Goal: Task Accomplishment & Management: Manage account settings

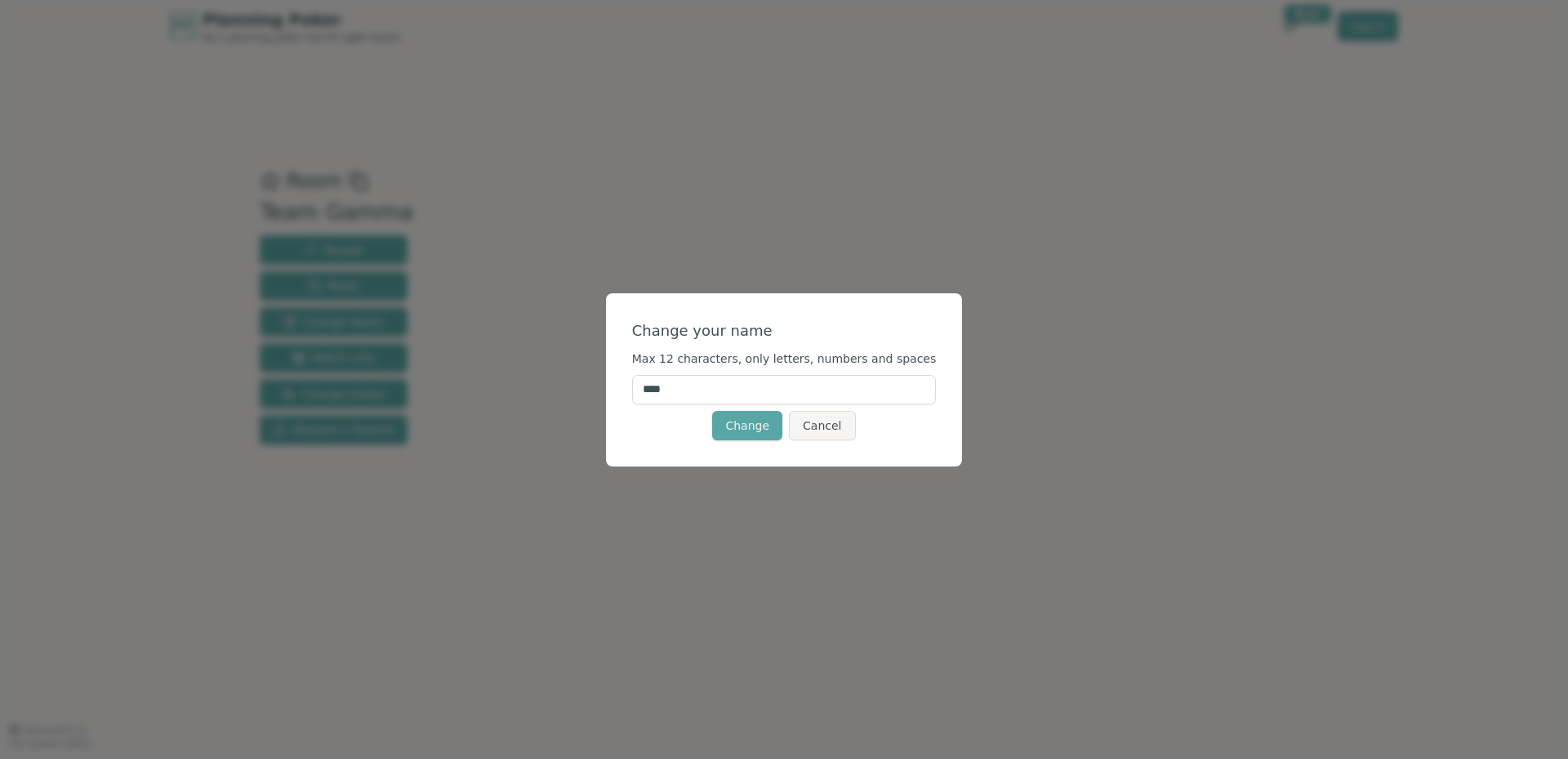
drag, startPoint x: 741, startPoint y: 392, endPoint x: 619, endPoint y: 398, distance: 122.1
click at [619, 398] on div "Change your name Max 12 characters, only letters, numbers and spaces **** Chang…" at bounding box center [784, 379] width 1568 height 759
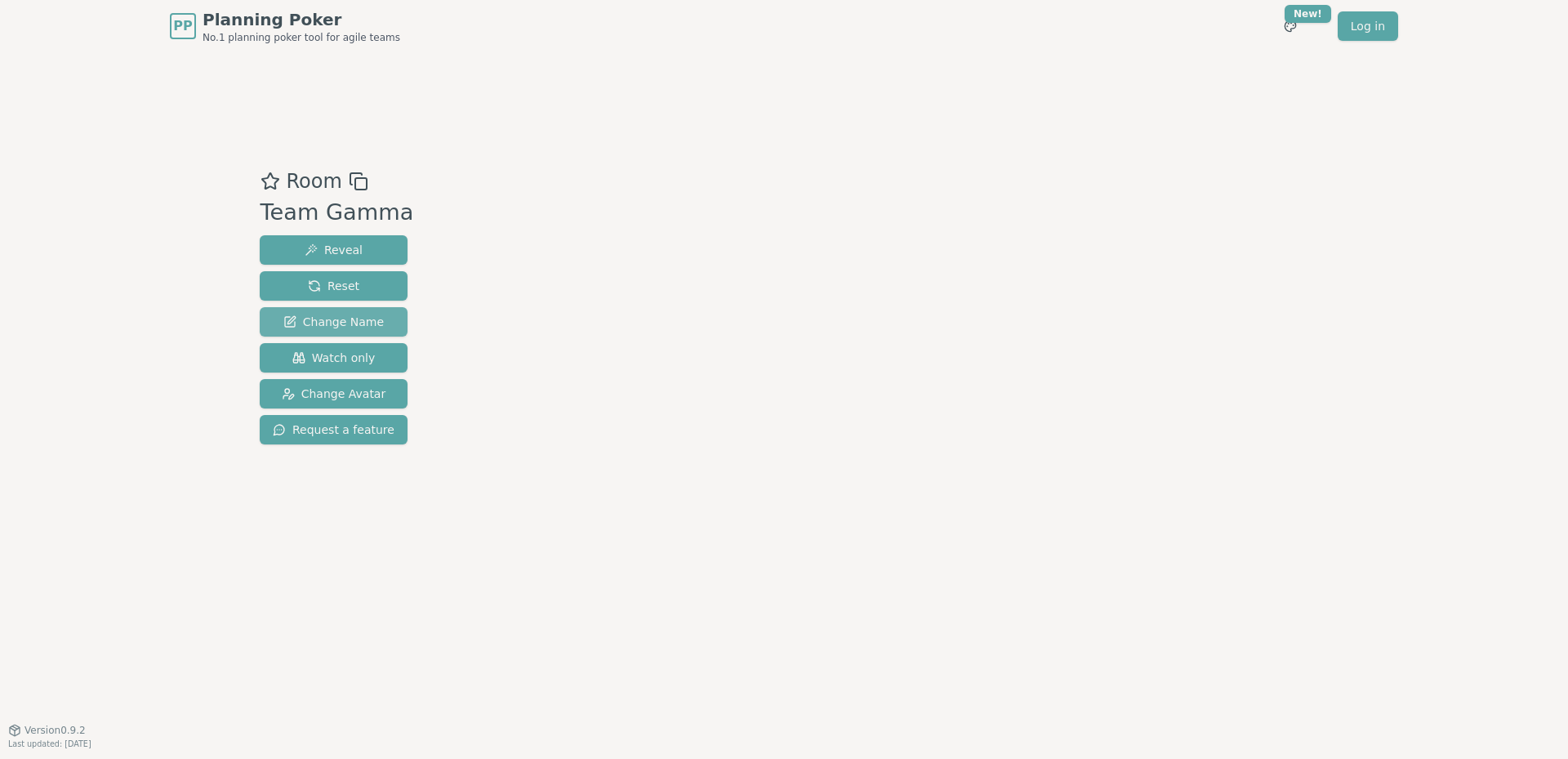
click at [327, 316] on span "Change Name" at bounding box center [334, 322] width 101 height 17
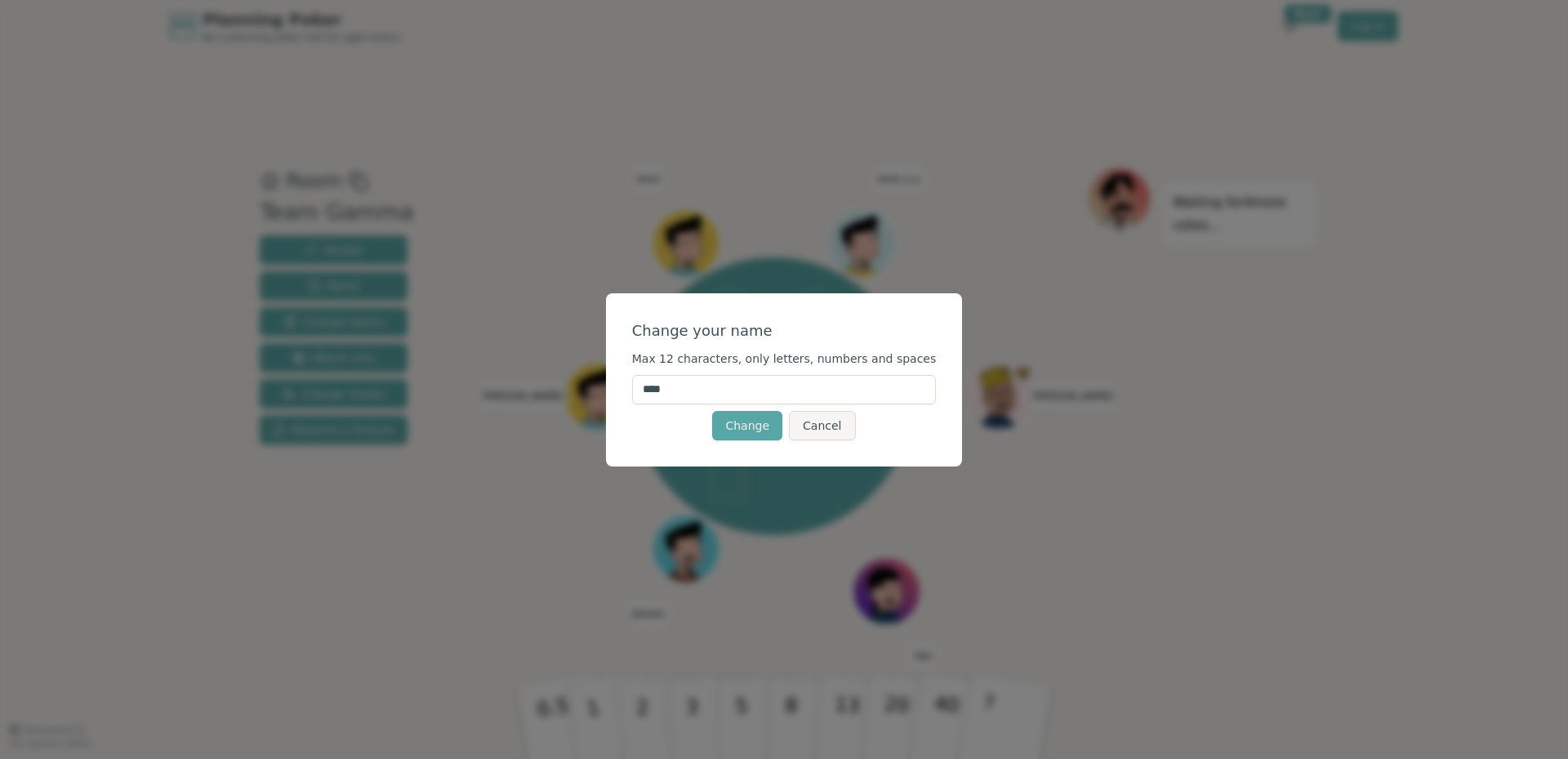
drag, startPoint x: 699, startPoint y: 386, endPoint x: 637, endPoint y: 392, distance: 62.3
click at [637, 392] on div "Change your name Max 12 characters, only letters, numbers and spaces **** Chang…" at bounding box center [784, 379] width 357 height 173
type input "***"
click at [748, 422] on button "Change" at bounding box center [748, 426] width 70 height 30
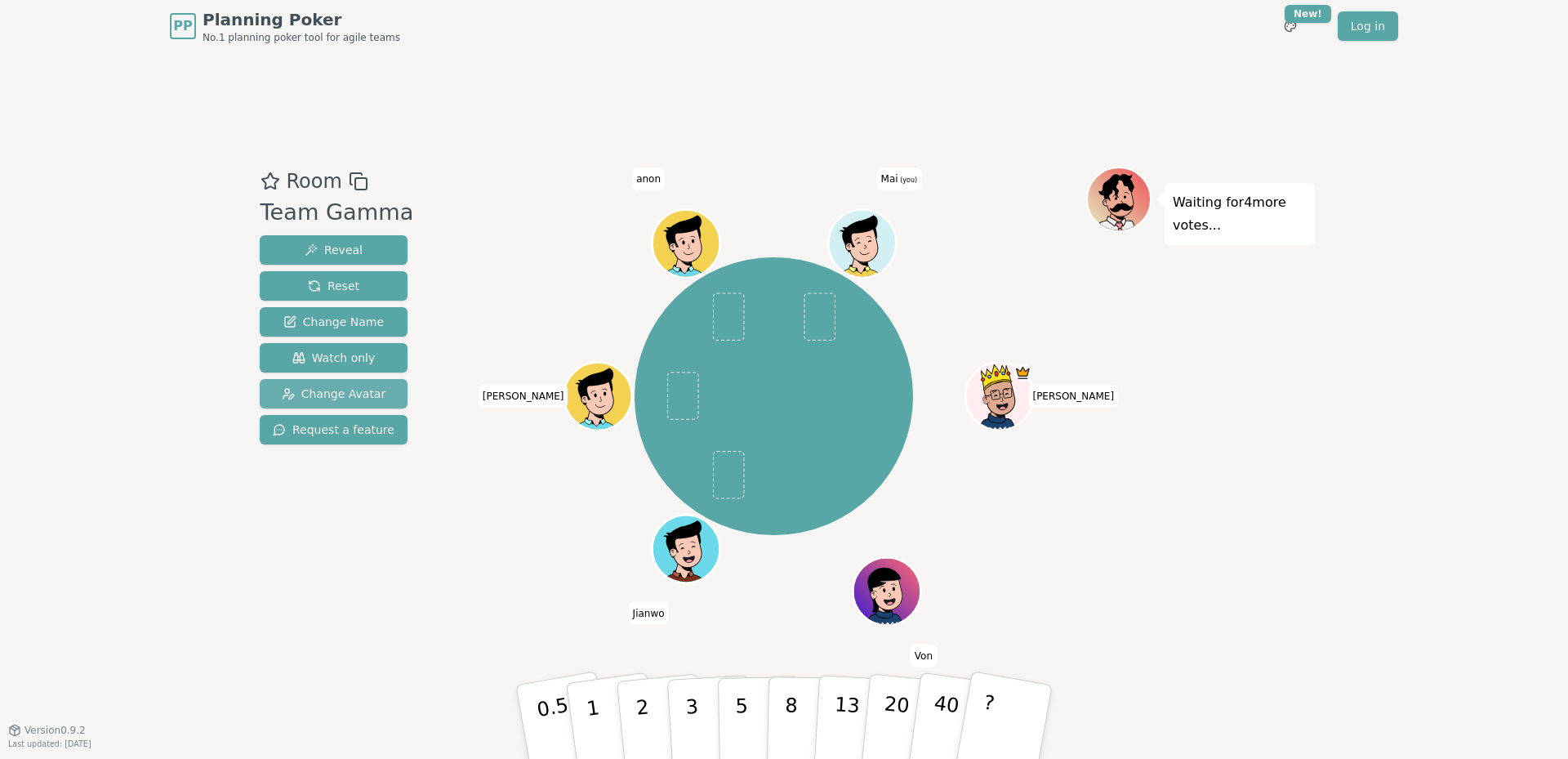
click at [346, 398] on span "Change Avatar" at bounding box center [334, 394] width 104 height 17
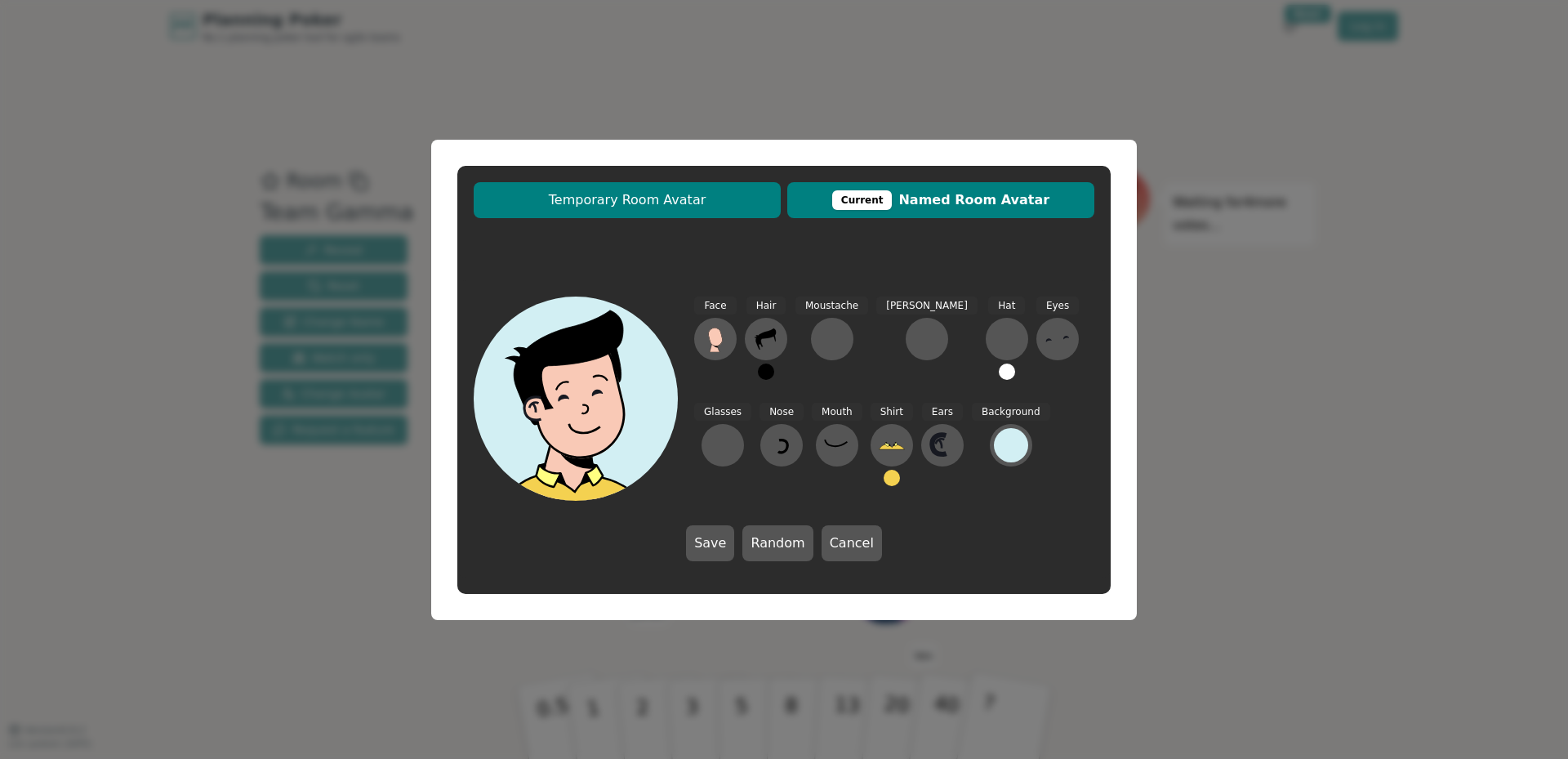
click at [666, 204] on span "Temporary Room Avatar" at bounding box center [626, 200] width 291 height 19
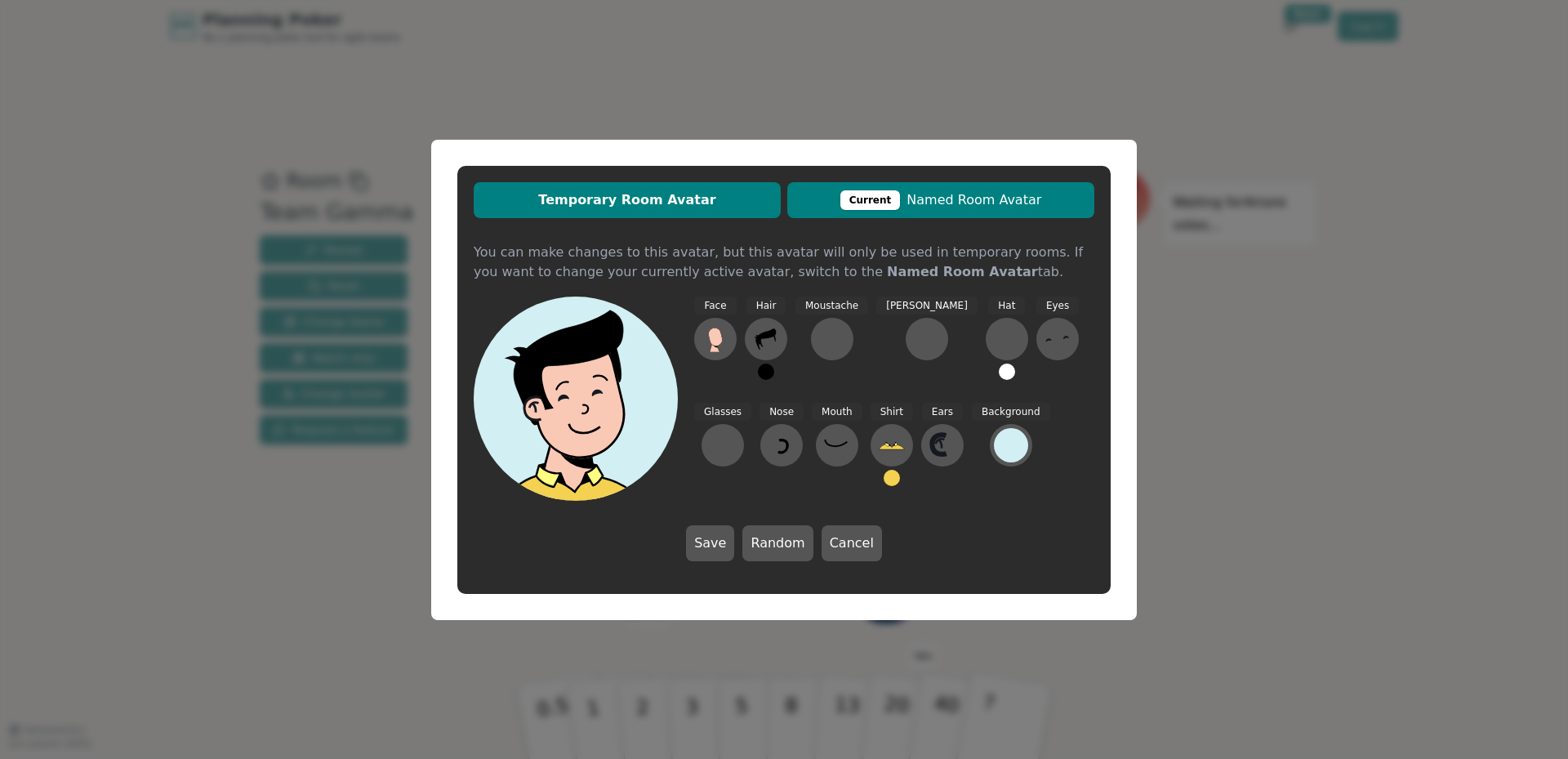
click at [934, 196] on span "Current Named Room Avatar" at bounding box center [941, 200] width 291 height 19
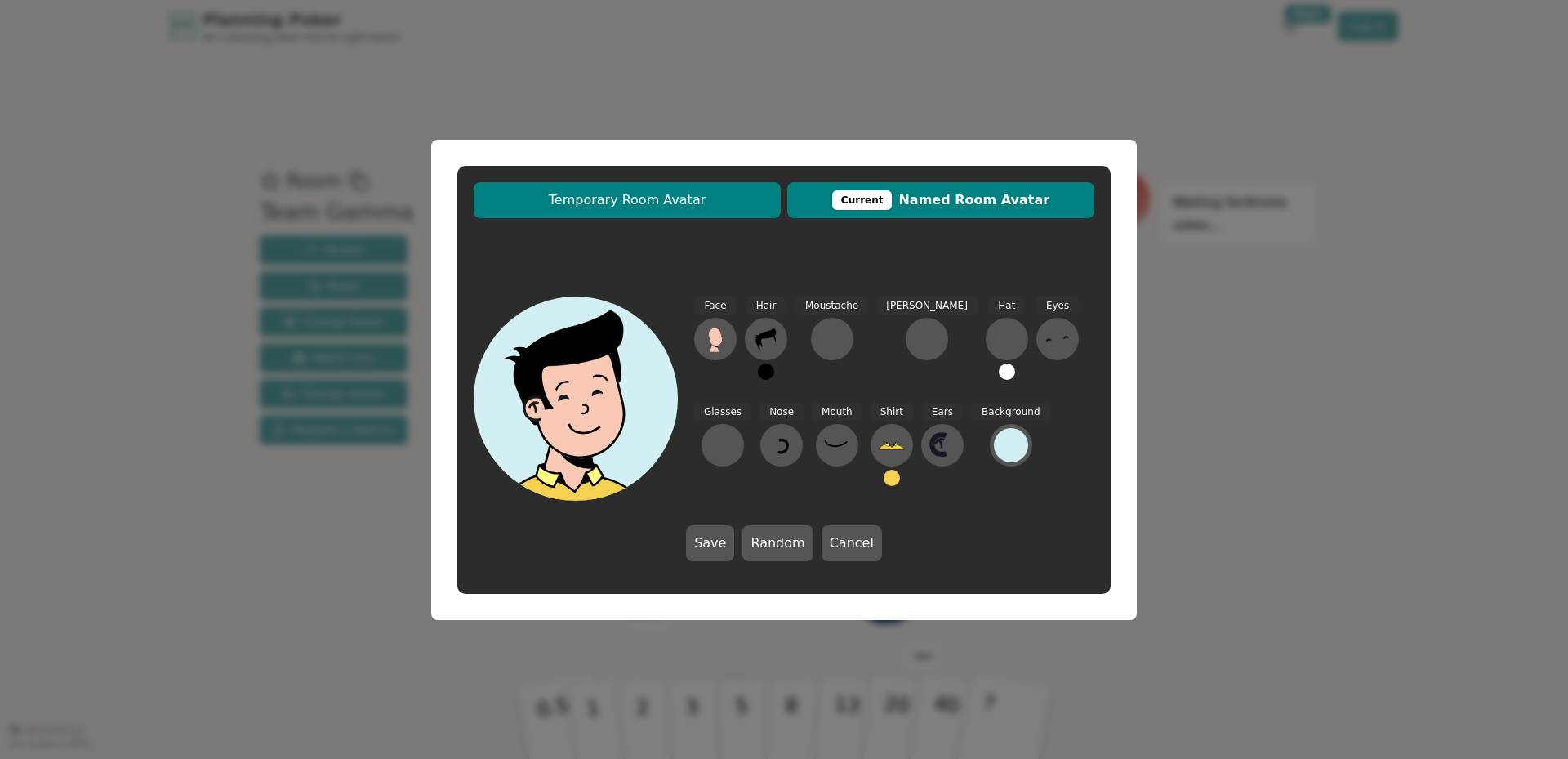
click at [581, 212] on button "Temporary Room Avatar" at bounding box center [627, 200] width 307 height 36
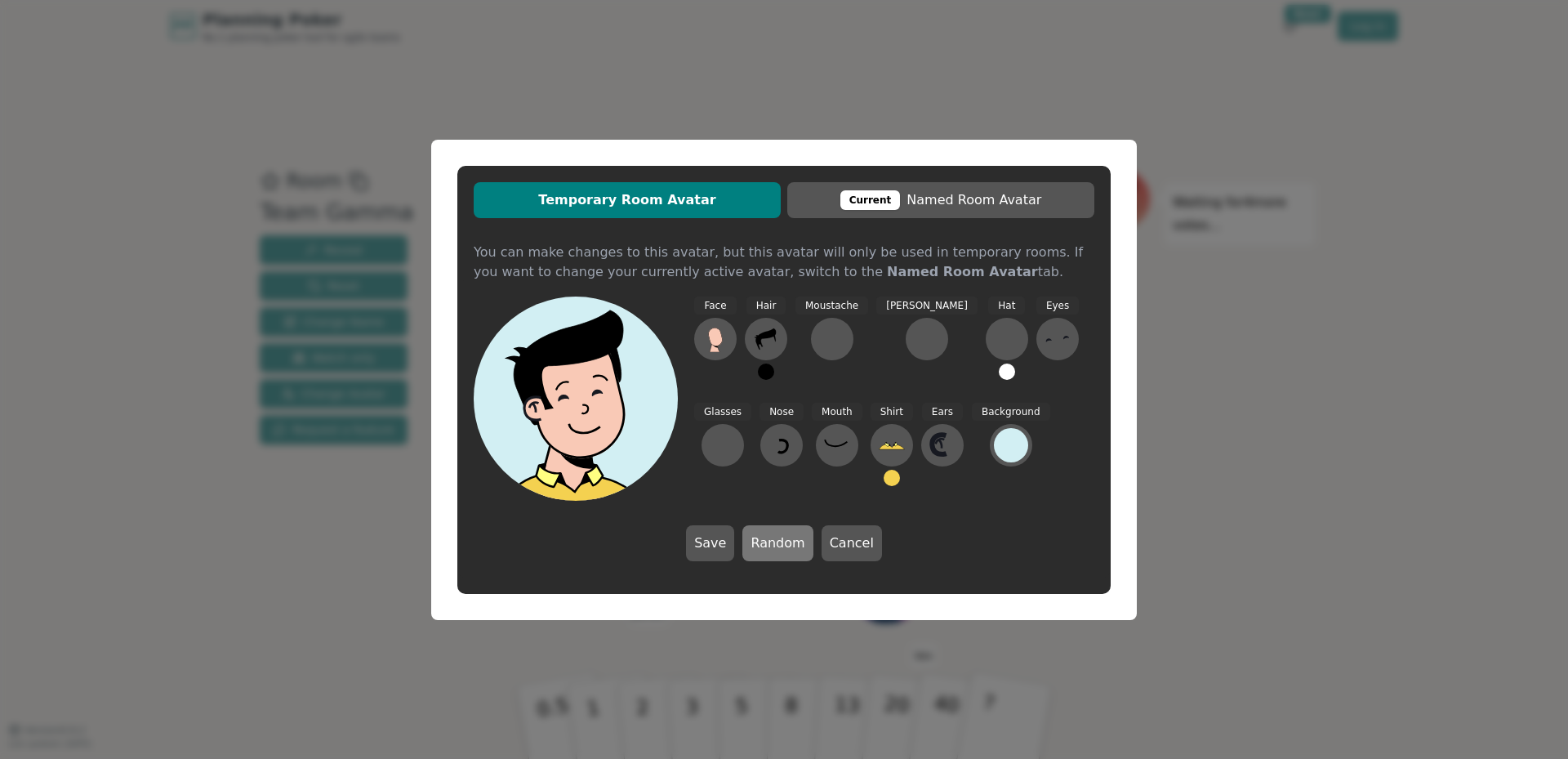
click at [773, 545] on button "Random" at bounding box center [777, 543] width 70 height 36
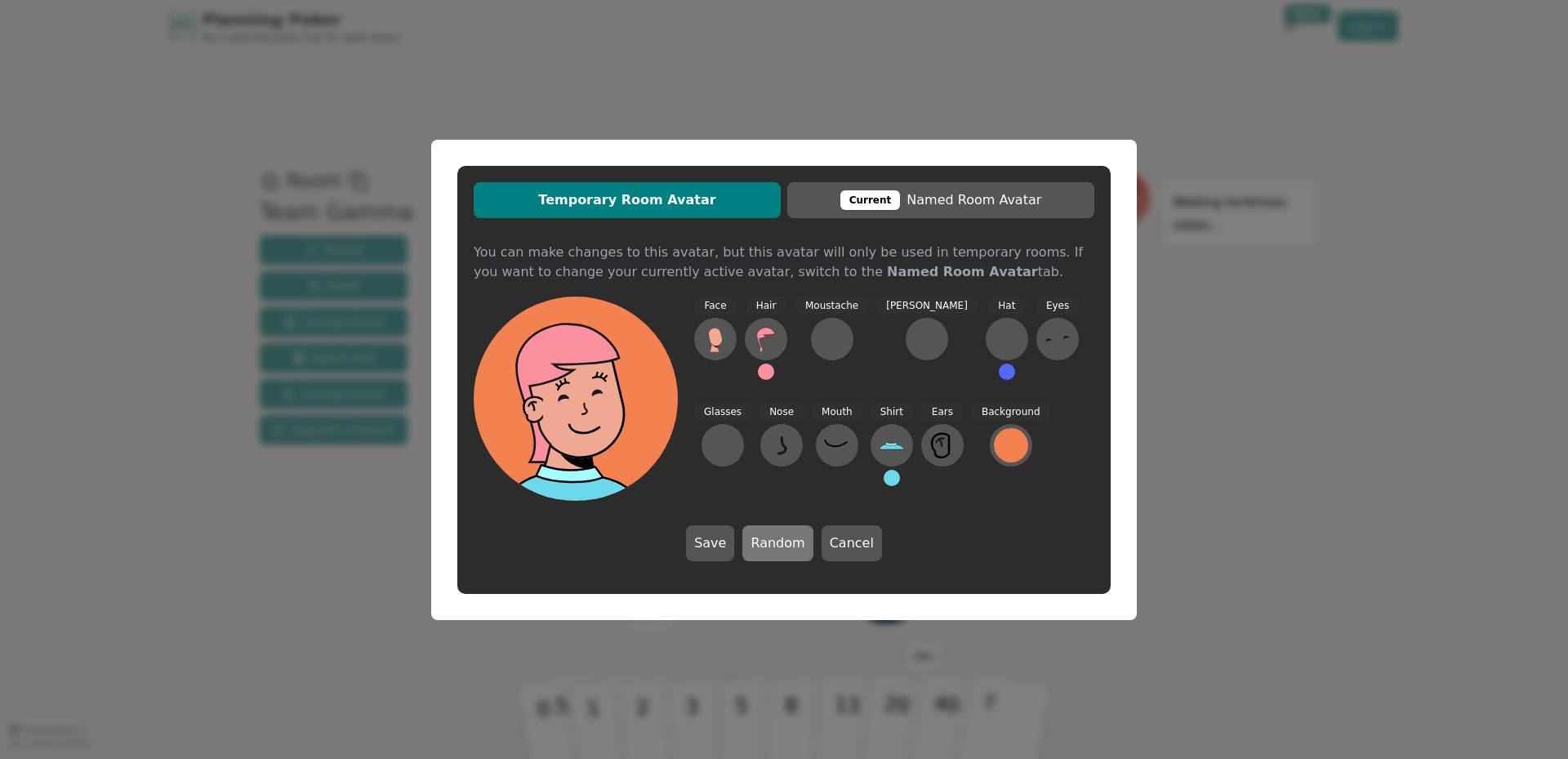
click at [772, 545] on button "Random" at bounding box center [777, 543] width 70 height 36
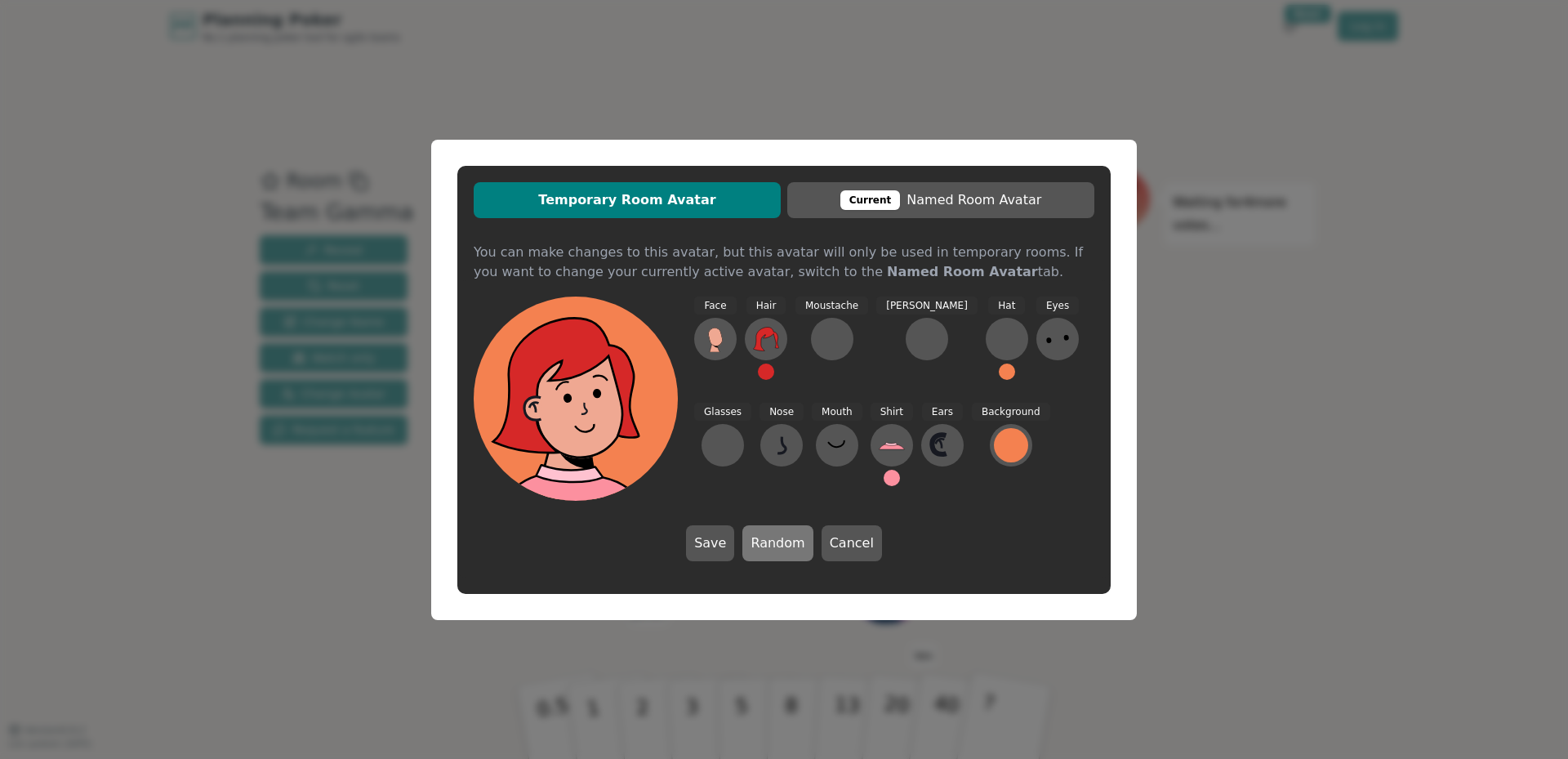
click at [770, 538] on button "Random" at bounding box center [777, 543] width 70 height 36
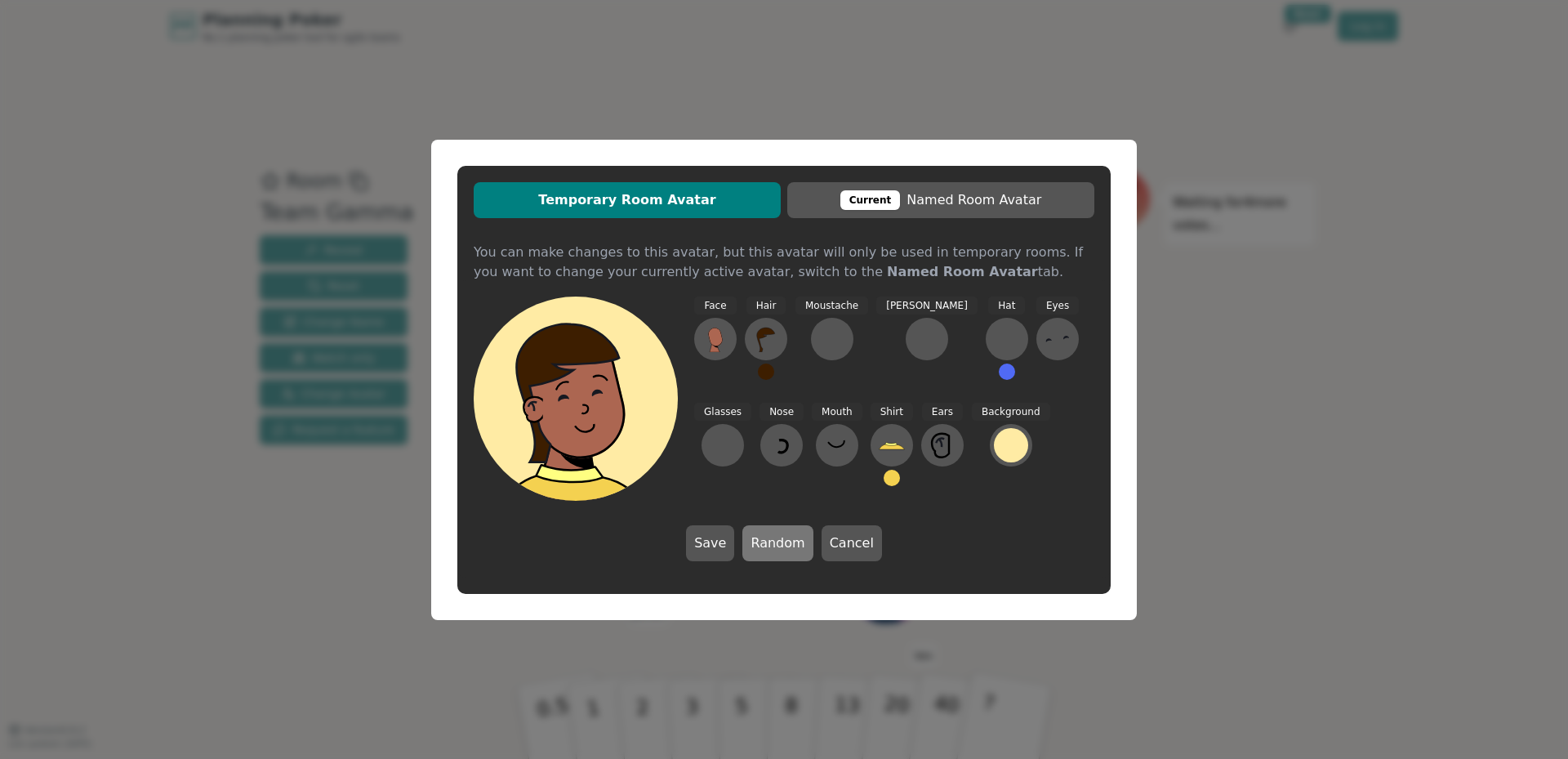
click at [770, 538] on button "Random" at bounding box center [777, 543] width 70 height 36
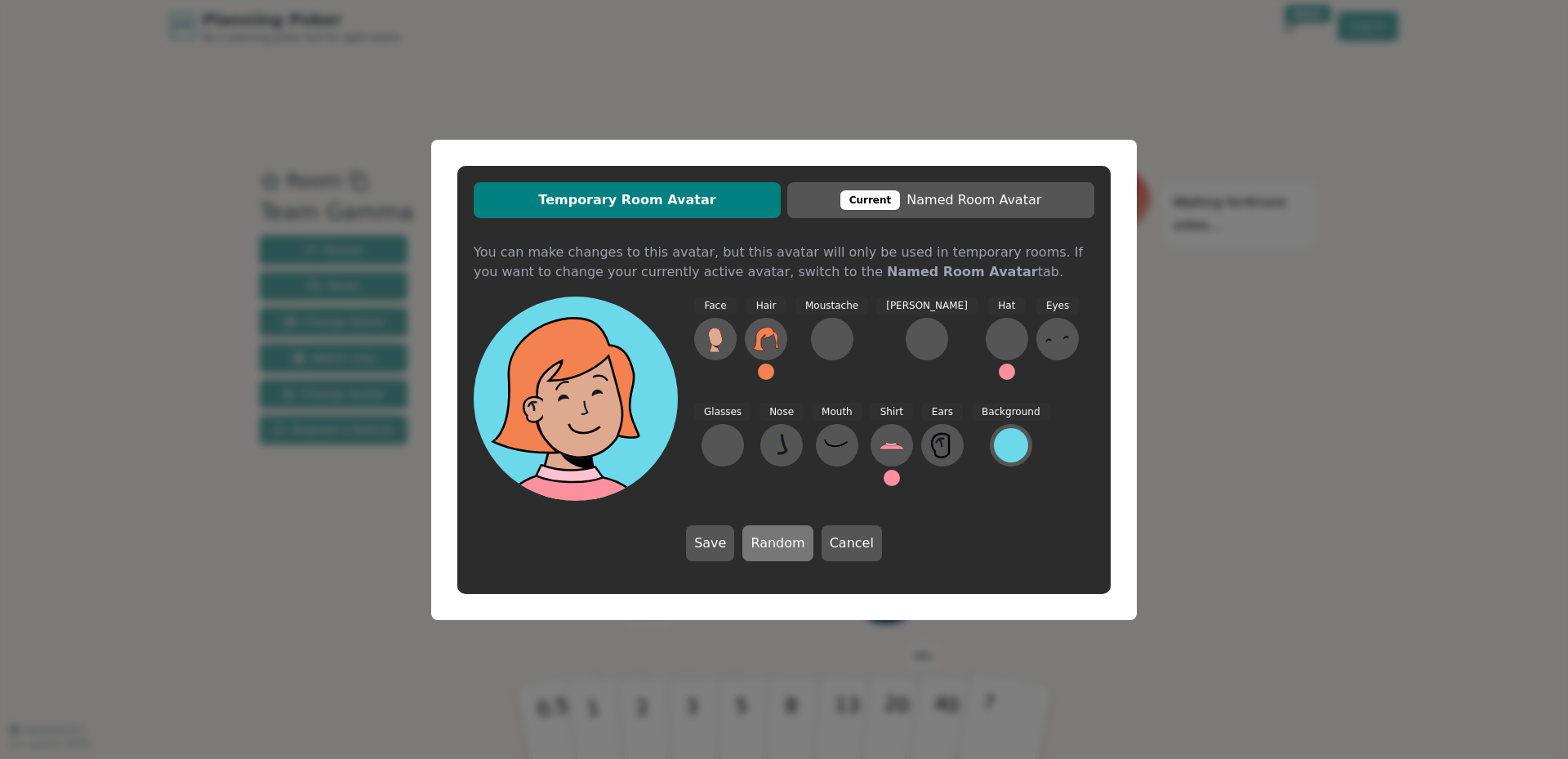
click at [770, 538] on button "Random" at bounding box center [777, 543] width 70 height 36
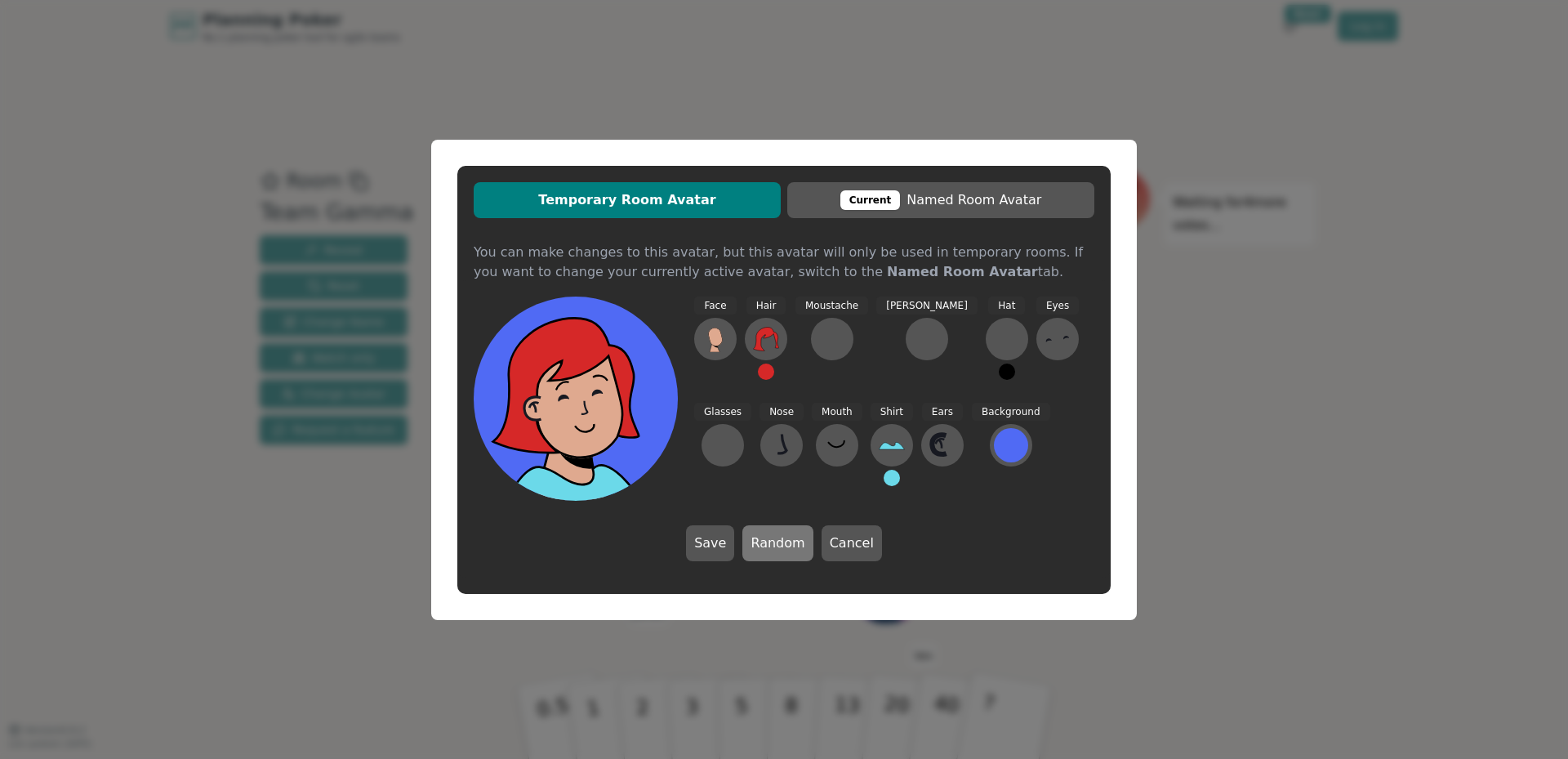
click at [770, 538] on button "Random" at bounding box center [777, 543] width 70 height 36
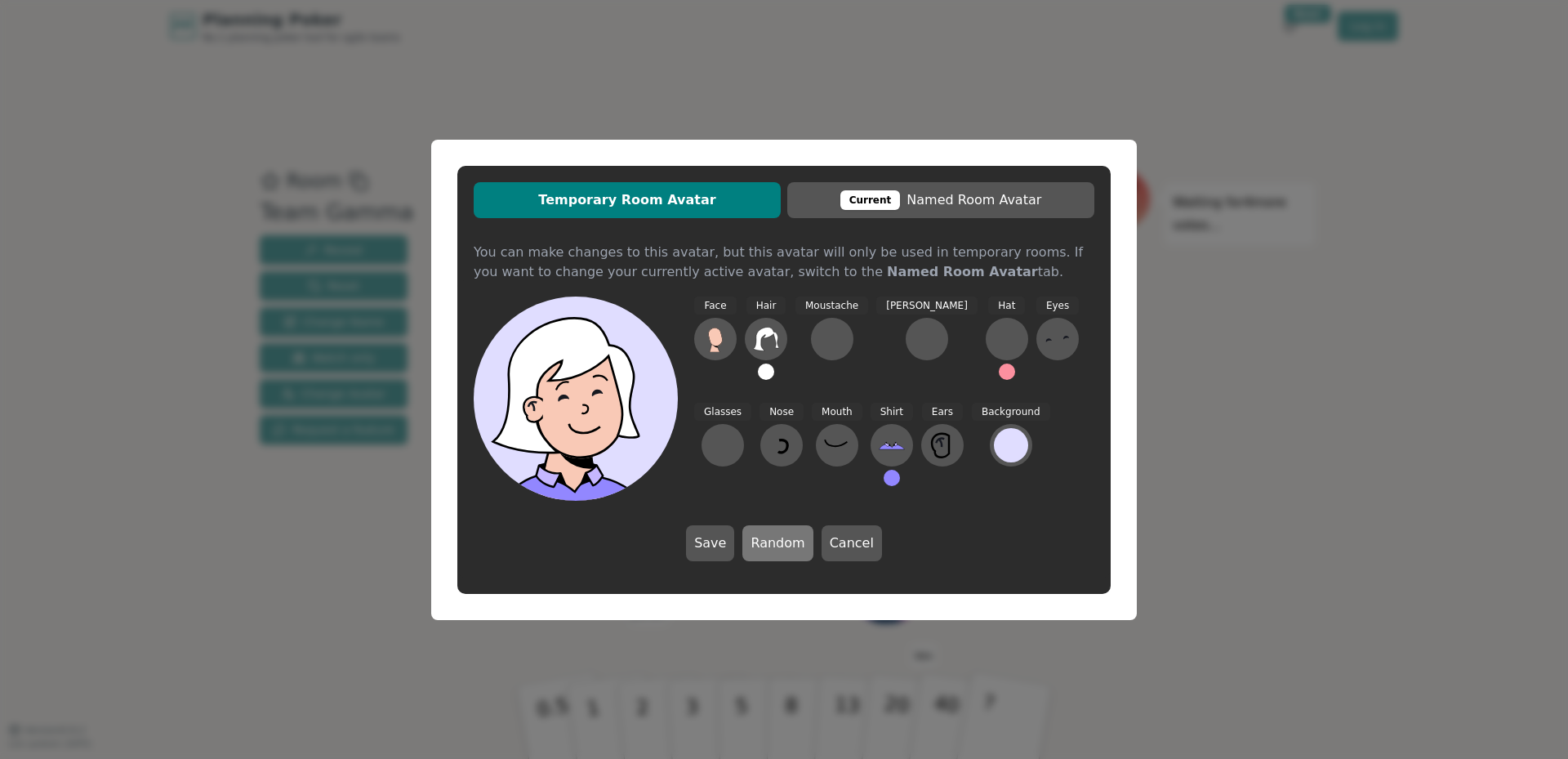
click at [770, 538] on button "Random" at bounding box center [777, 543] width 70 height 36
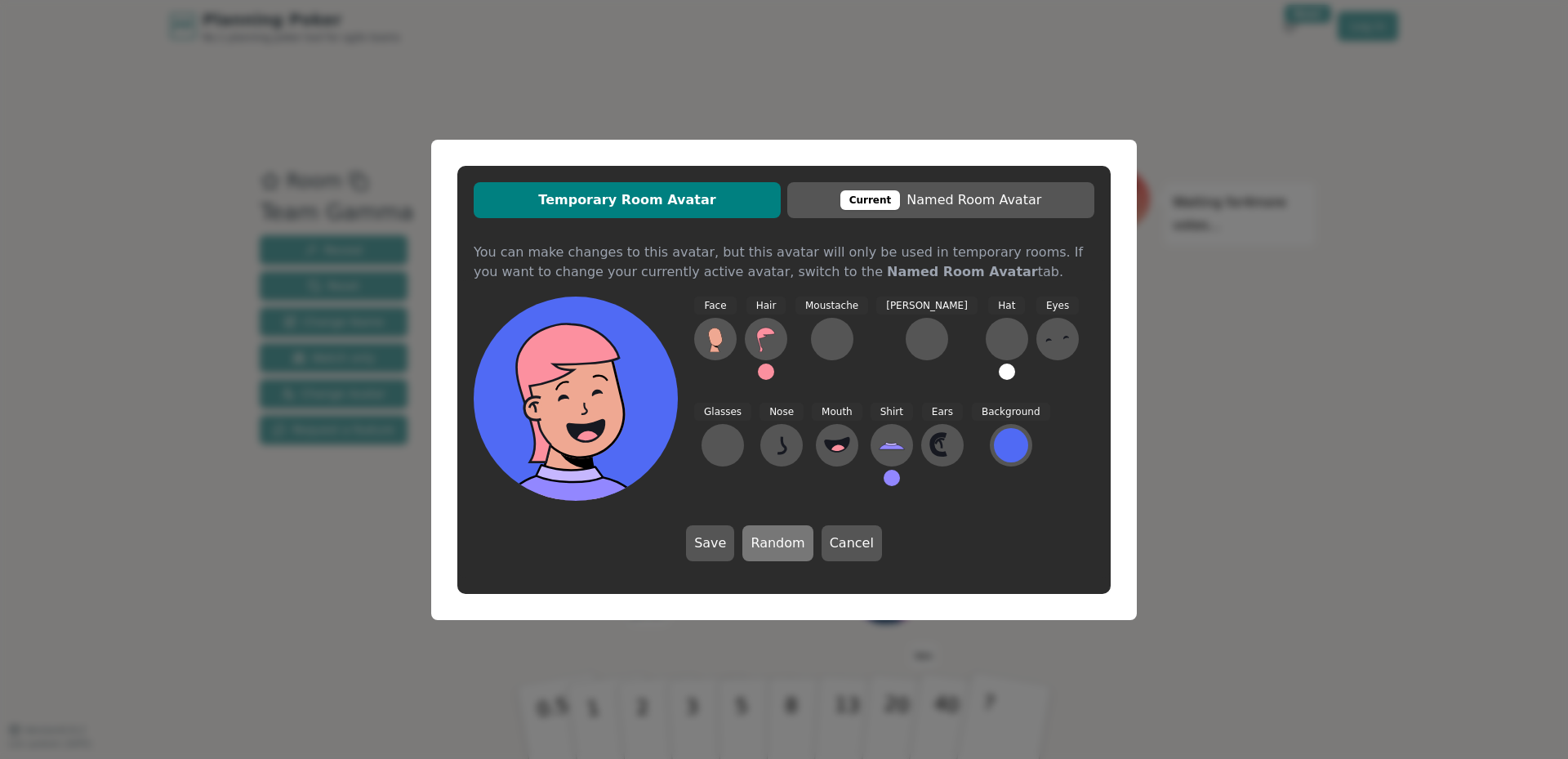
click at [770, 538] on button "Random" at bounding box center [777, 543] width 70 height 36
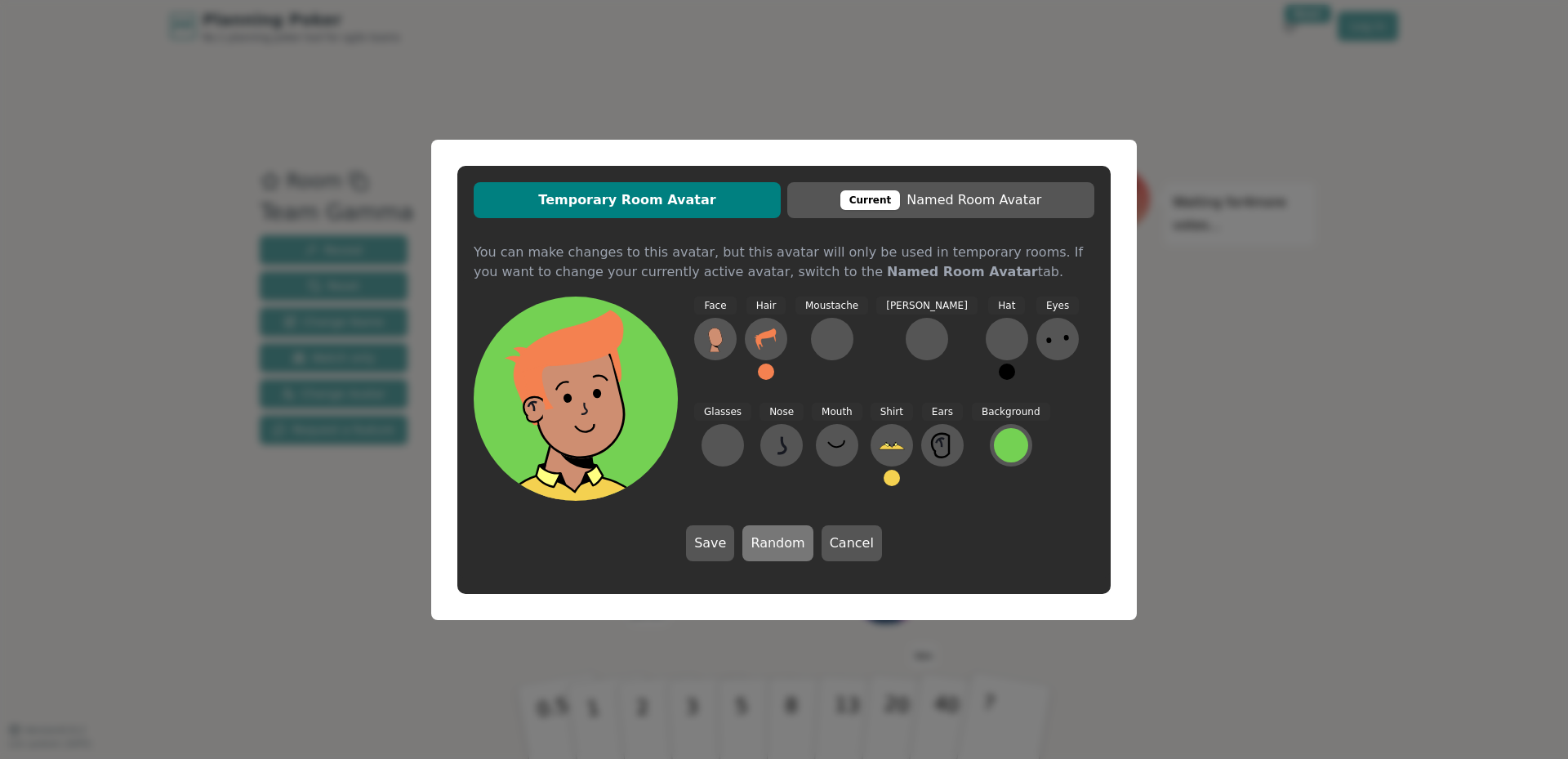
click at [769, 540] on button "Random" at bounding box center [777, 543] width 70 height 36
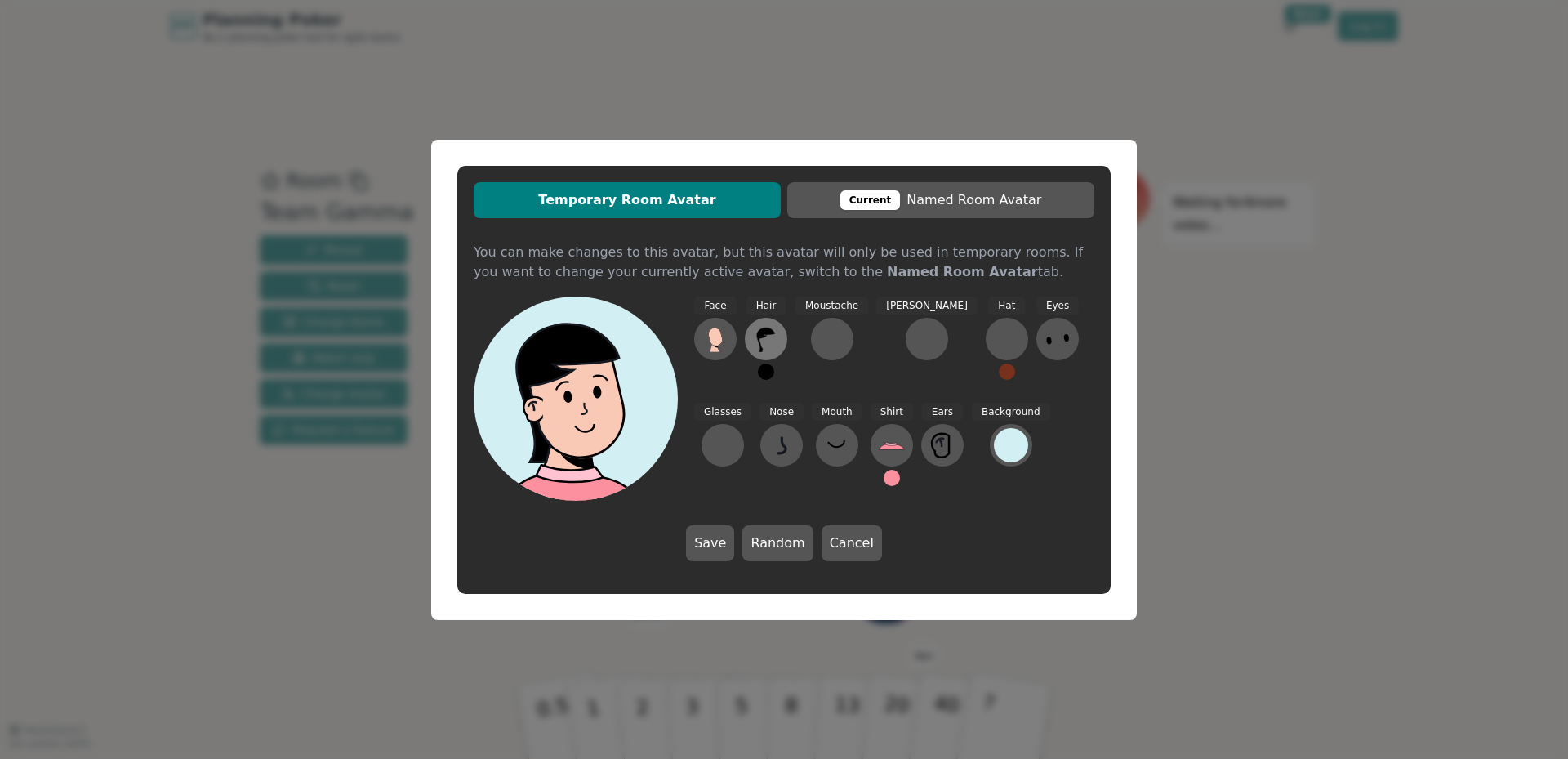
click at [759, 350] on icon at bounding box center [766, 339] width 26 height 26
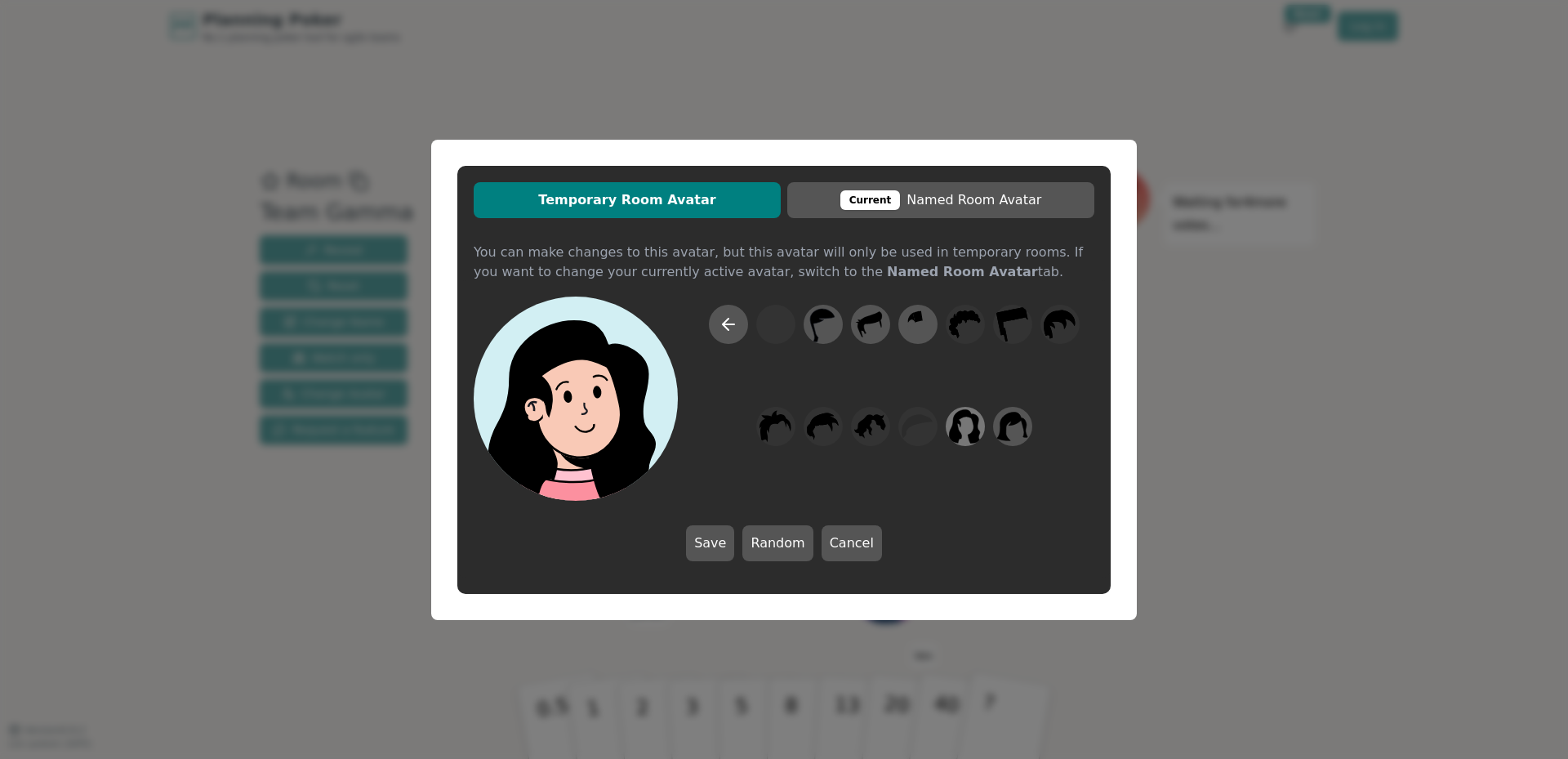
click at [969, 423] on icon at bounding box center [965, 426] width 31 height 37
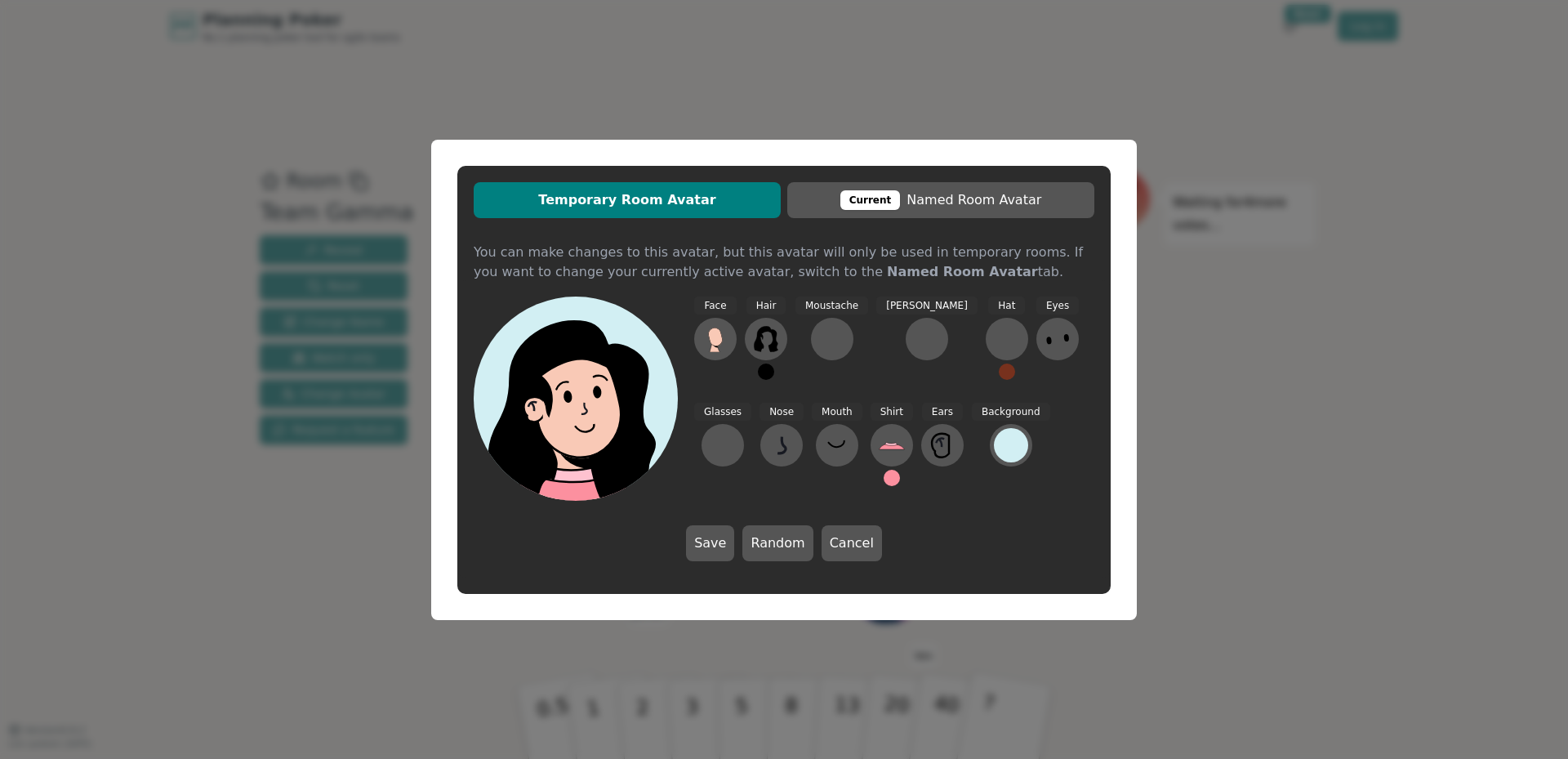
click at [883, 476] on button at bounding box center [892, 478] width 17 height 17
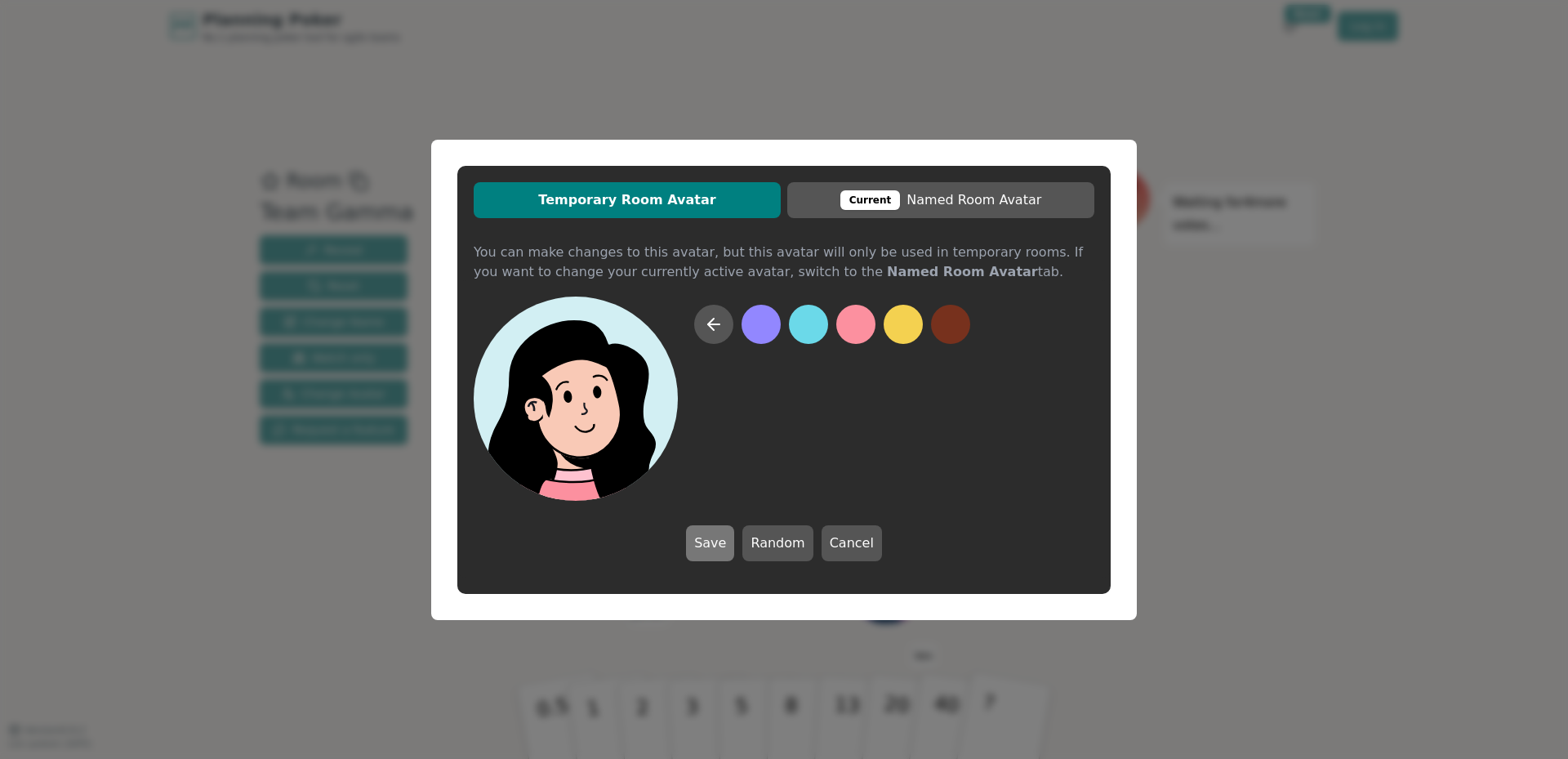
click at [704, 543] on button "Save" at bounding box center [710, 543] width 48 height 36
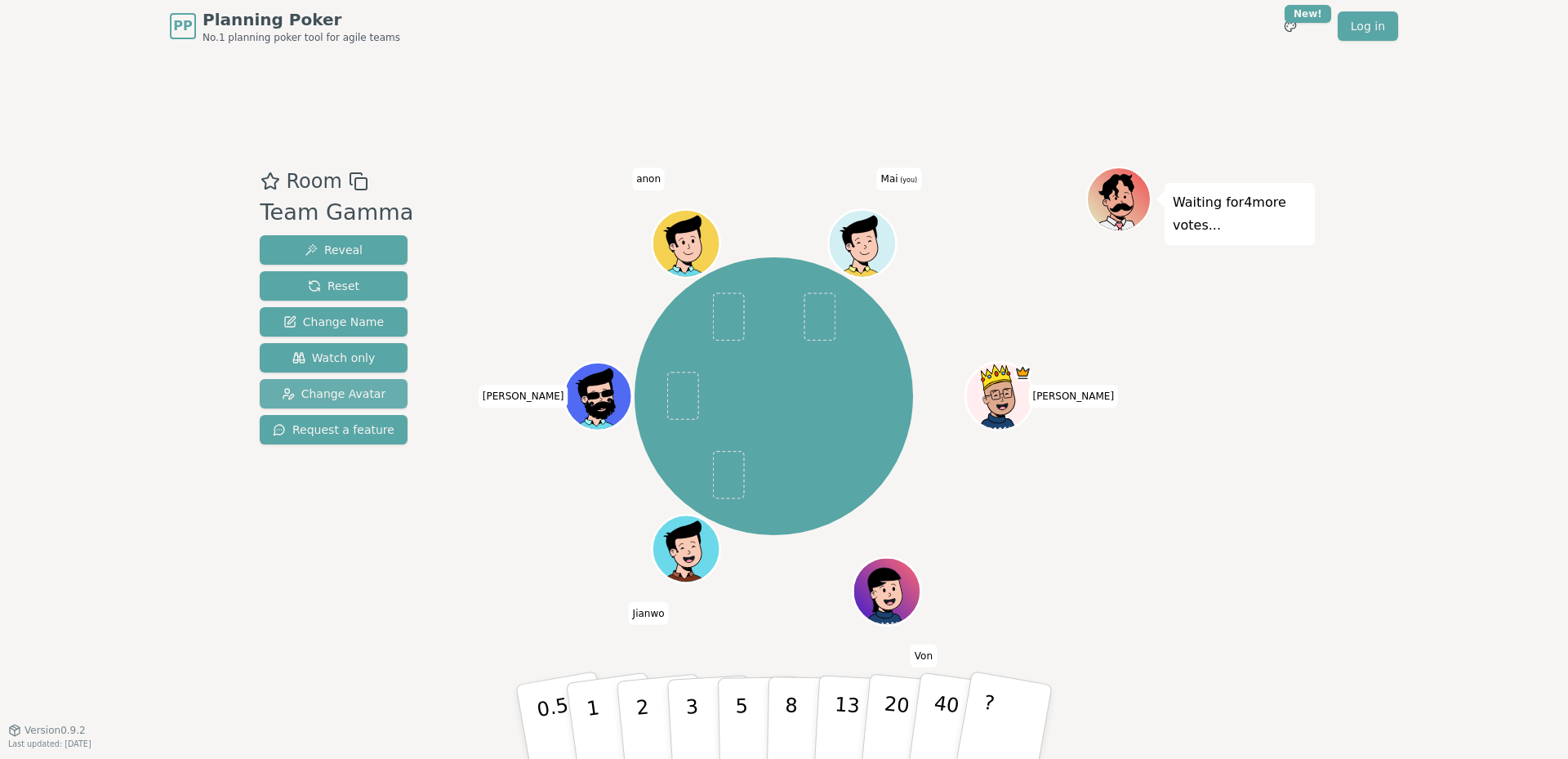
click at [334, 393] on span "Change Avatar" at bounding box center [334, 394] width 104 height 17
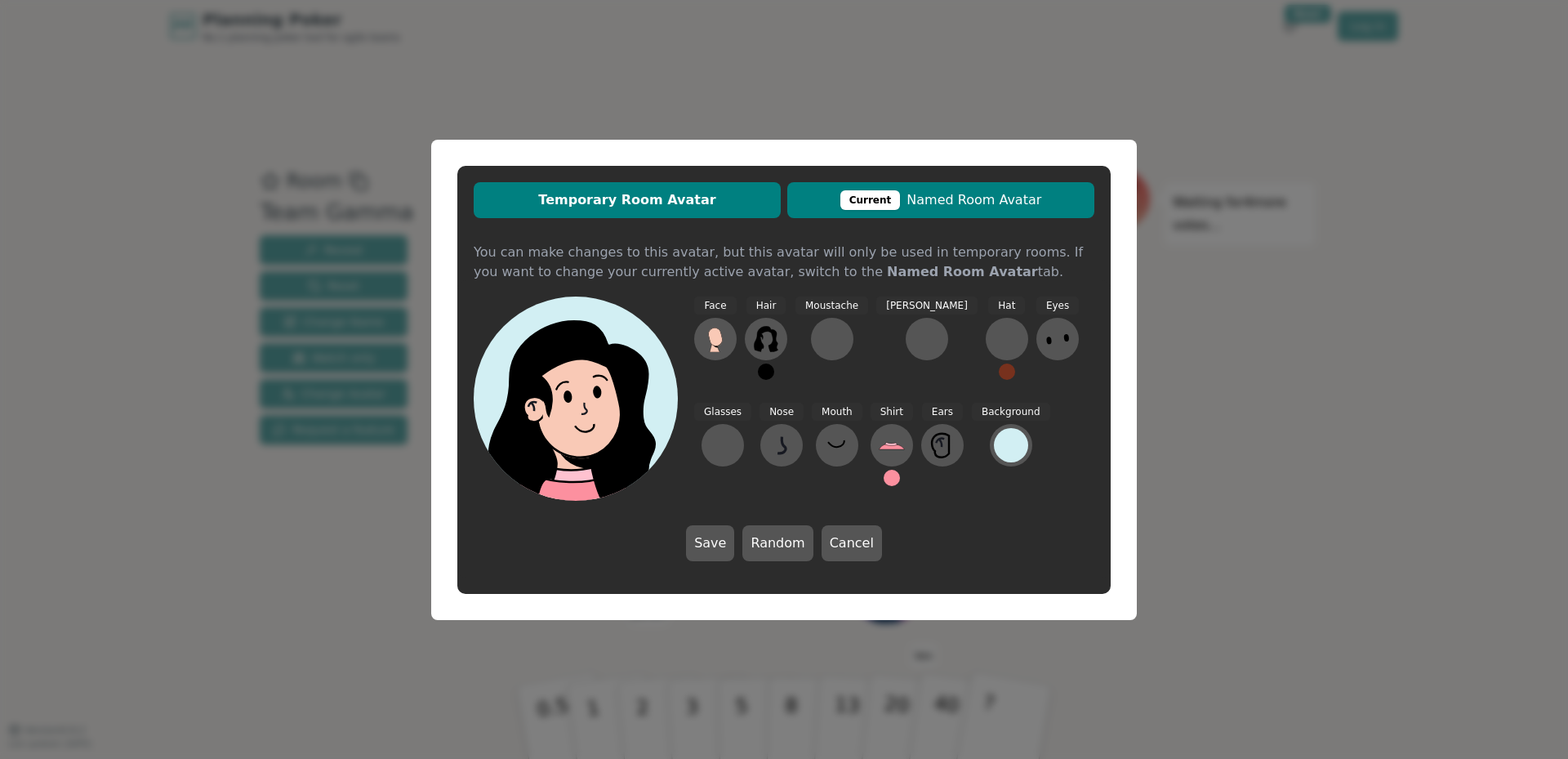
click at [1009, 198] on span "Current Named Room Avatar" at bounding box center [941, 200] width 291 height 19
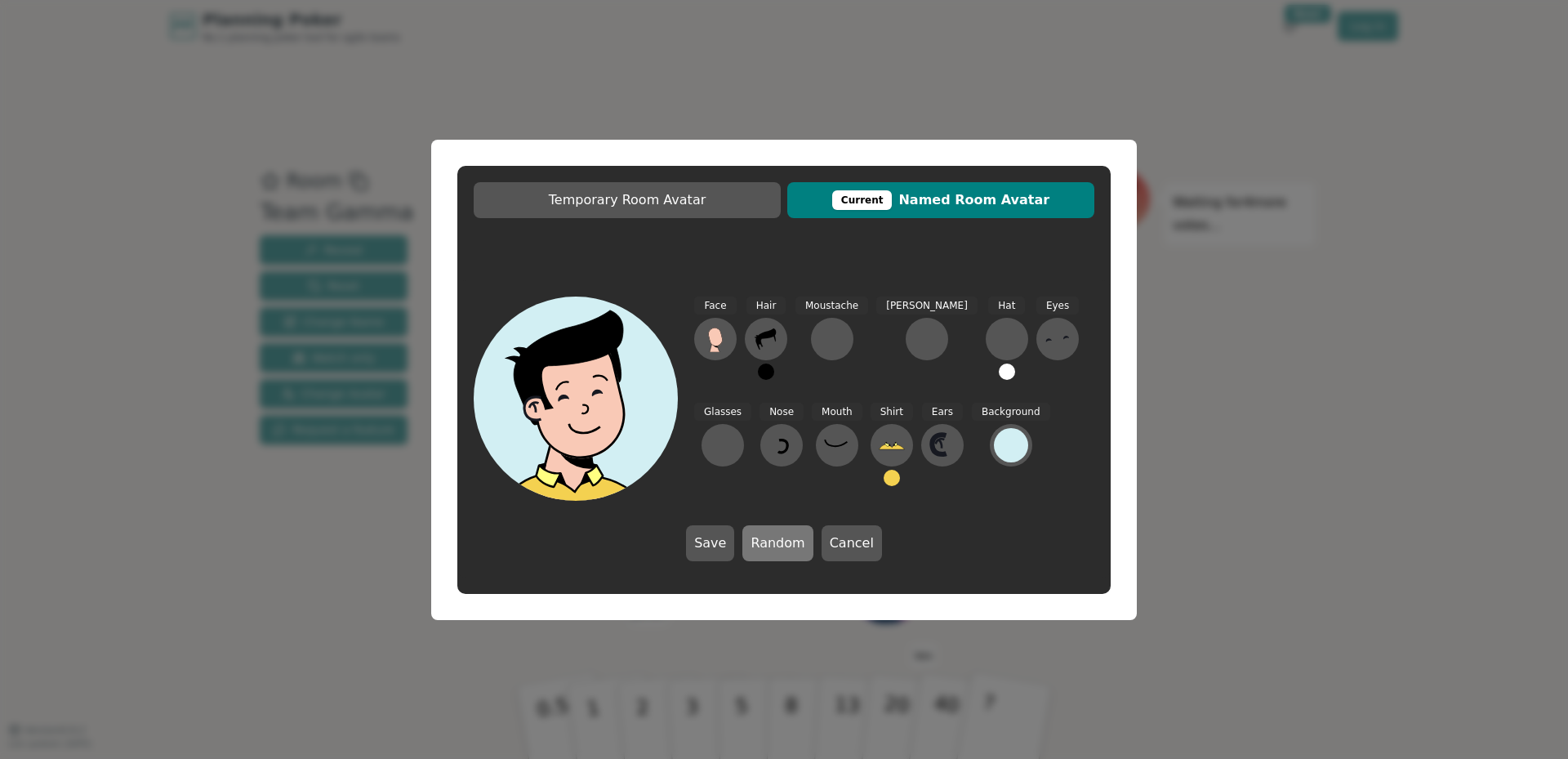
click at [785, 544] on button "Random" at bounding box center [777, 543] width 70 height 36
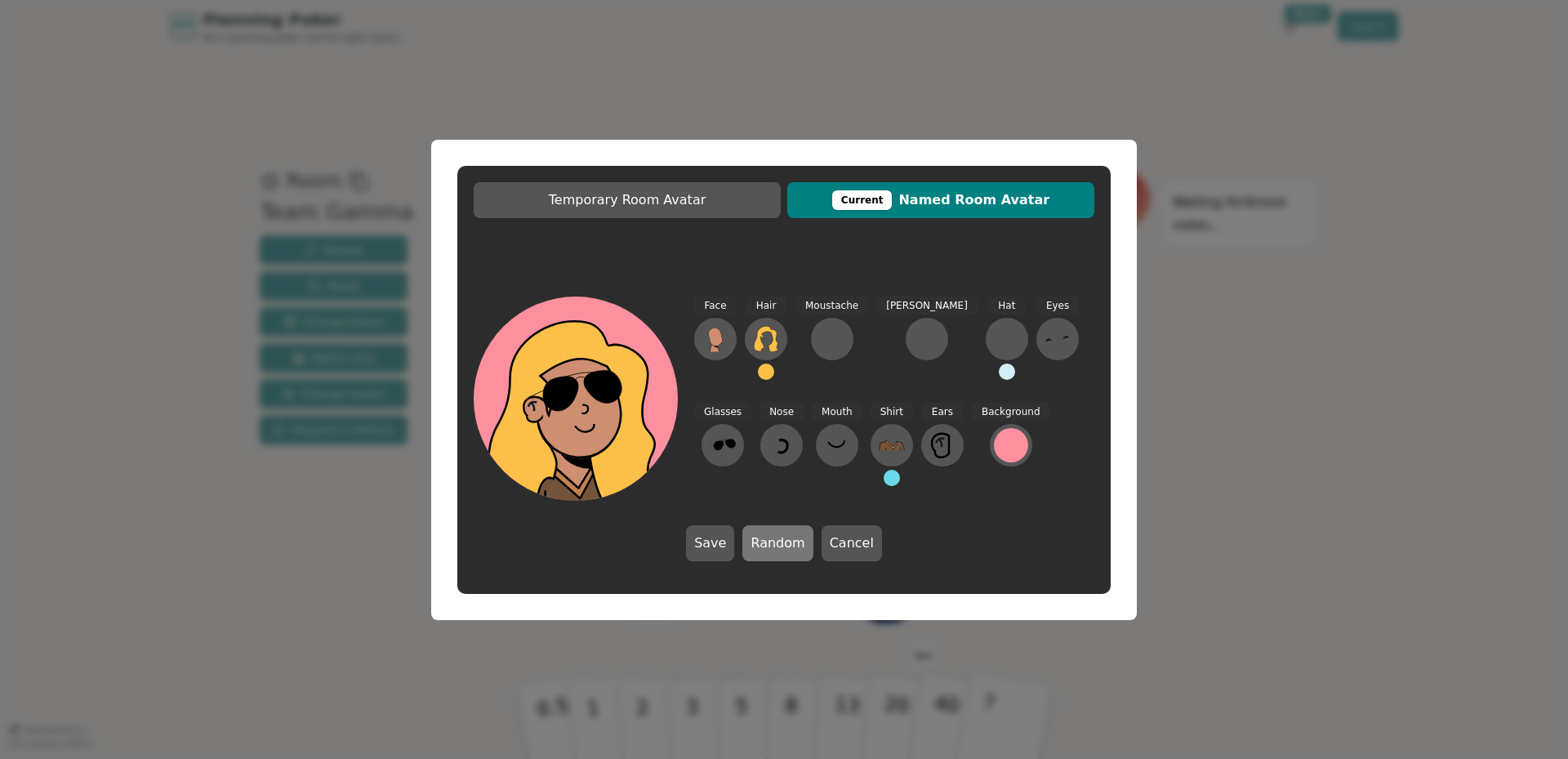
click at [785, 544] on button "Random" at bounding box center [777, 543] width 70 height 36
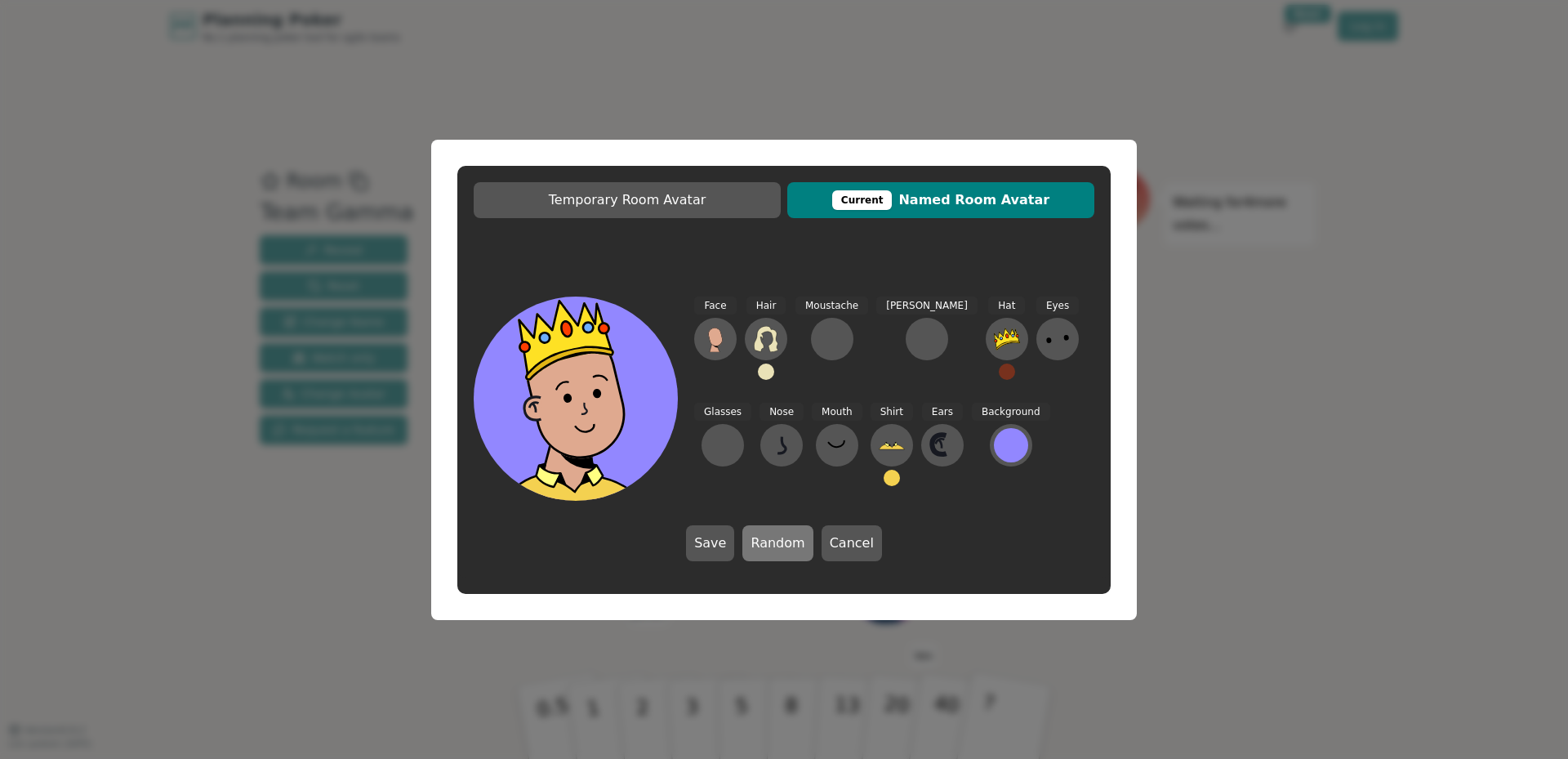
click at [787, 542] on button "Random" at bounding box center [777, 543] width 70 height 36
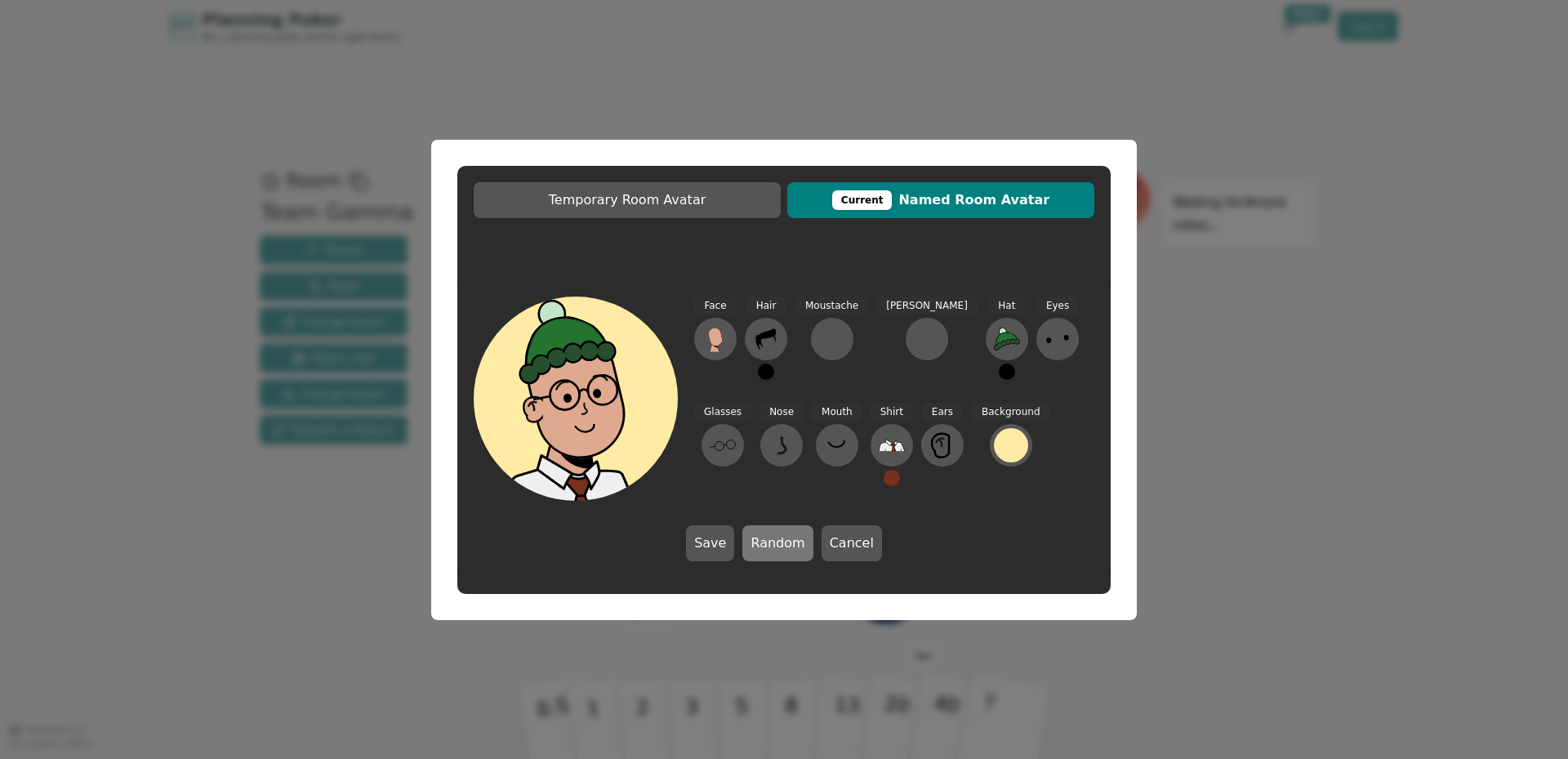
click at [787, 542] on button "Random" at bounding box center [777, 543] width 70 height 36
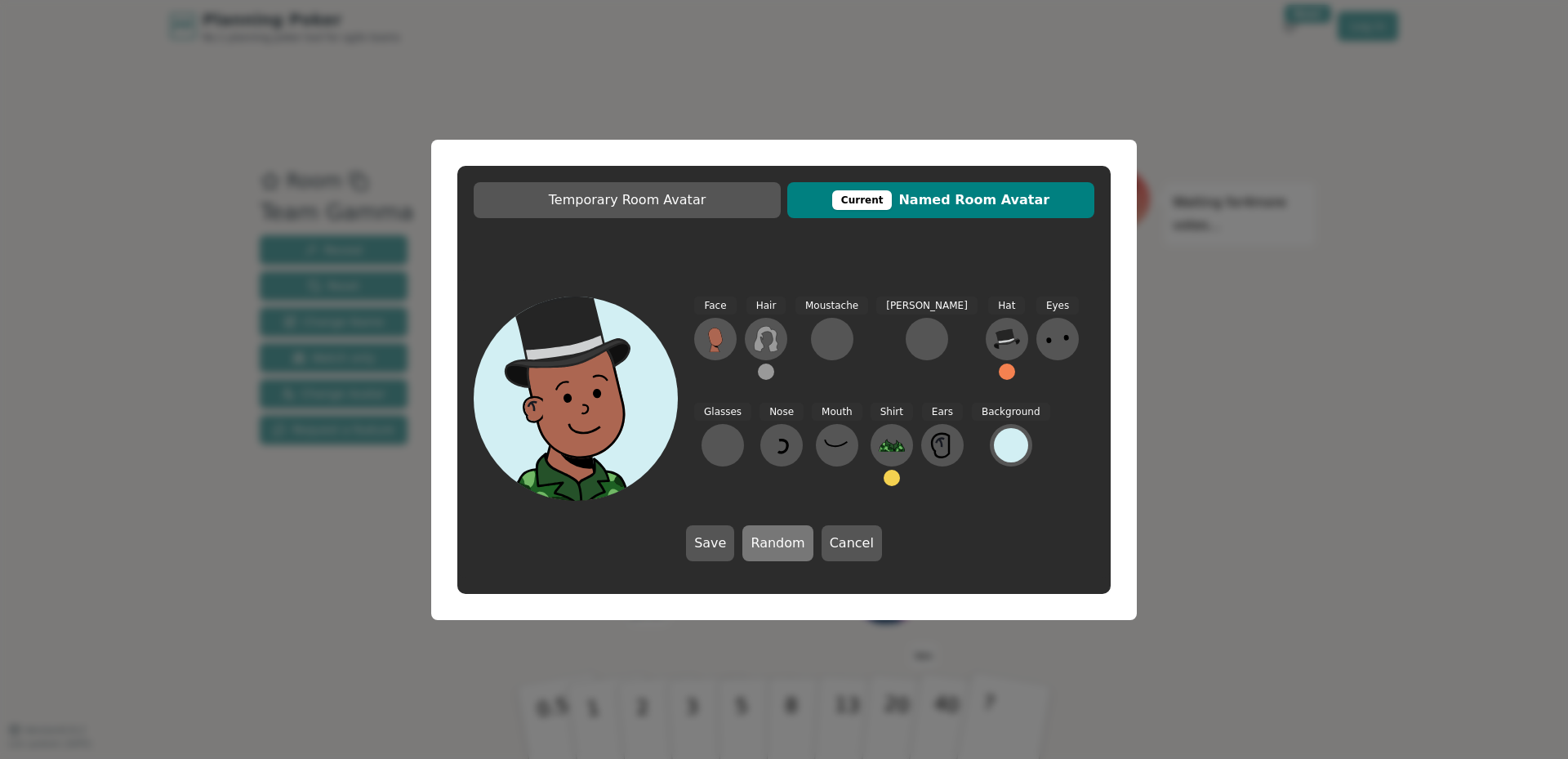
click at [787, 542] on button "Random" at bounding box center [777, 543] width 70 height 36
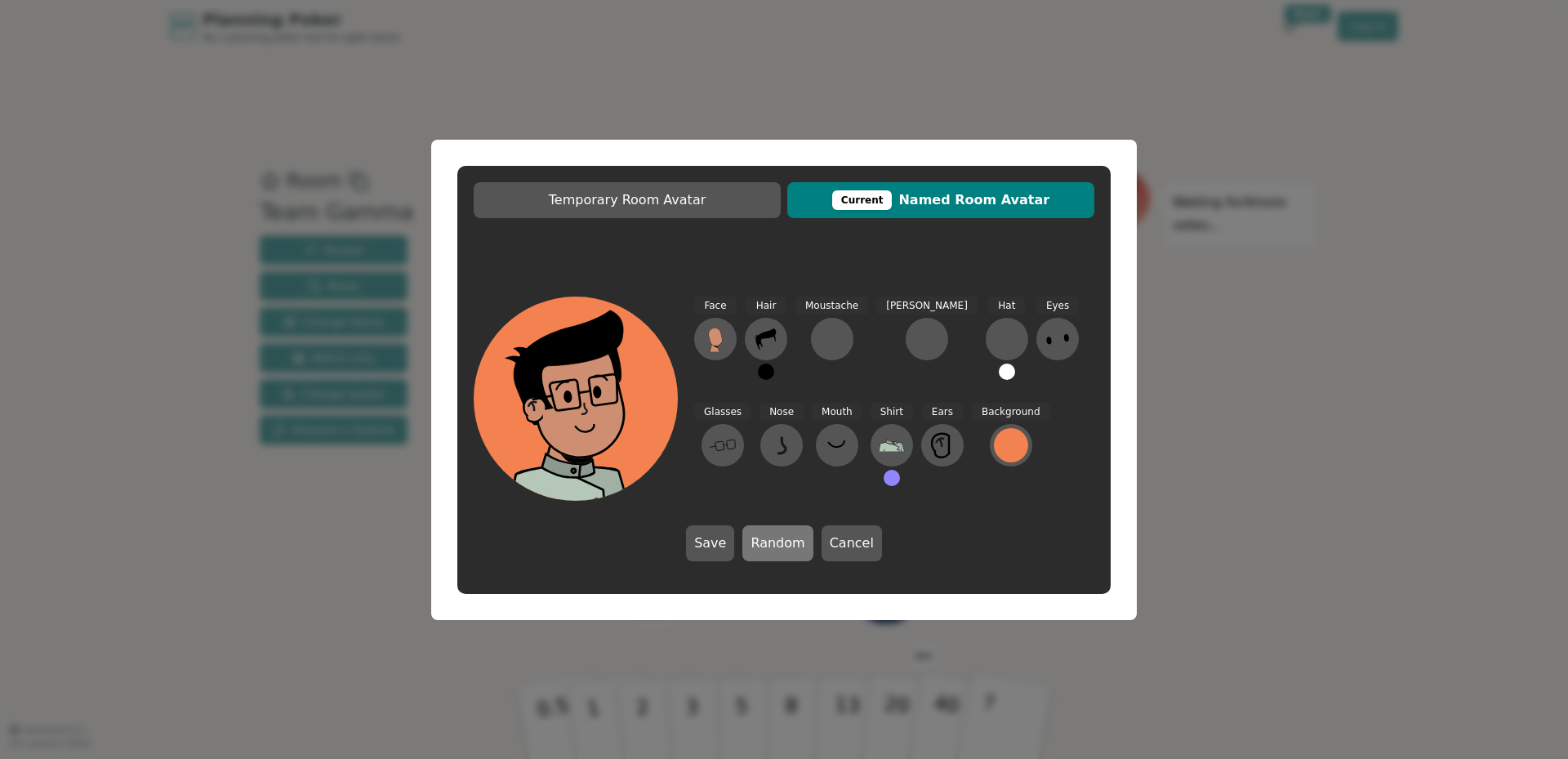
click at [787, 542] on button "Random" at bounding box center [777, 543] width 70 height 36
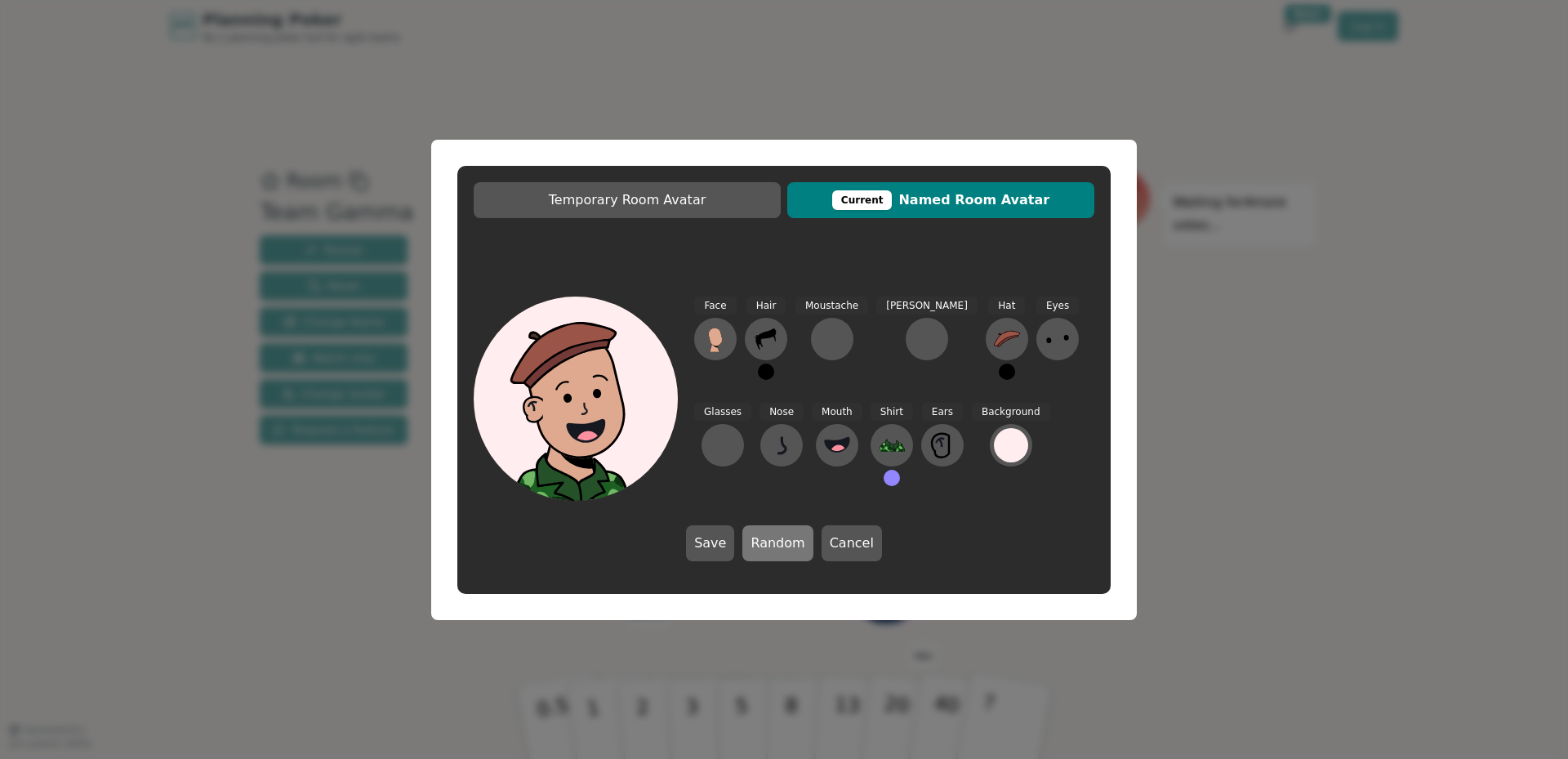
click at [787, 542] on button "Random" at bounding box center [777, 543] width 70 height 36
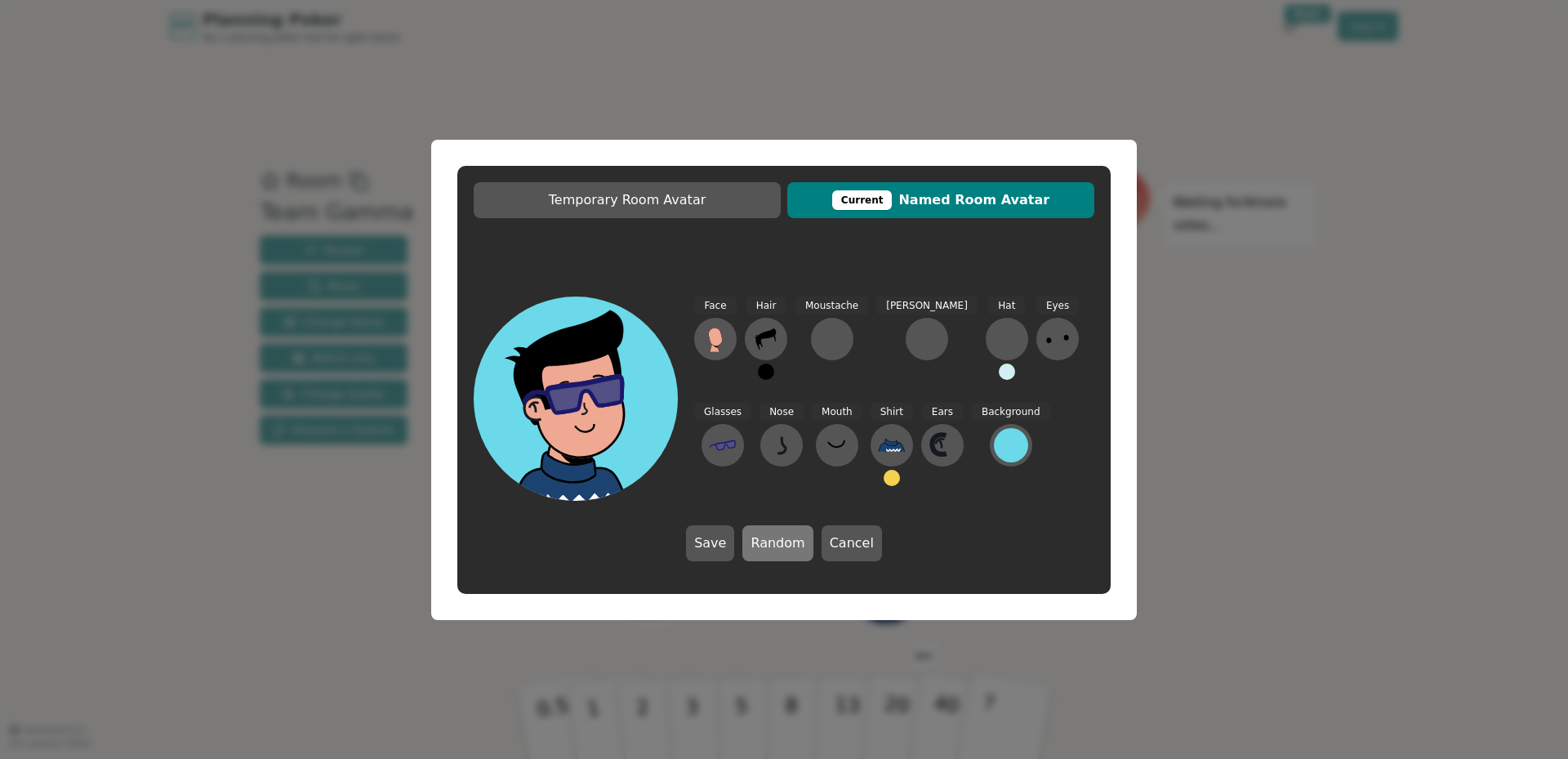
click at [787, 542] on button "Random" at bounding box center [777, 543] width 70 height 36
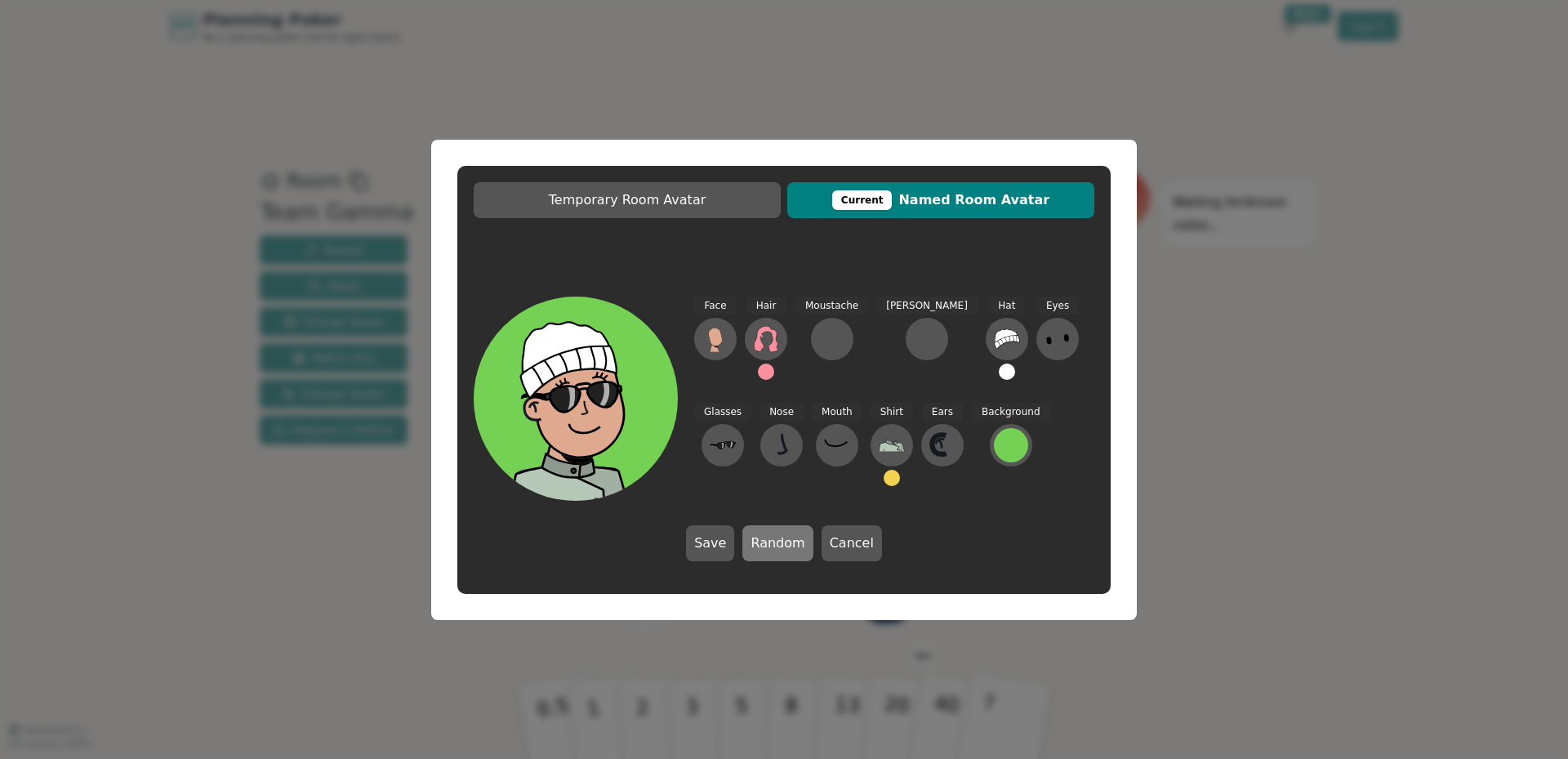
click at [787, 542] on button "Random" at bounding box center [777, 543] width 70 height 36
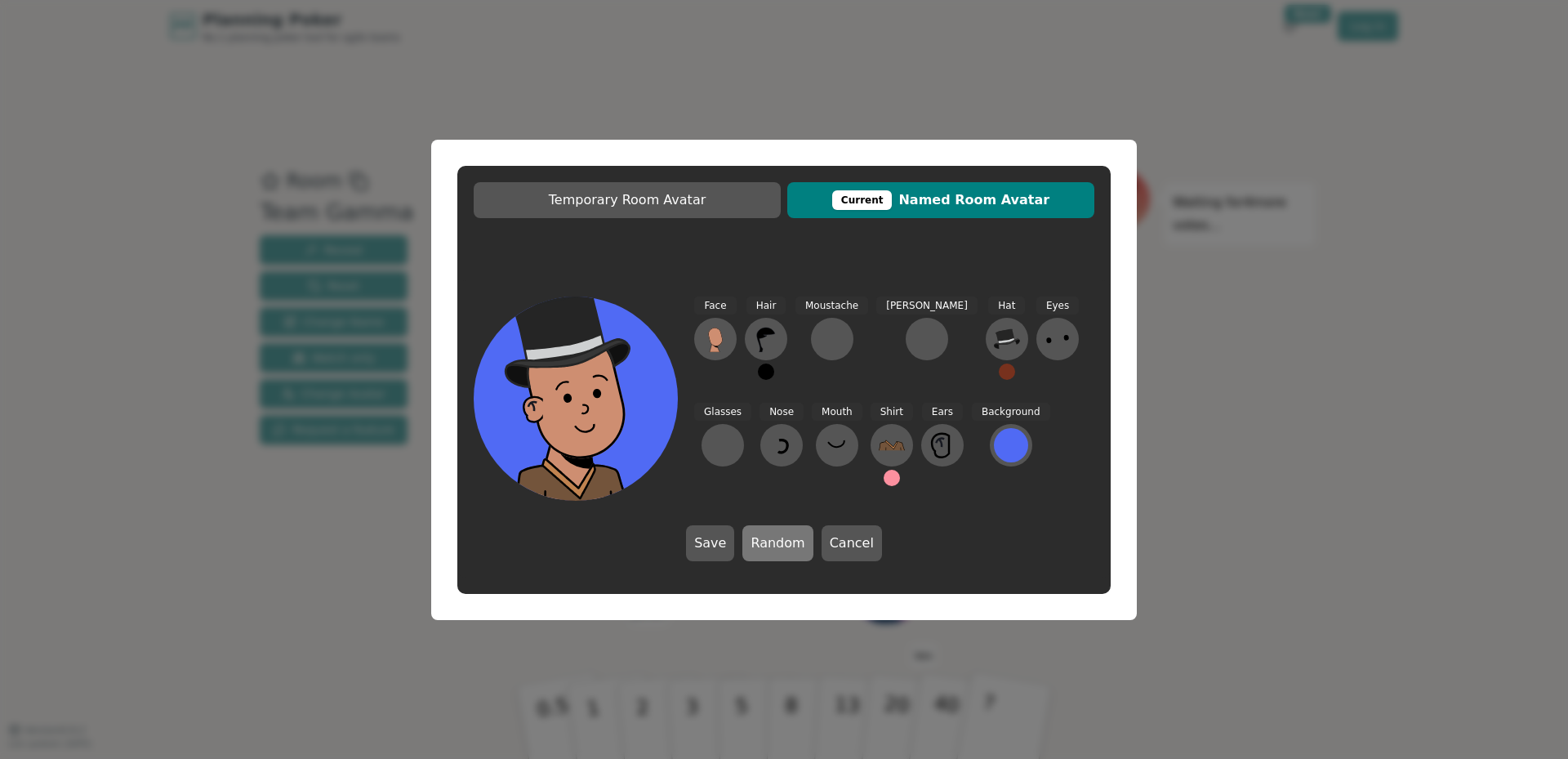
click at [787, 542] on button "Random" at bounding box center [777, 543] width 70 height 36
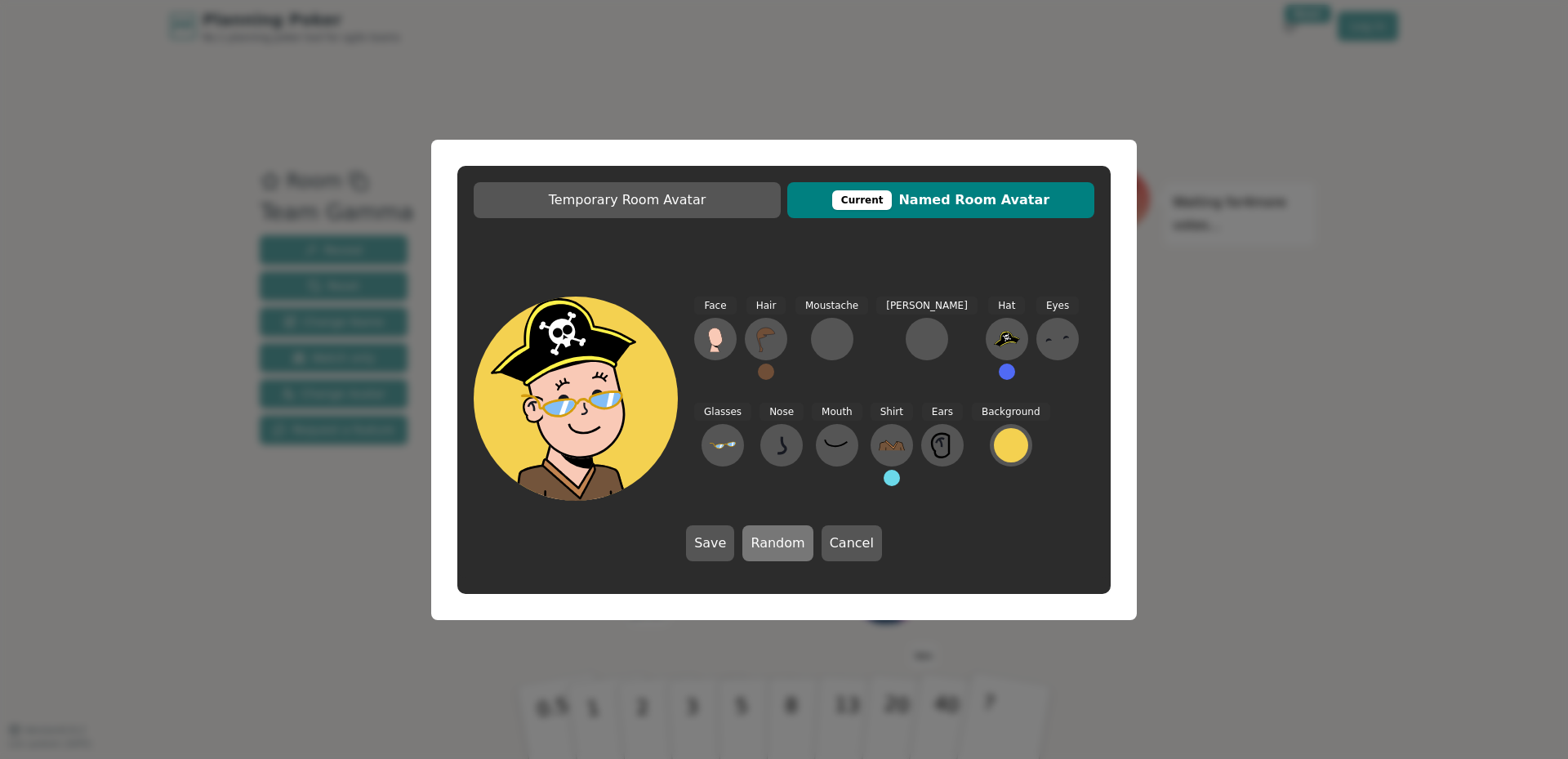
click at [787, 542] on button "Random" at bounding box center [777, 543] width 70 height 36
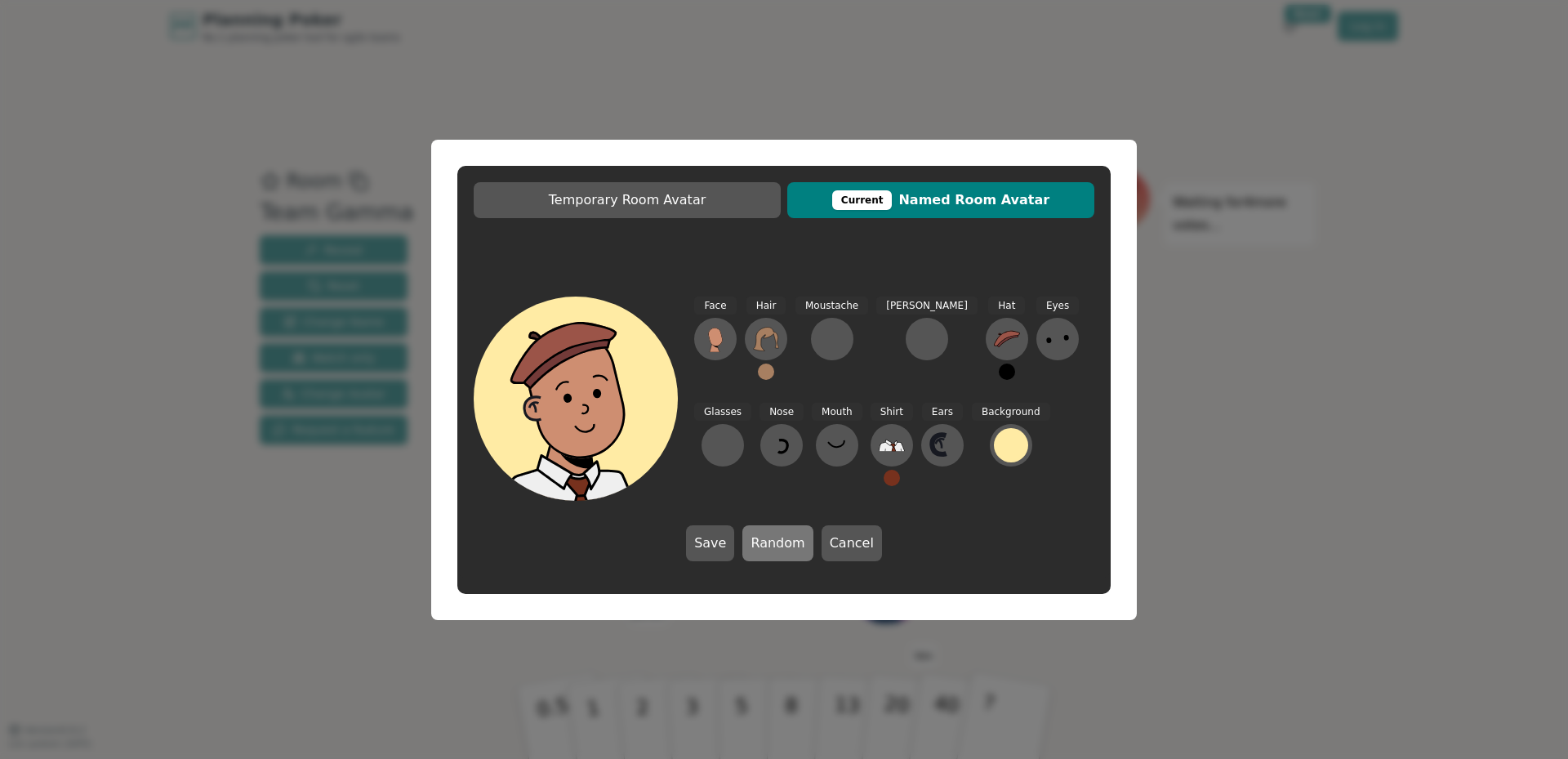
click at [787, 542] on button "Random" at bounding box center [777, 543] width 70 height 36
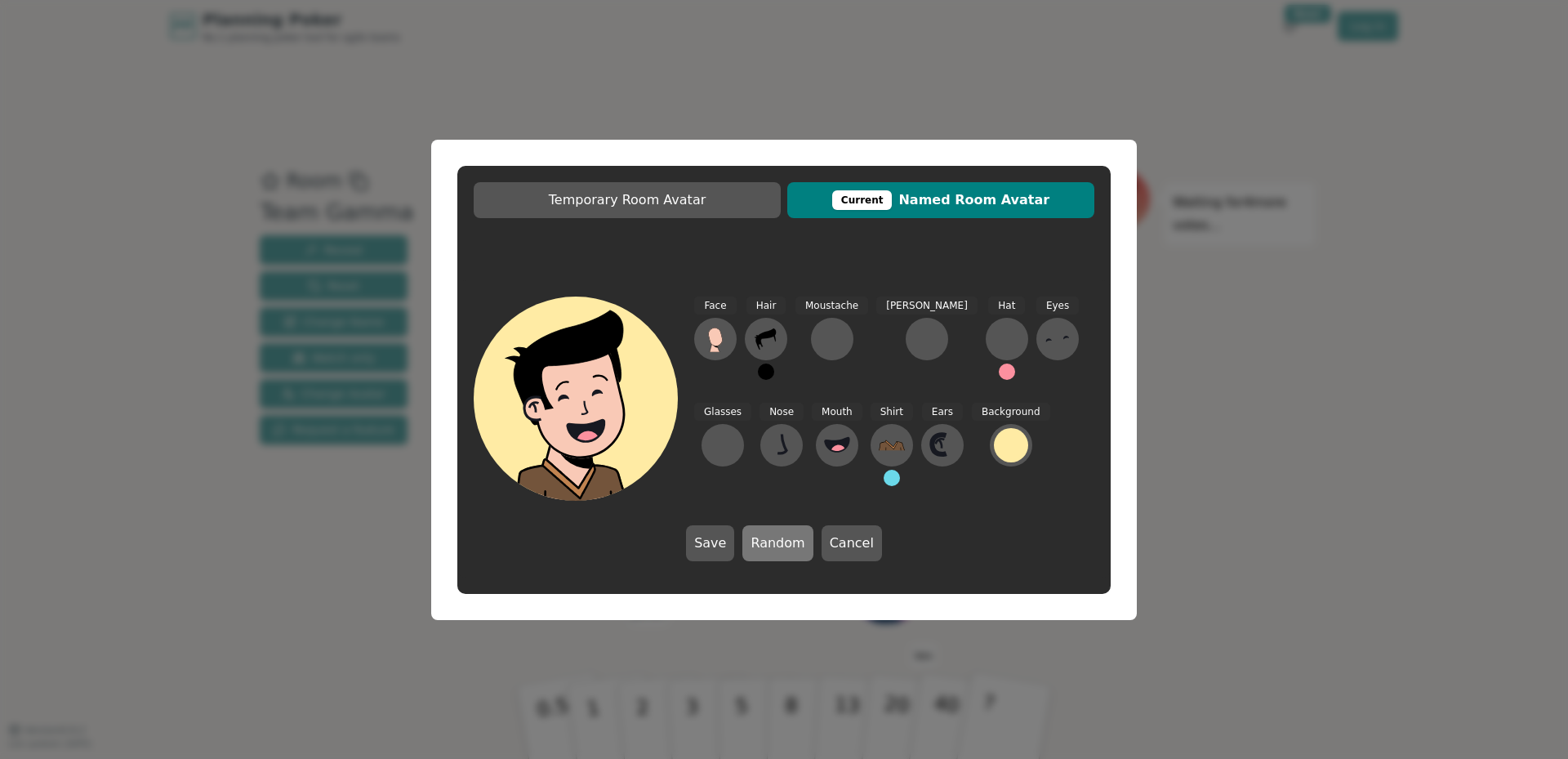
click at [787, 542] on button "Random" at bounding box center [777, 543] width 70 height 36
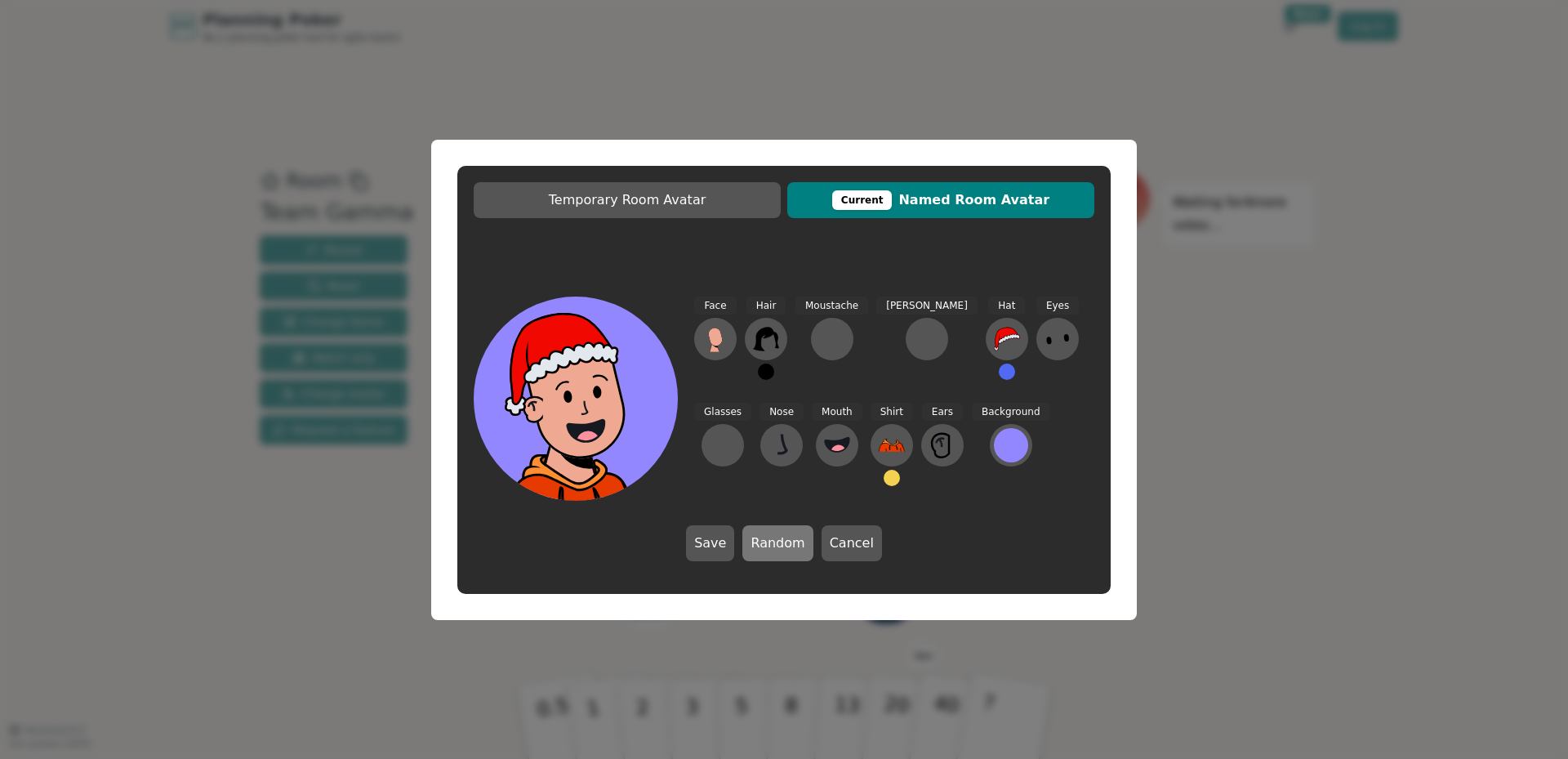
click at [787, 542] on button "Random" at bounding box center [777, 543] width 70 height 36
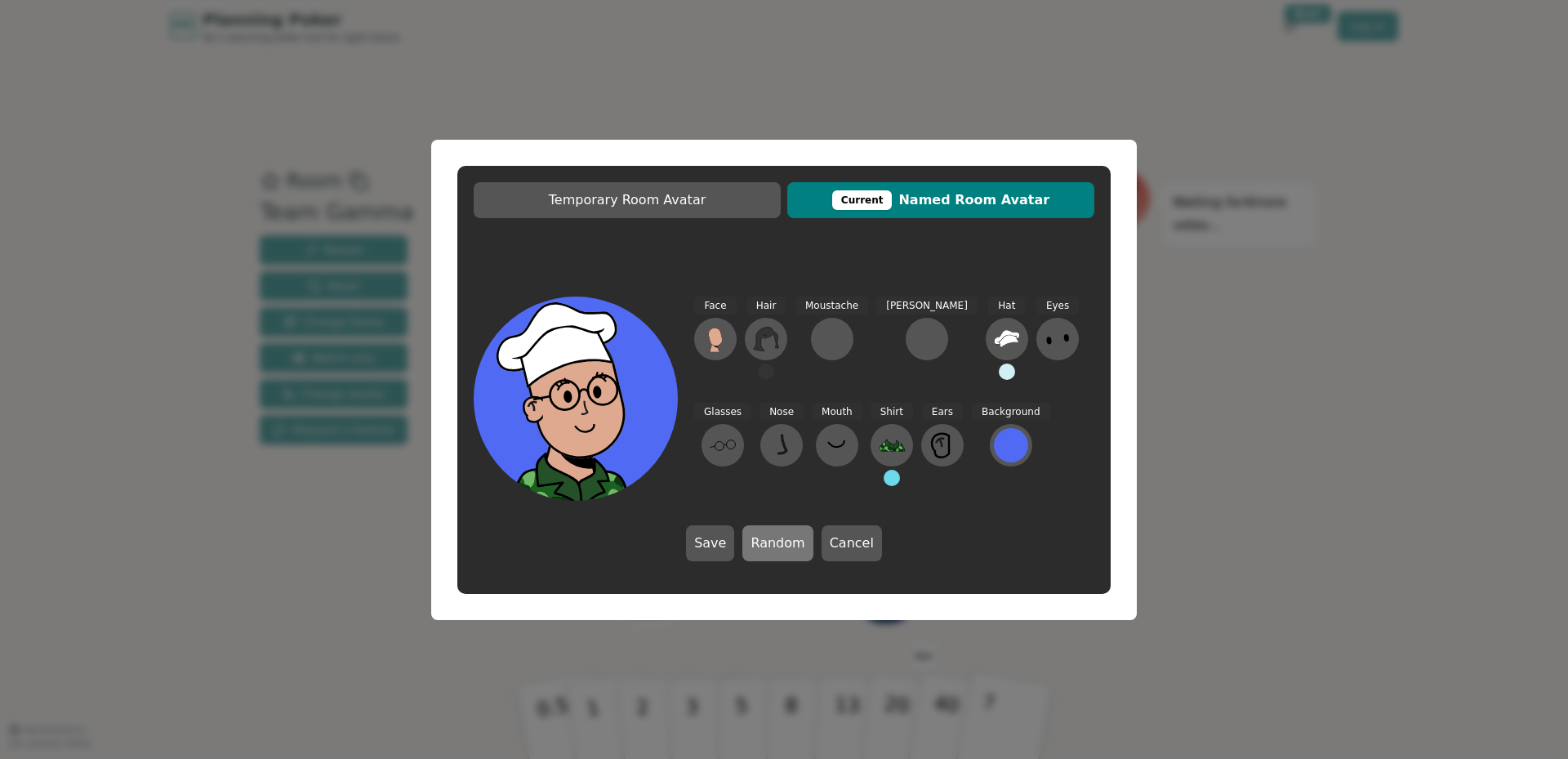
click at [787, 542] on button "Random" at bounding box center [777, 543] width 70 height 36
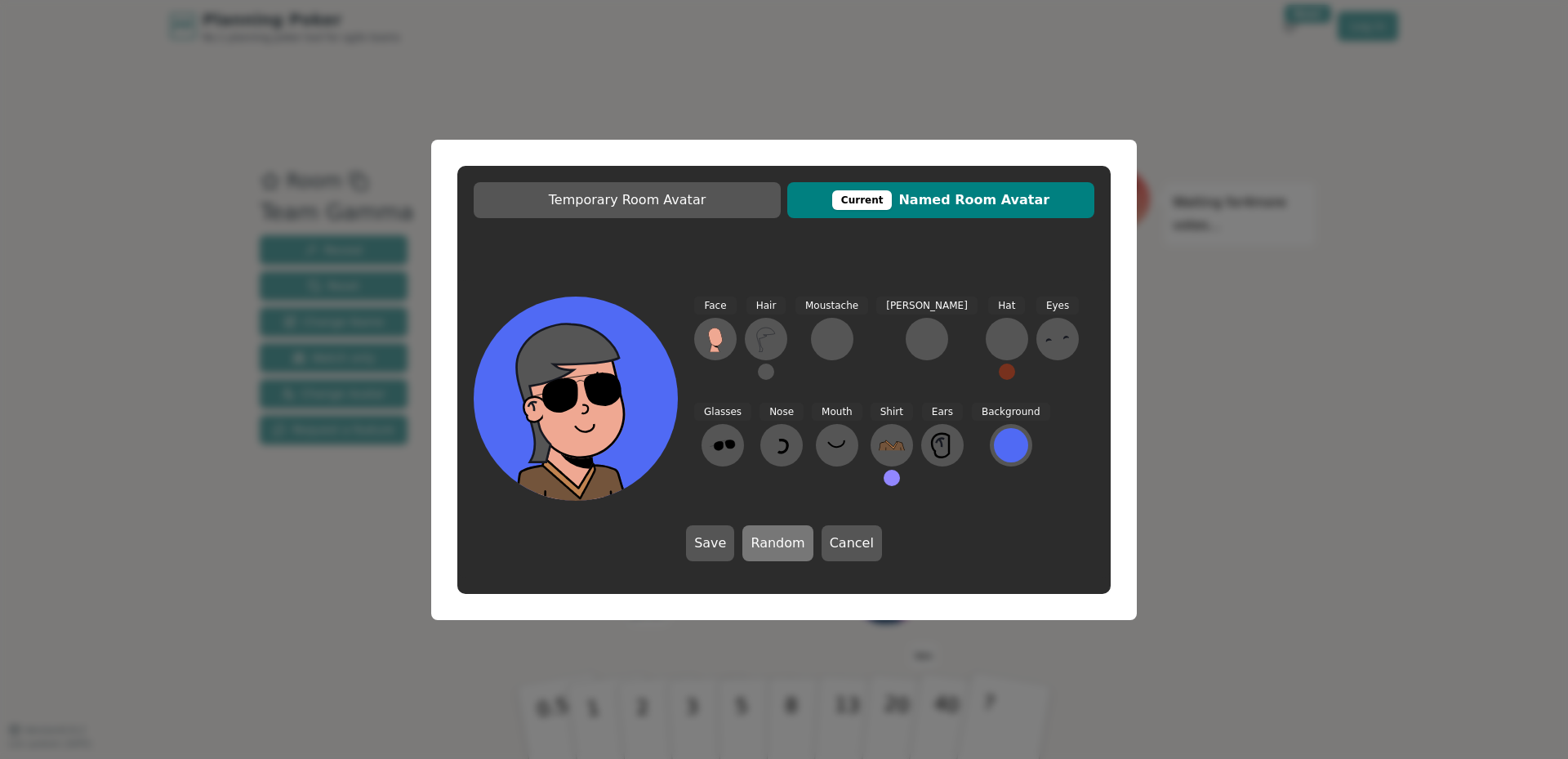
click at [787, 542] on button "Random" at bounding box center [777, 543] width 70 height 36
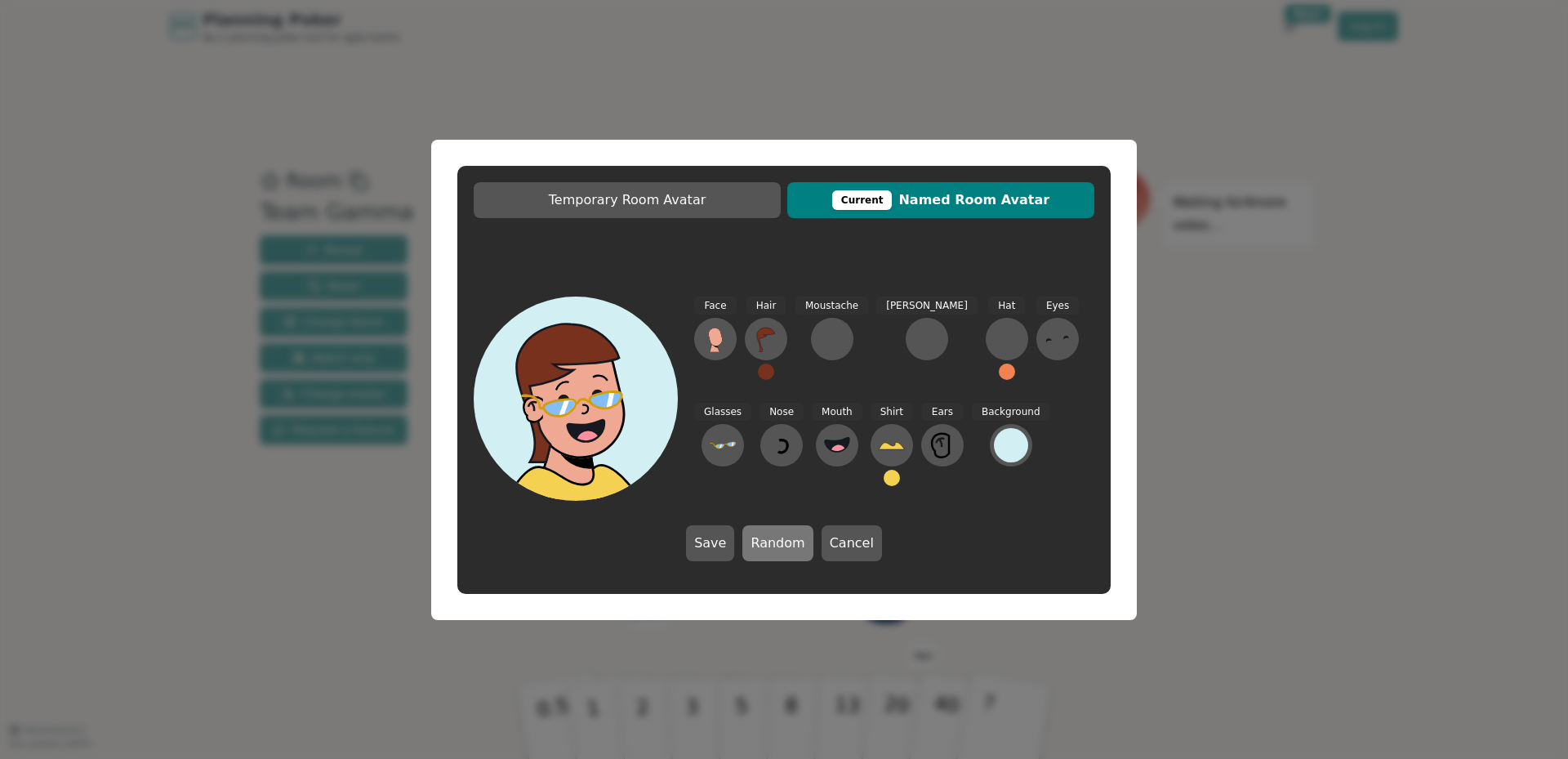
click at [787, 542] on button "Random" at bounding box center [777, 543] width 70 height 36
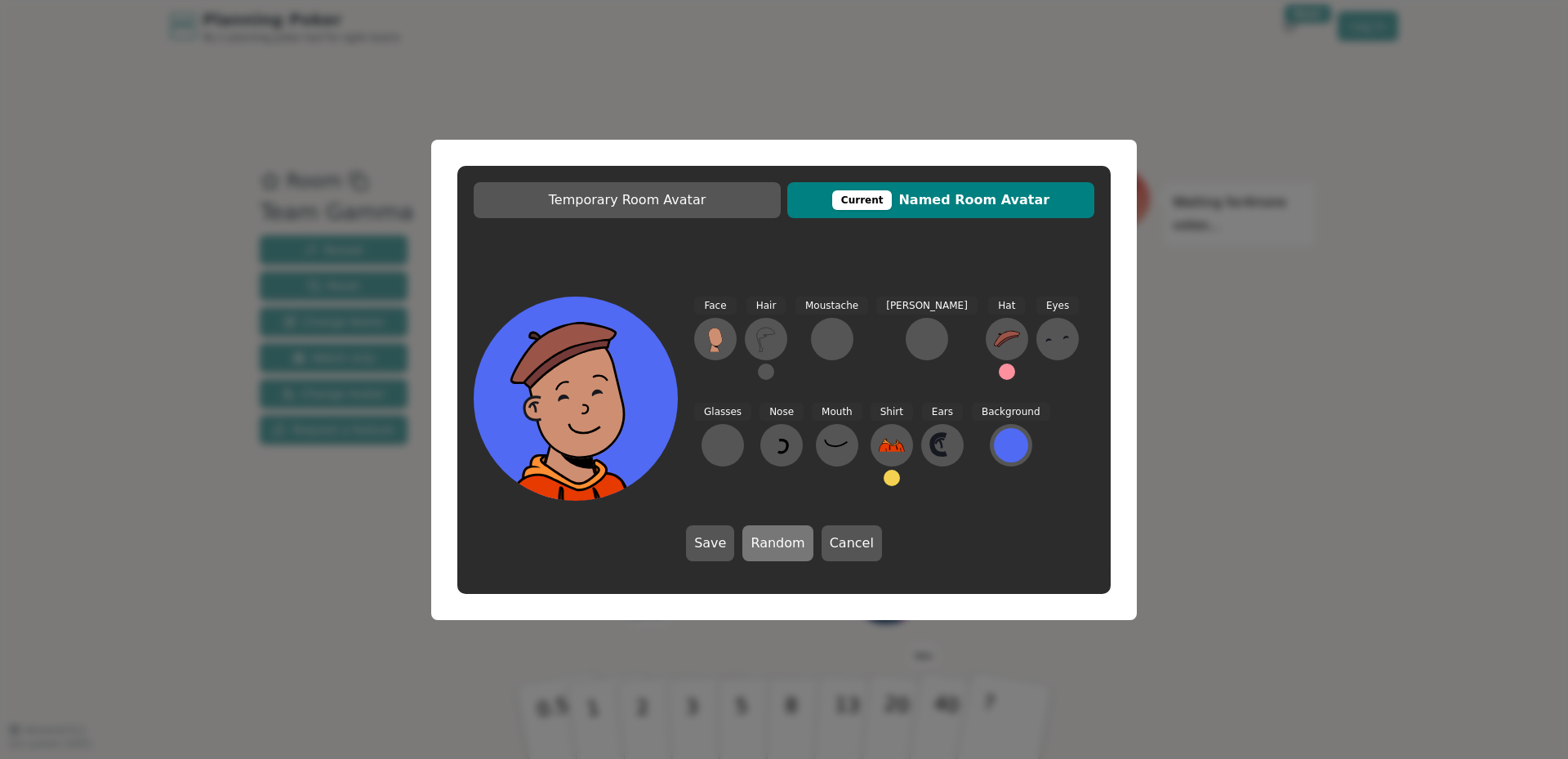
click at [787, 542] on button "Random" at bounding box center [777, 543] width 70 height 36
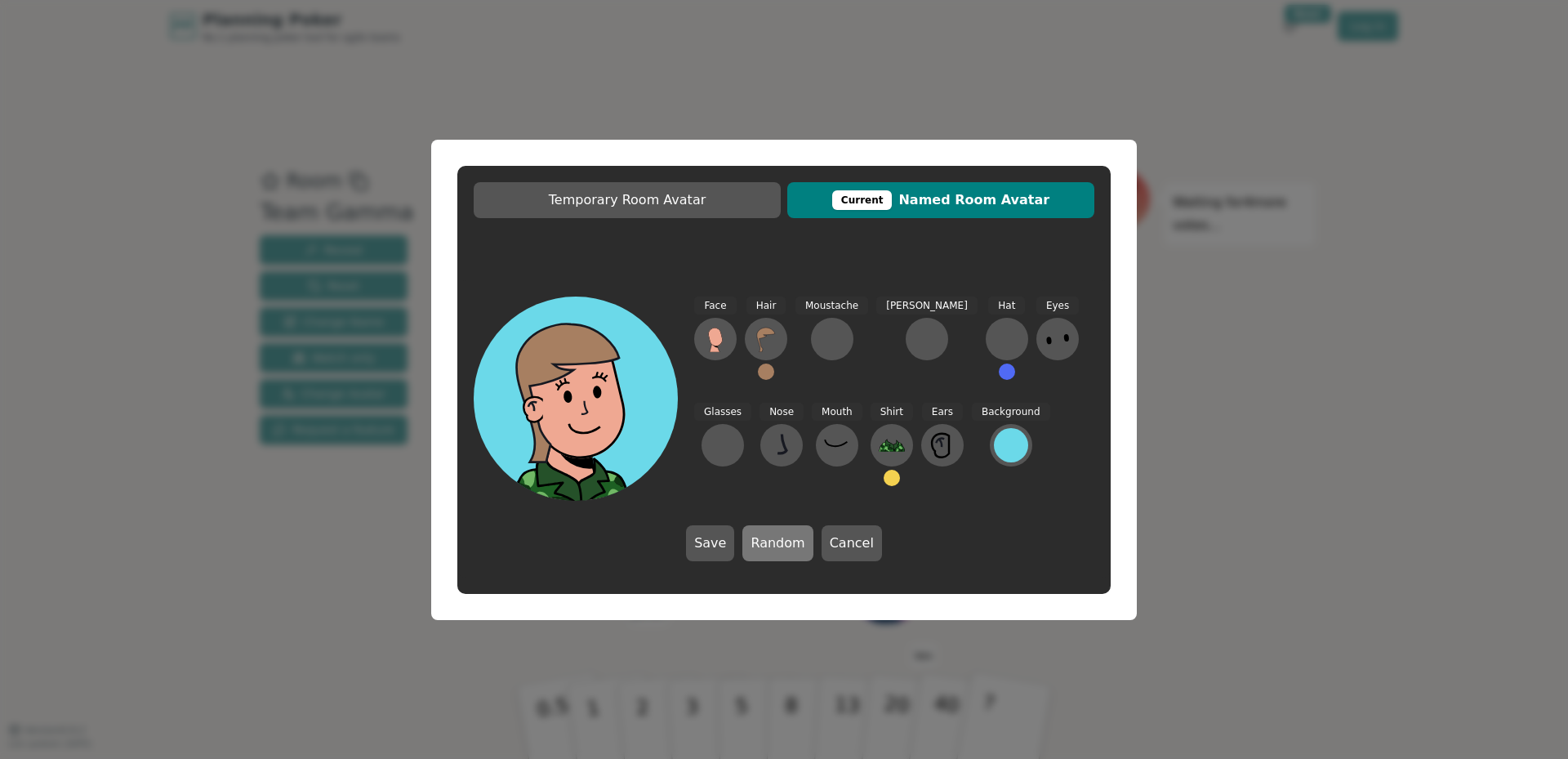
click at [787, 542] on button "Random" at bounding box center [777, 543] width 70 height 36
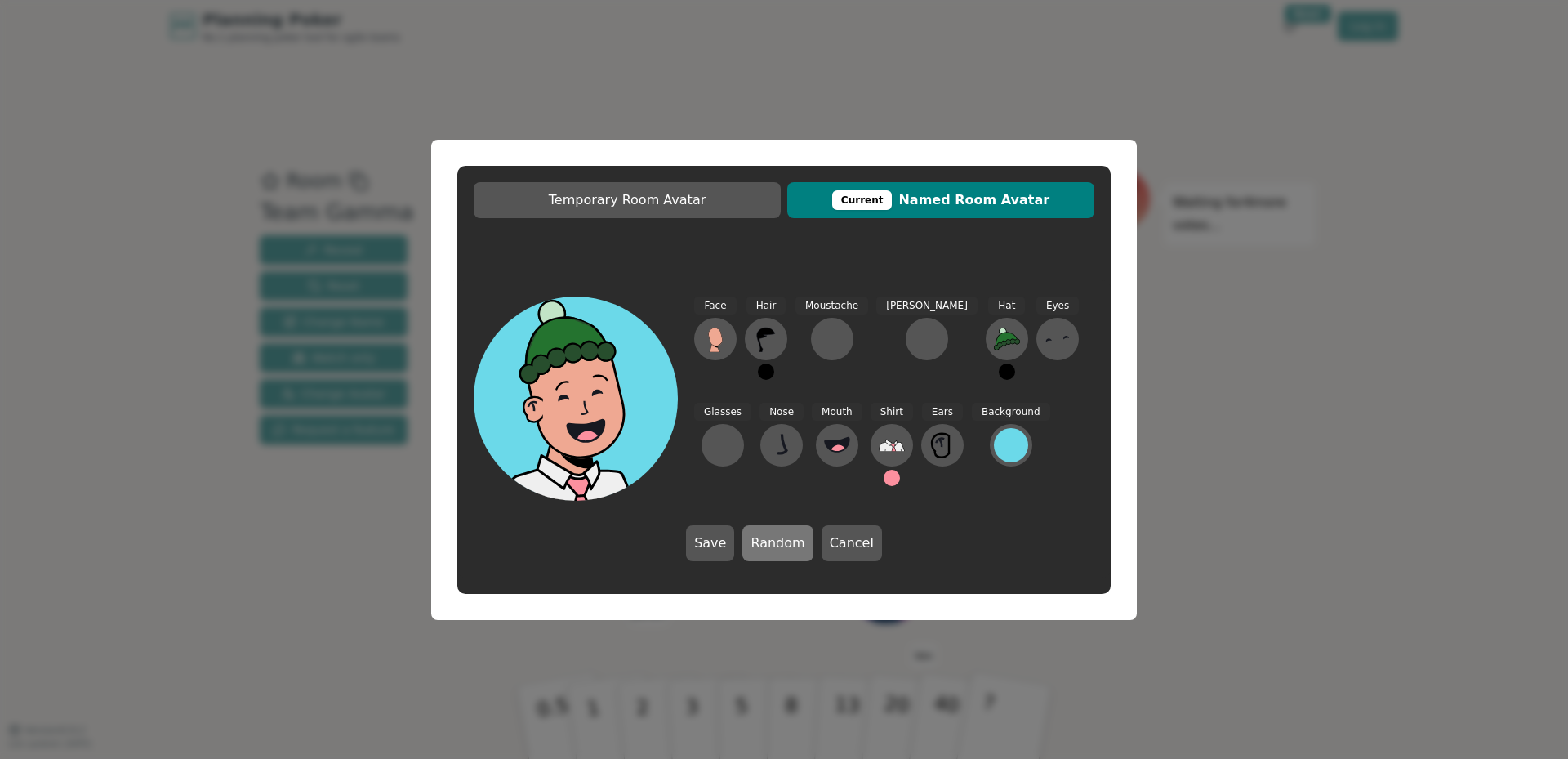
click at [787, 542] on button "Random" at bounding box center [777, 543] width 70 height 36
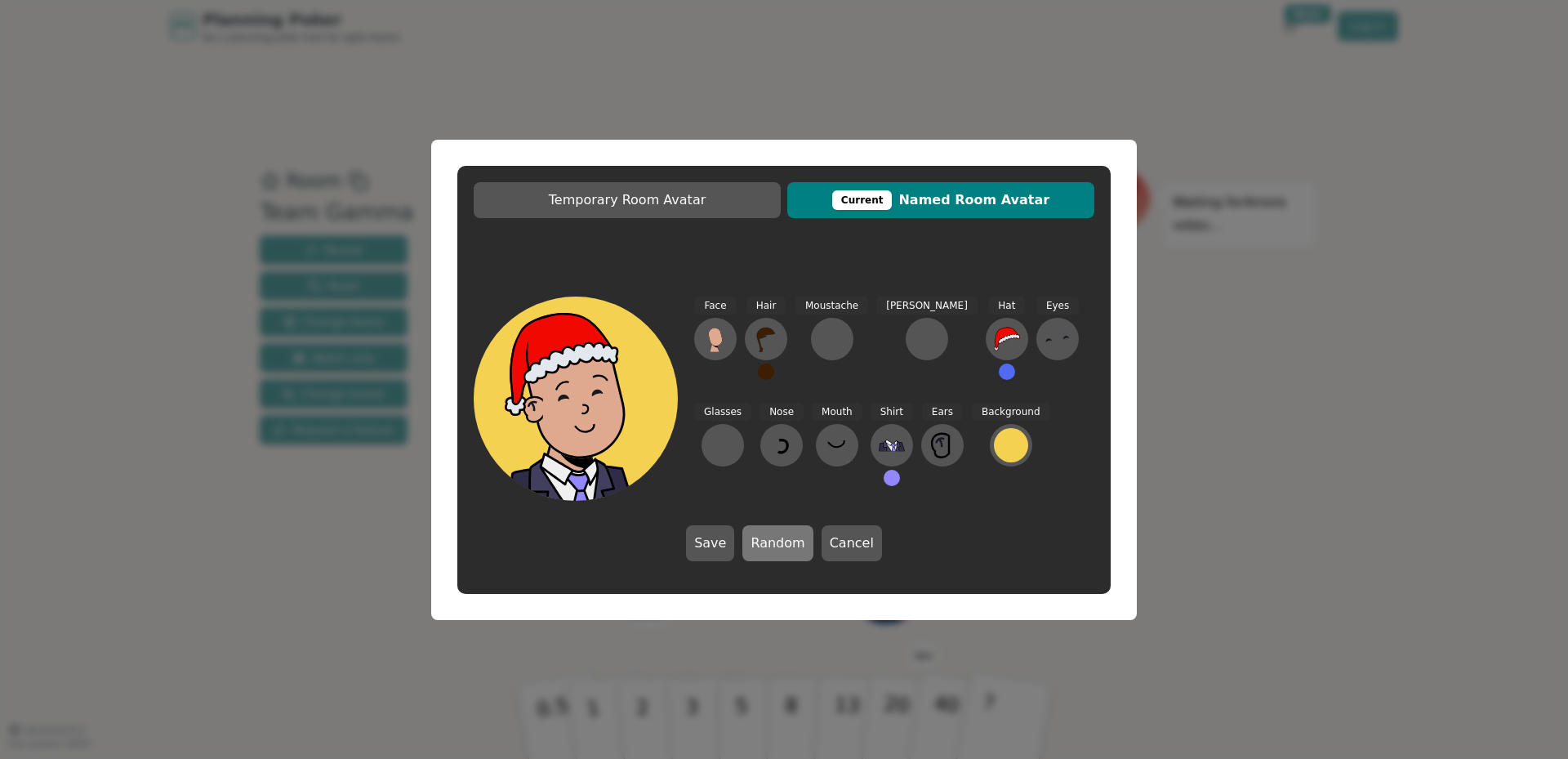
click at [787, 542] on button "Random" at bounding box center [777, 543] width 70 height 36
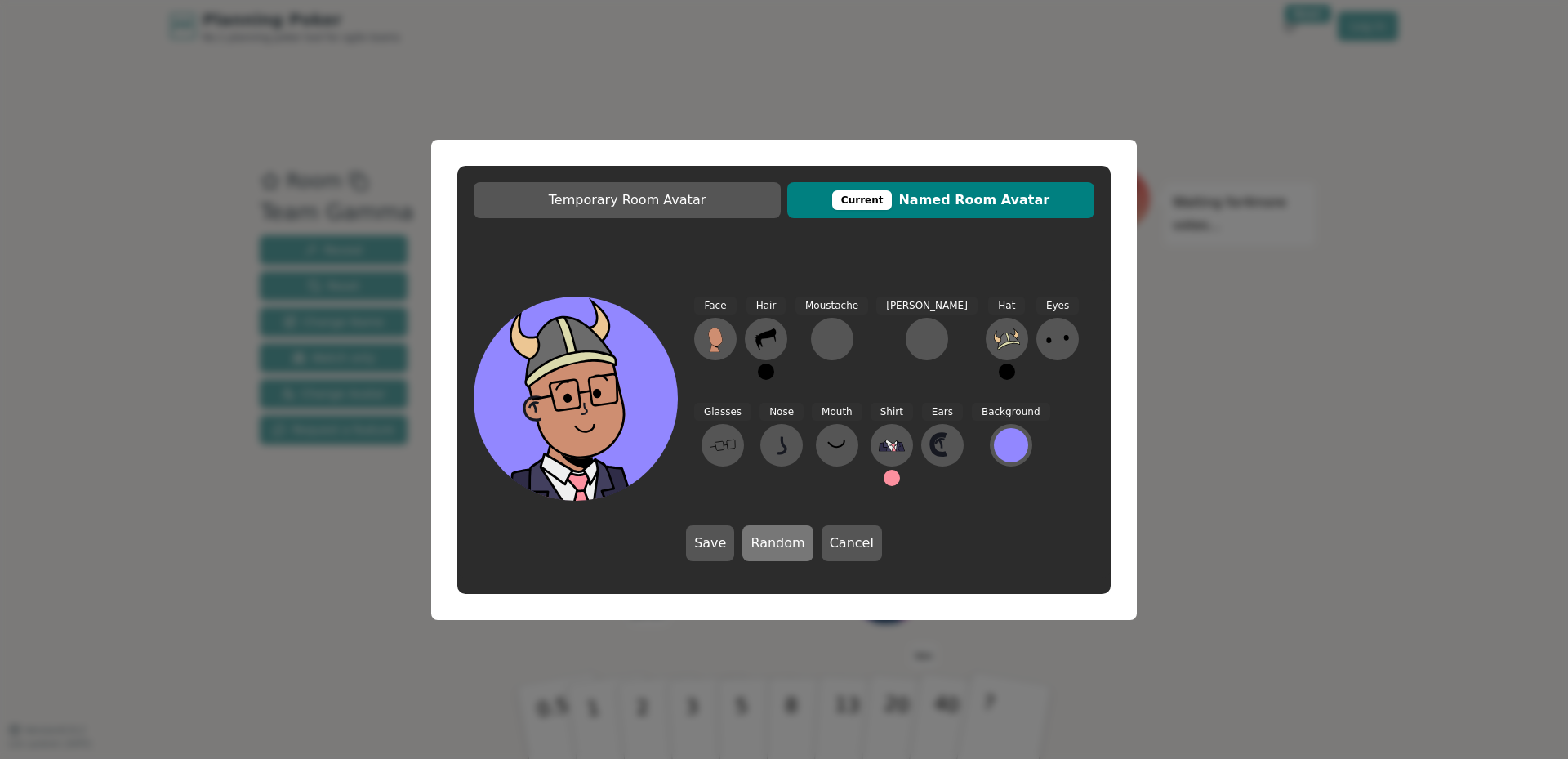
click at [787, 542] on button "Random" at bounding box center [777, 543] width 70 height 36
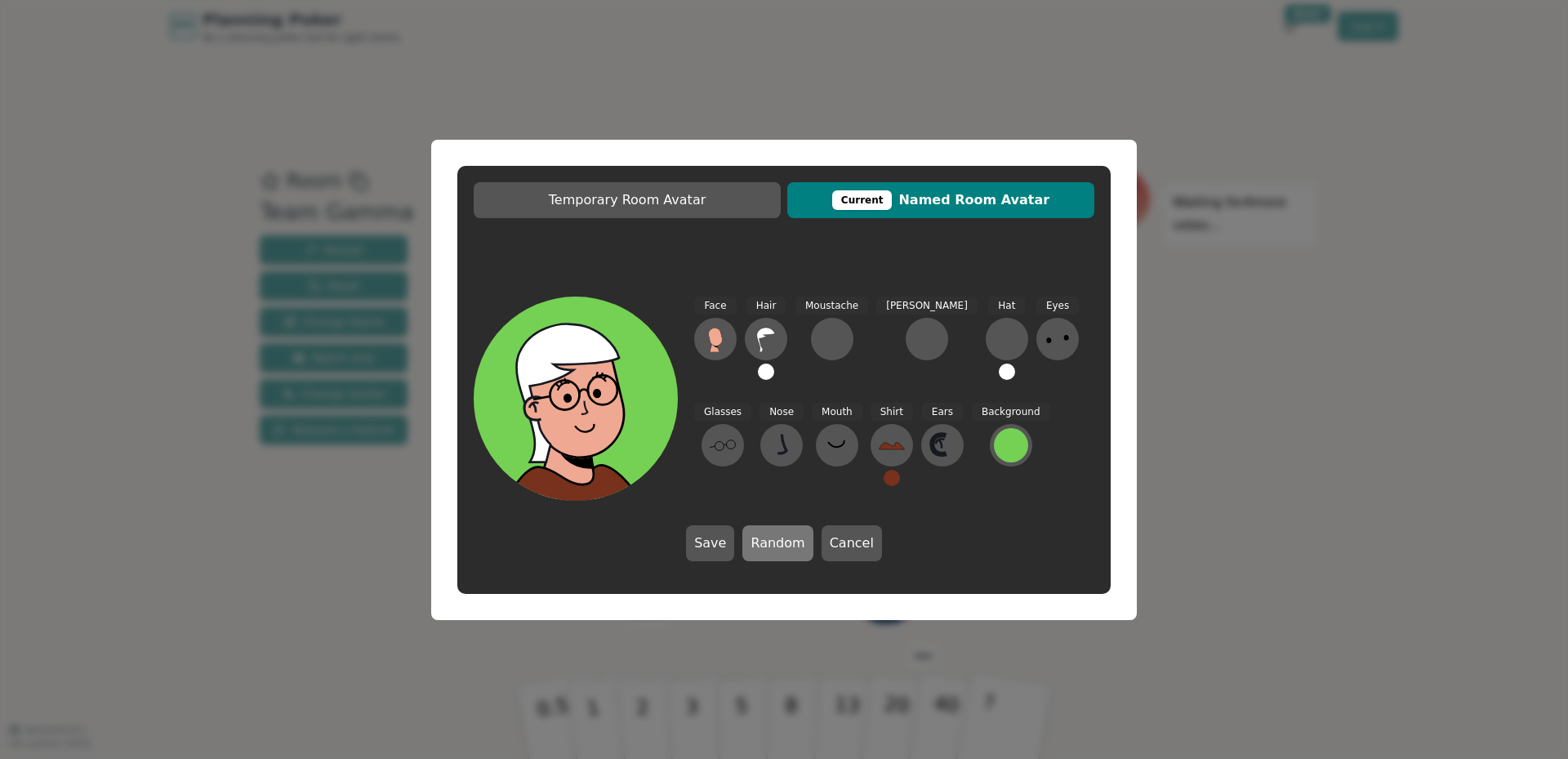
click at [787, 542] on button "Random" at bounding box center [777, 543] width 70 height 36
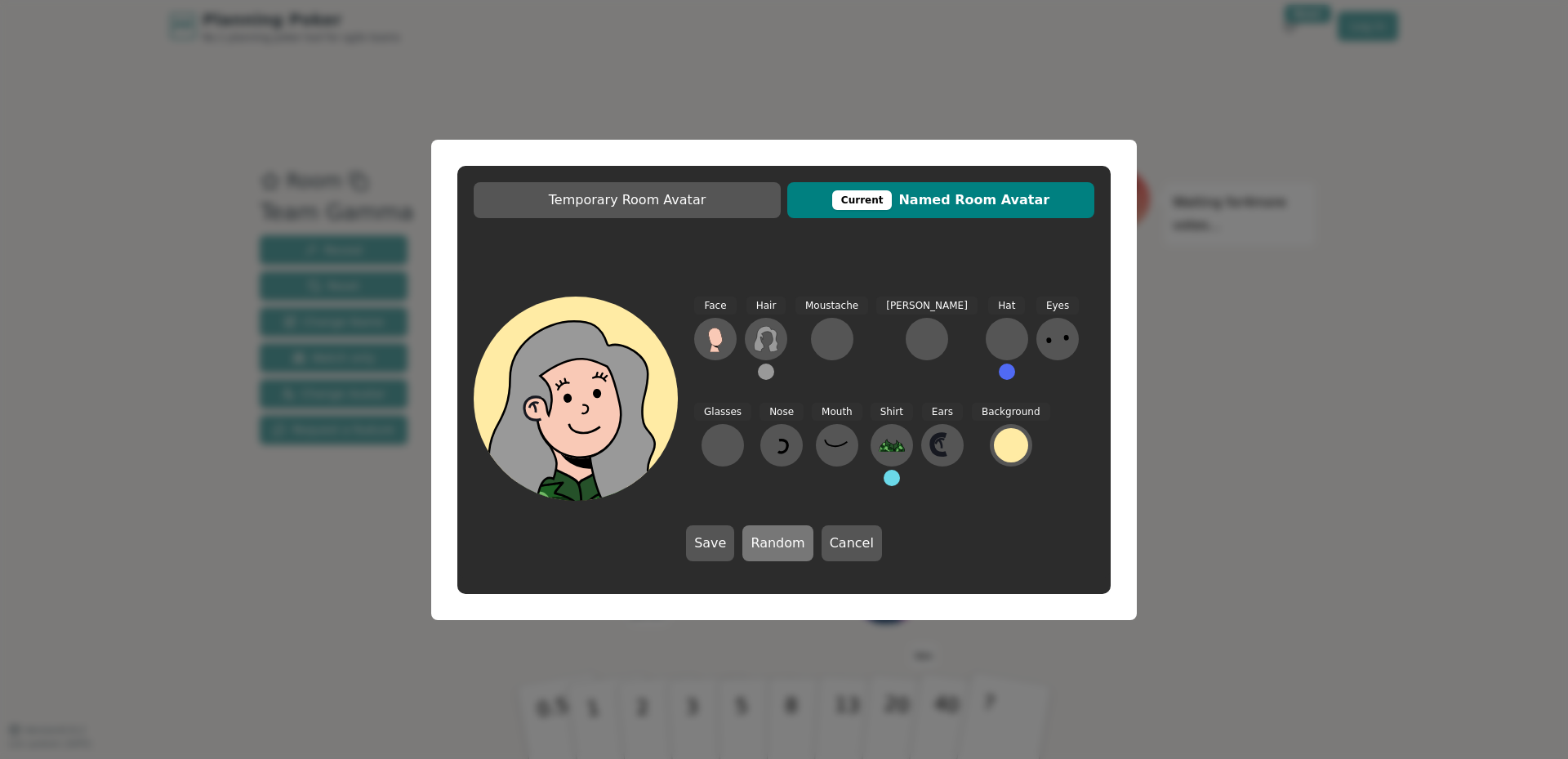
click at [787, 542] on button "Random" at bounding box center [777, 543] width 70 height 36
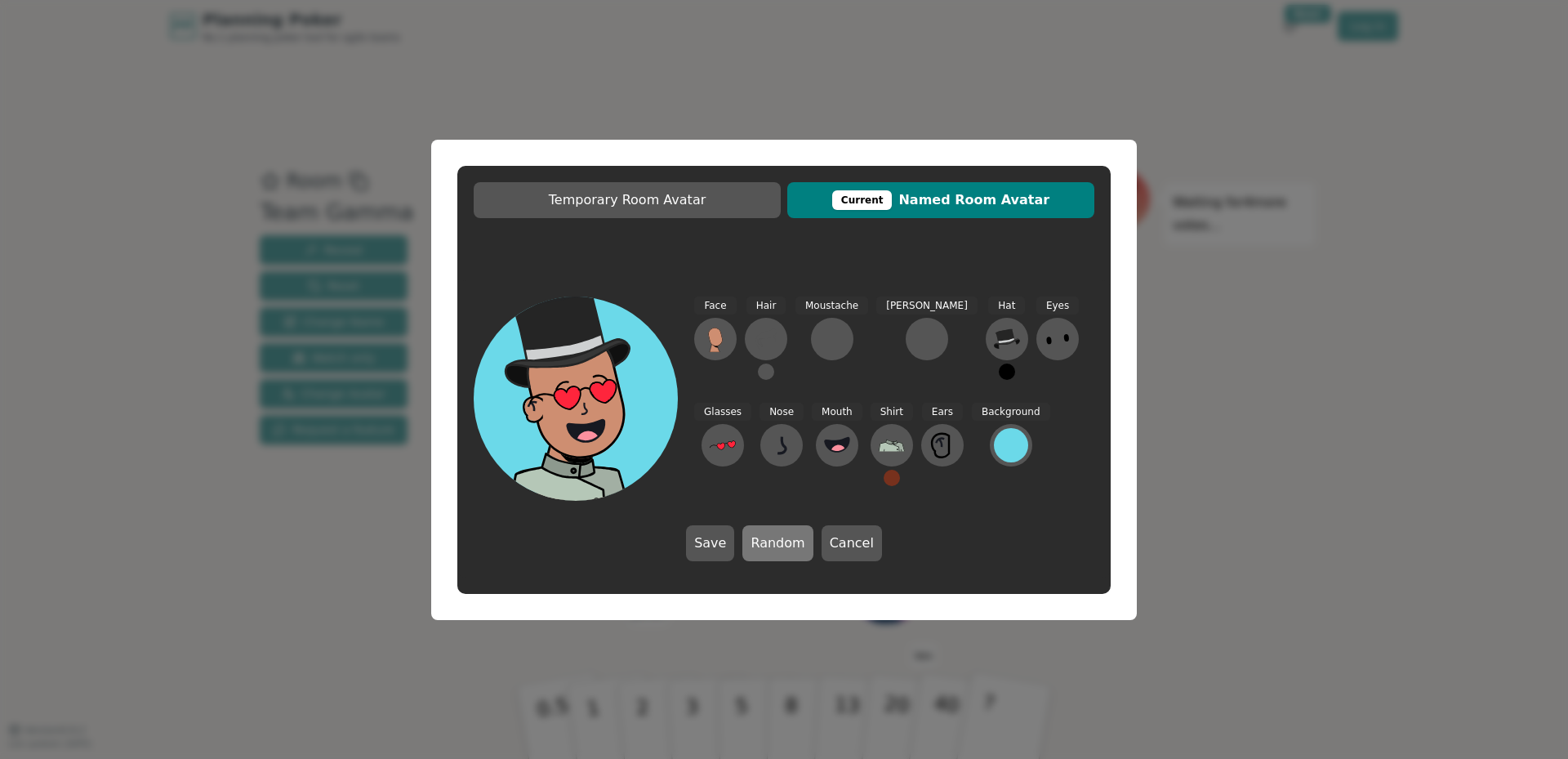
click at [787, 542] on button "Random" at bounding box center [777, 543] width 70 height 36
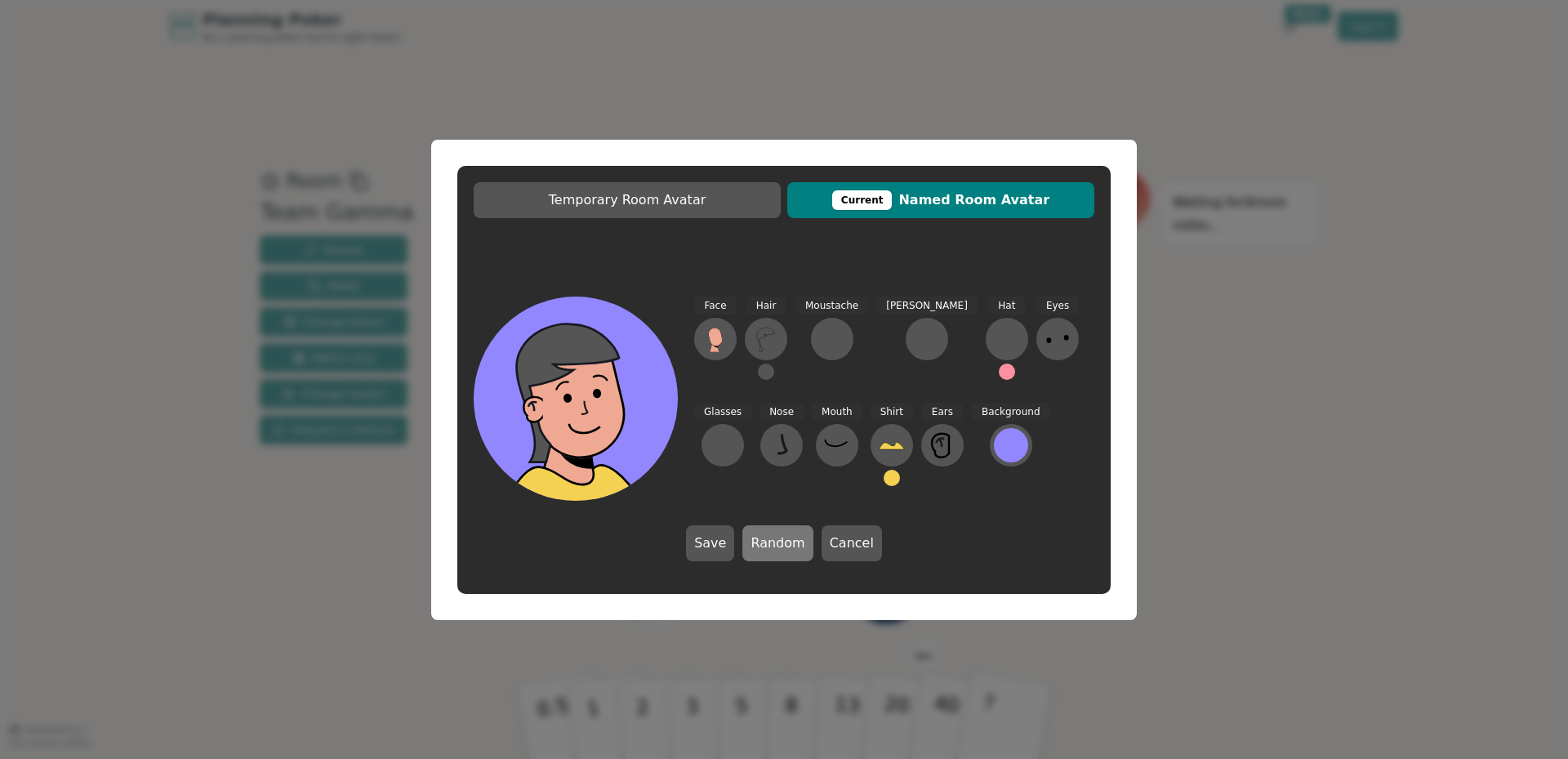
click at [787, 542] on button "Random" at bounding box center [777, 543] width 70 height 36
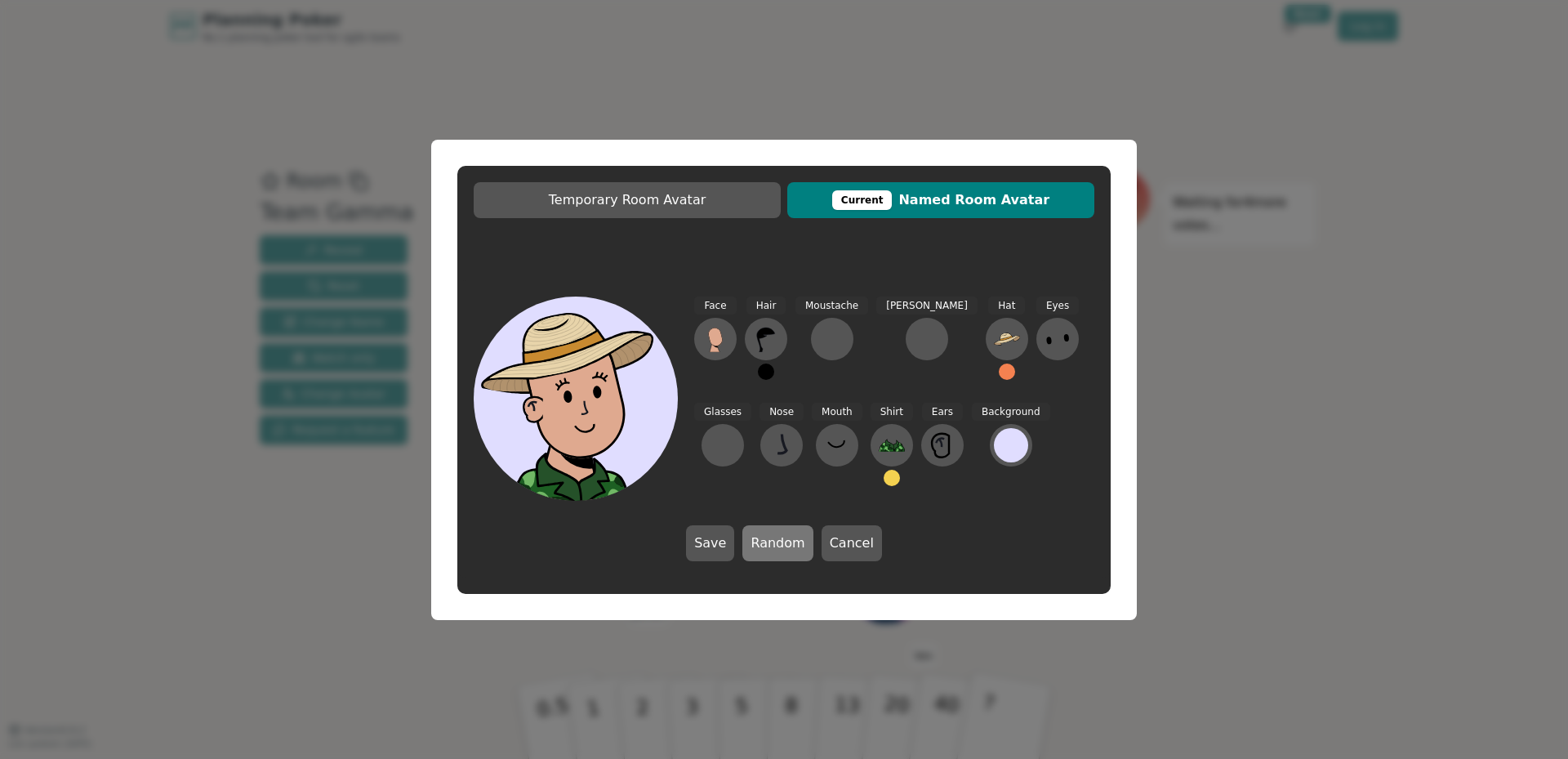
click at [787, 541] on button "Random" at bounding box center [777, 543] width 70 height 36
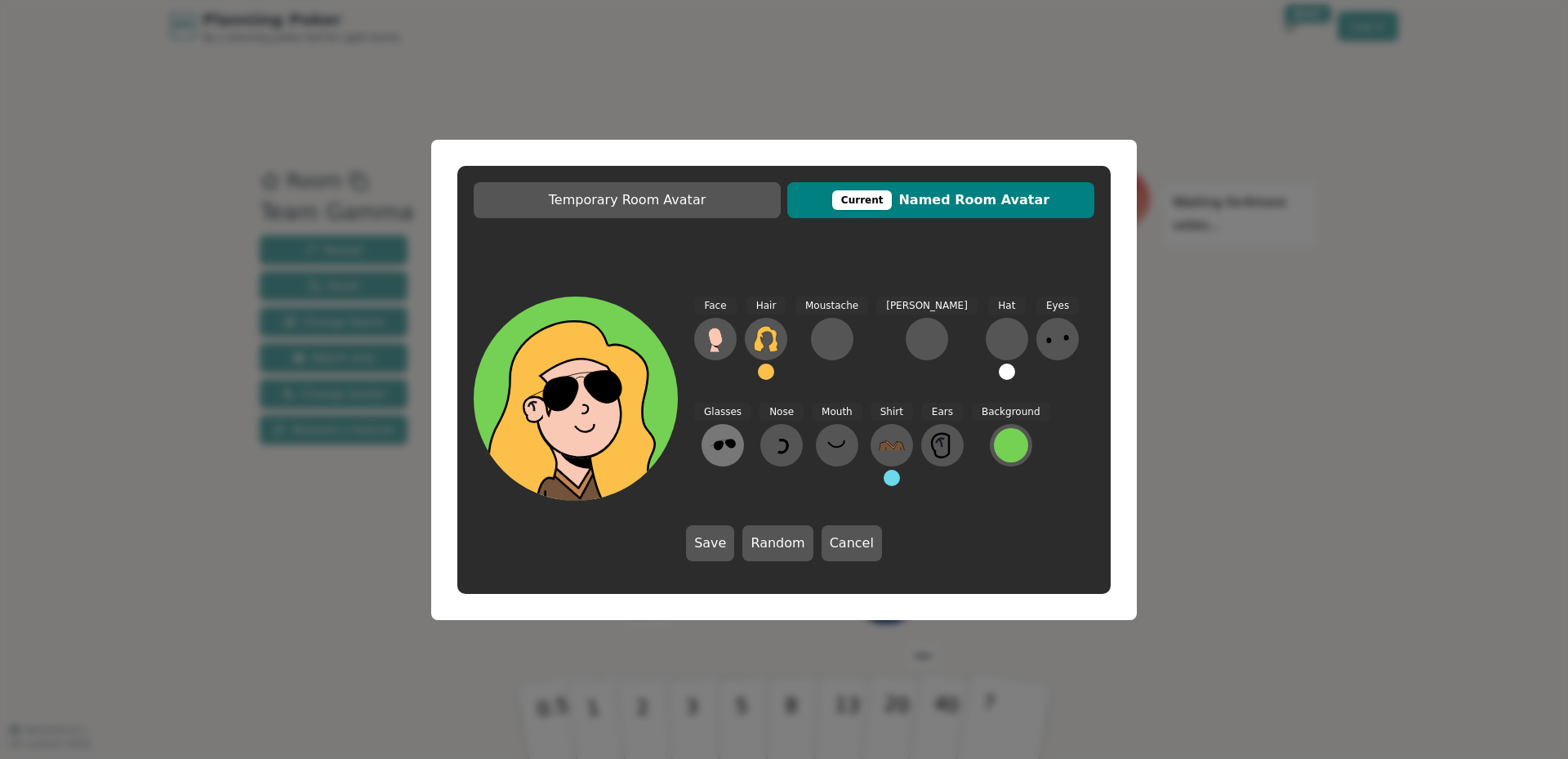
click at [735, 433] on icon at bounding box center [723, 446] width 26 height 26
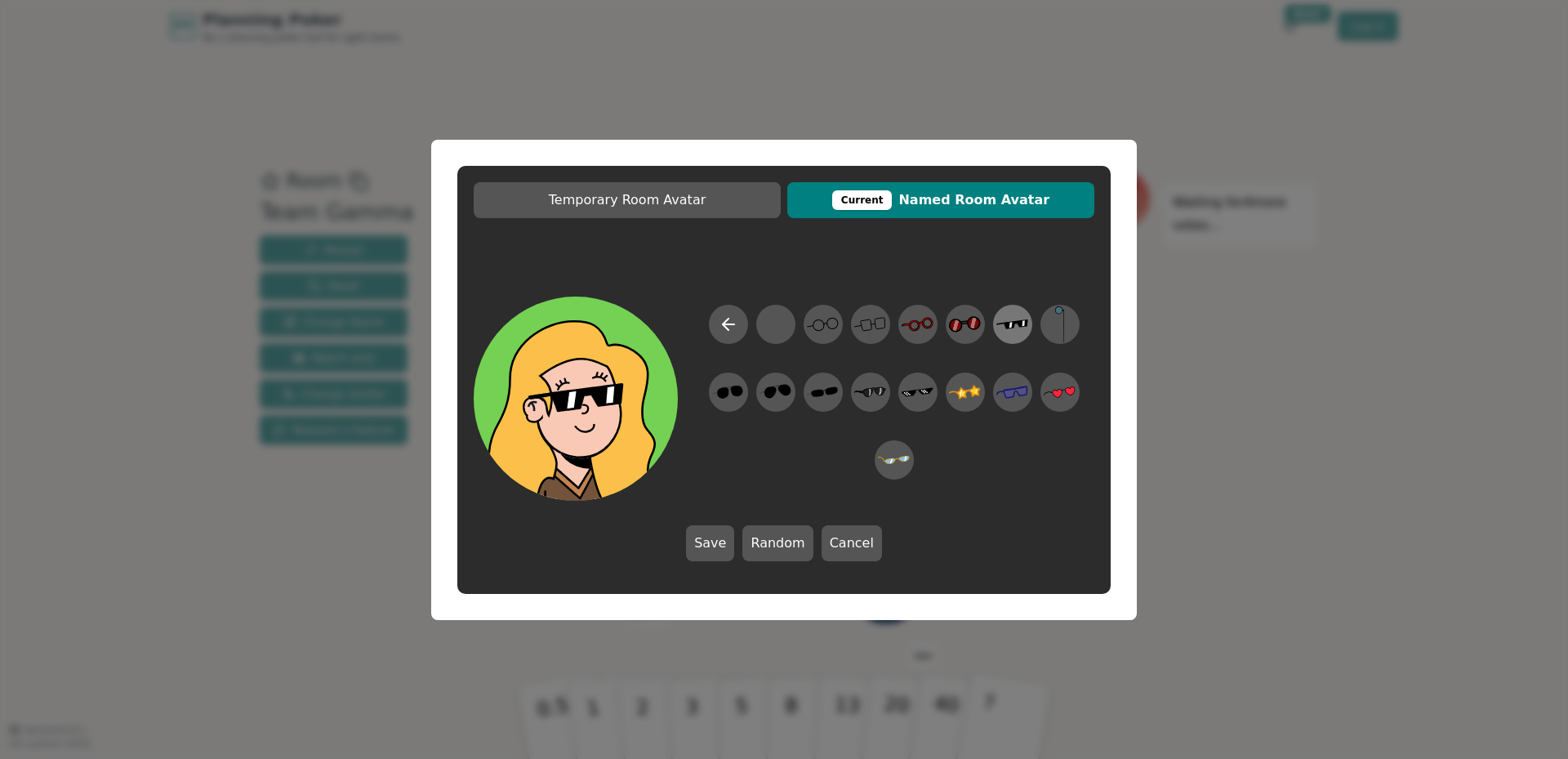
click at [1020, 321] on icon at bounding box center [1012, 324] width 31 height 10
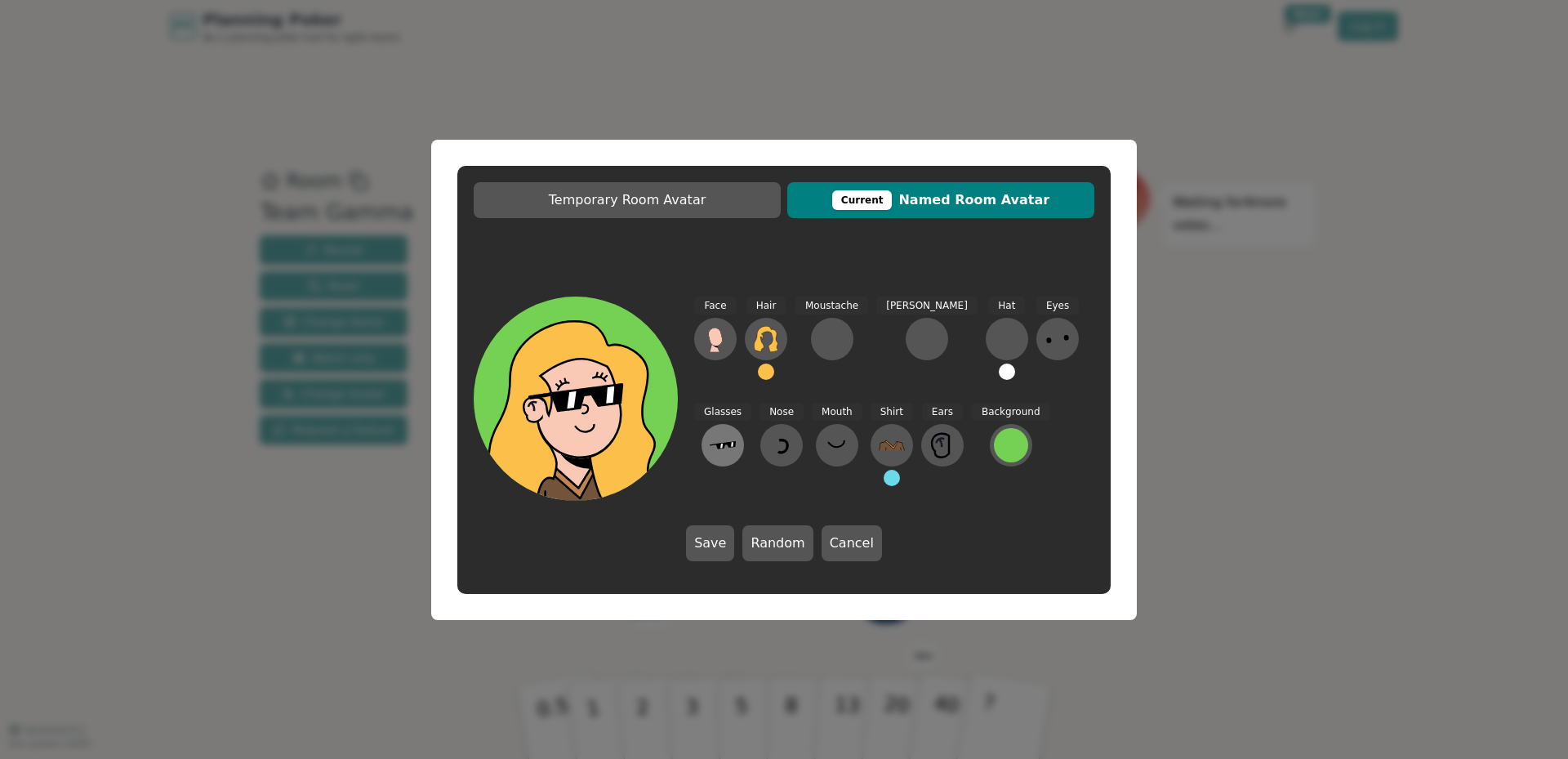
click at [735, 441] on icon at bounding box center [723, 445] width 26 height 8
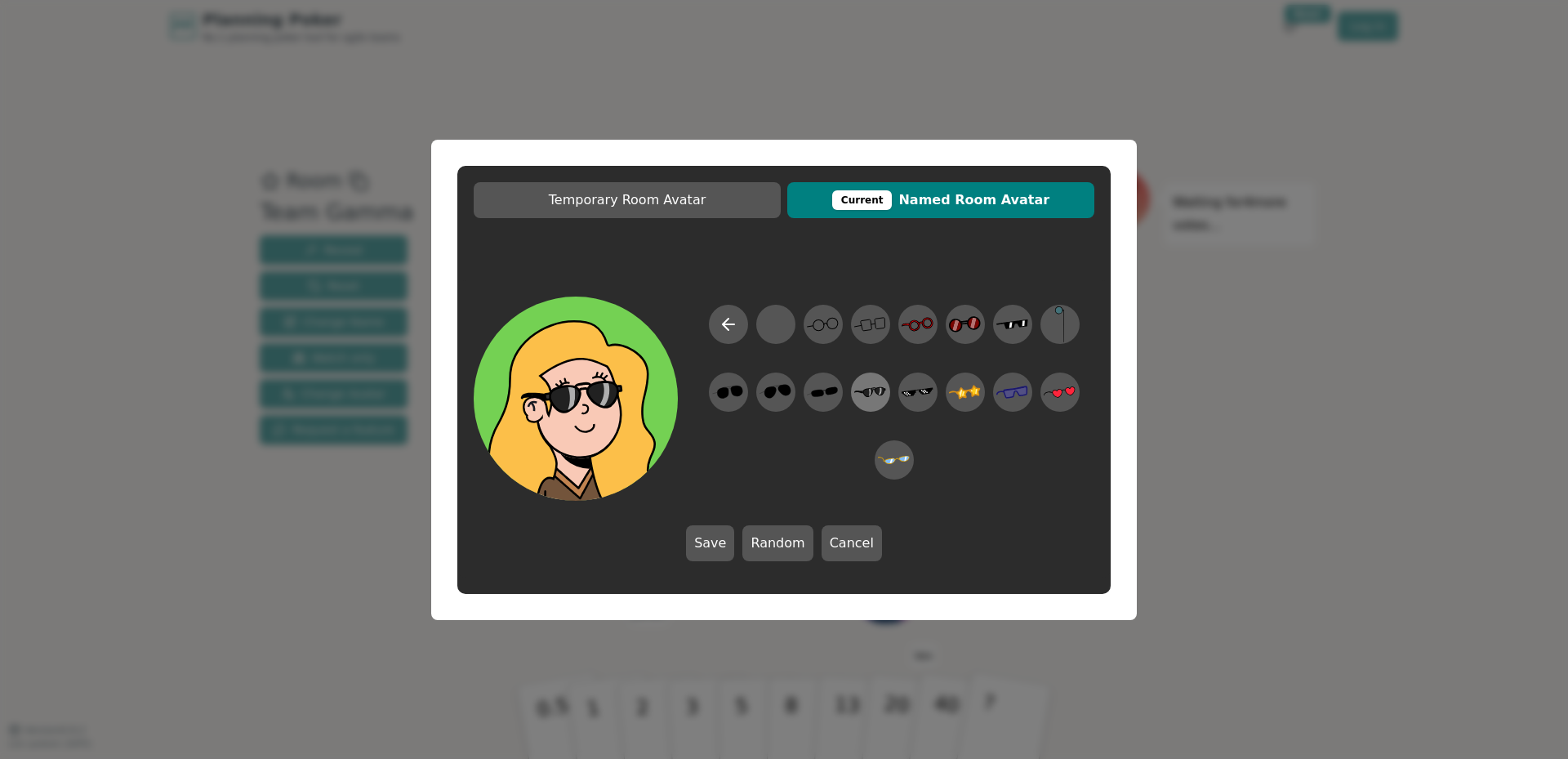
click at [867, 390] on icon at bounding box center [868, 393] width 7 height 7
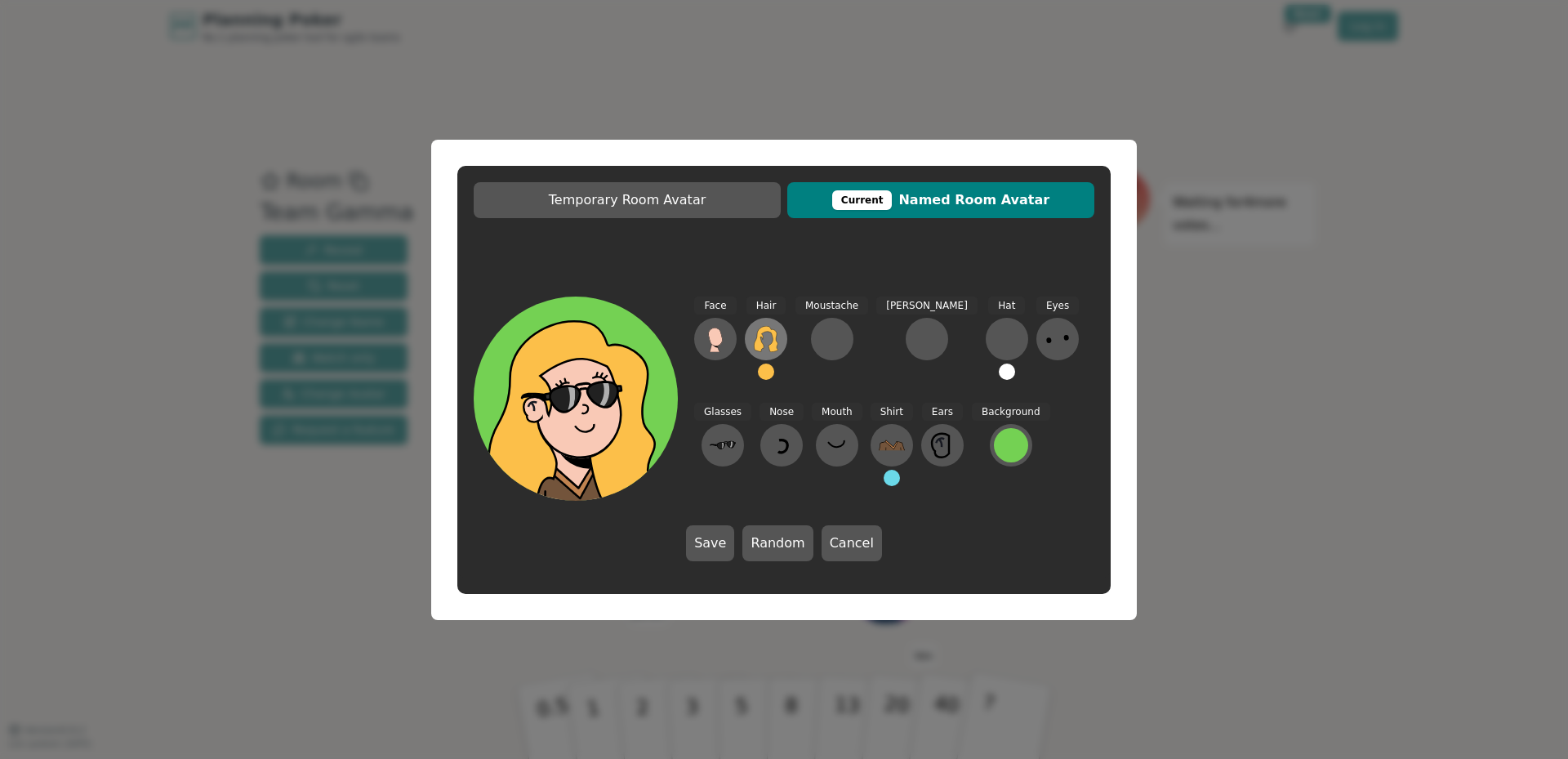
click at [762, 338] on icon at bounding box center [766, 339] width 26 height 26
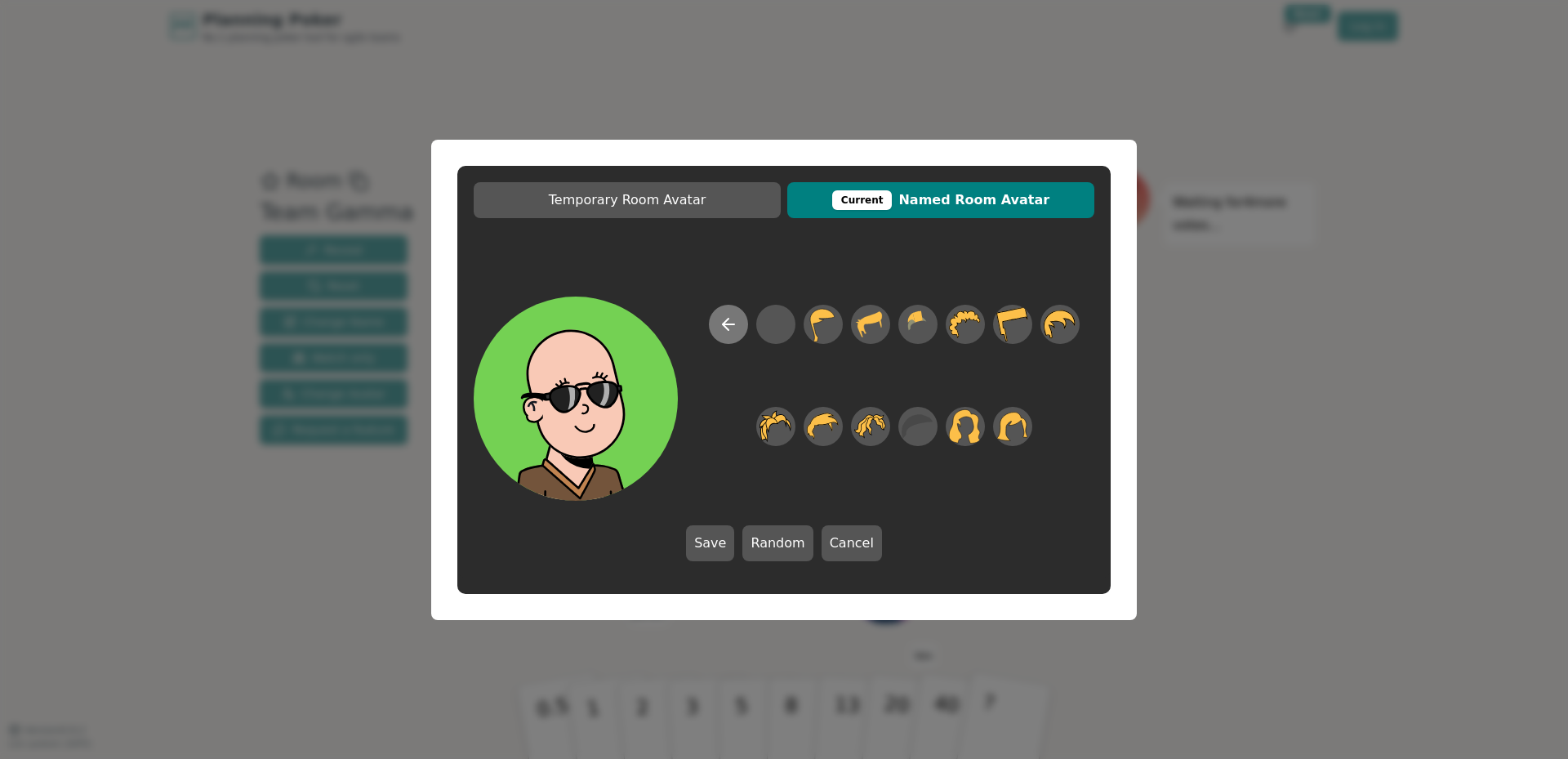
click at [734, 322] on icon at bounding box center [728, 324] width 19 height 19
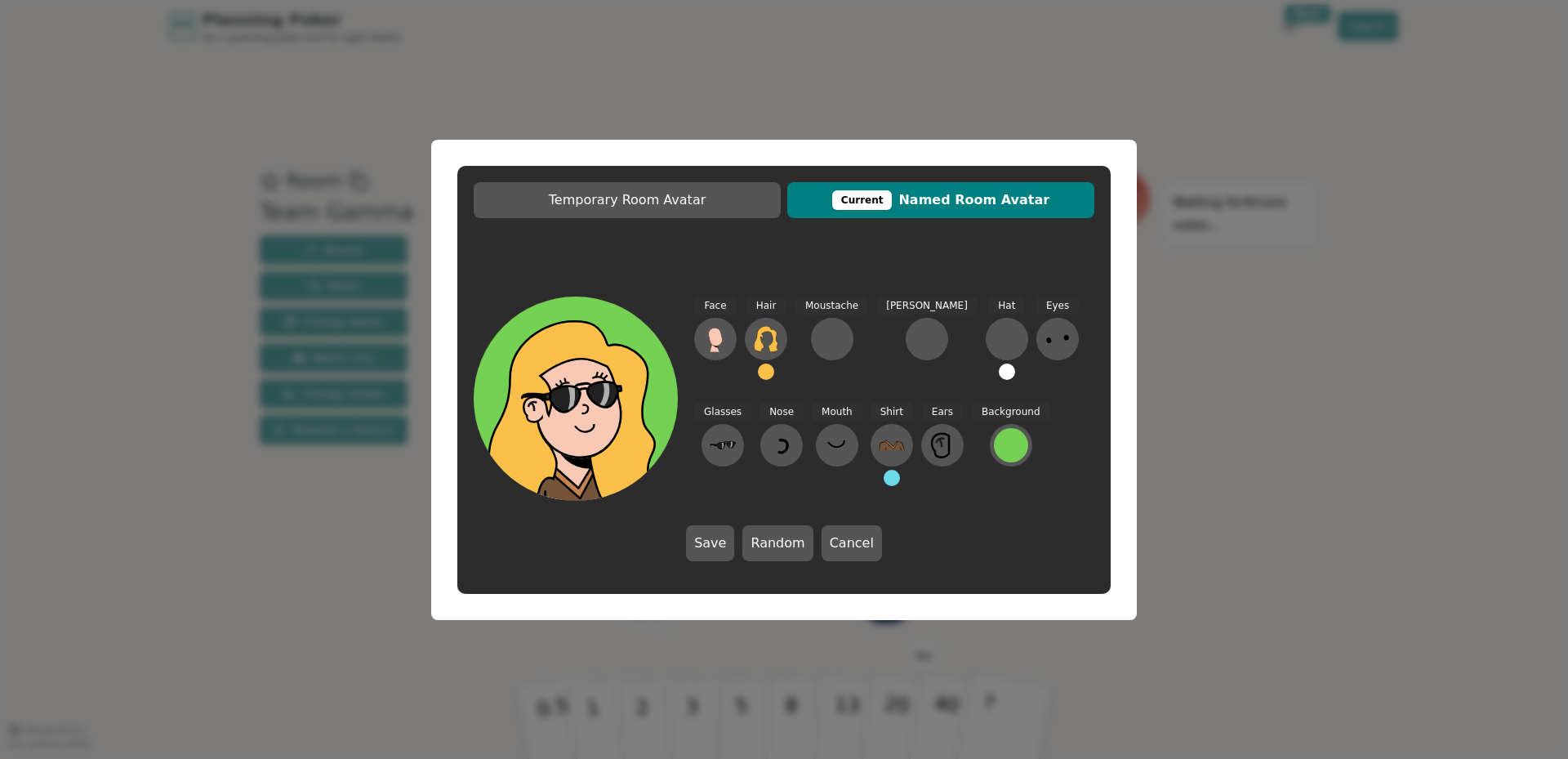
click at [763, 370] on button at bounding box center [766, 372] width 17 height 17
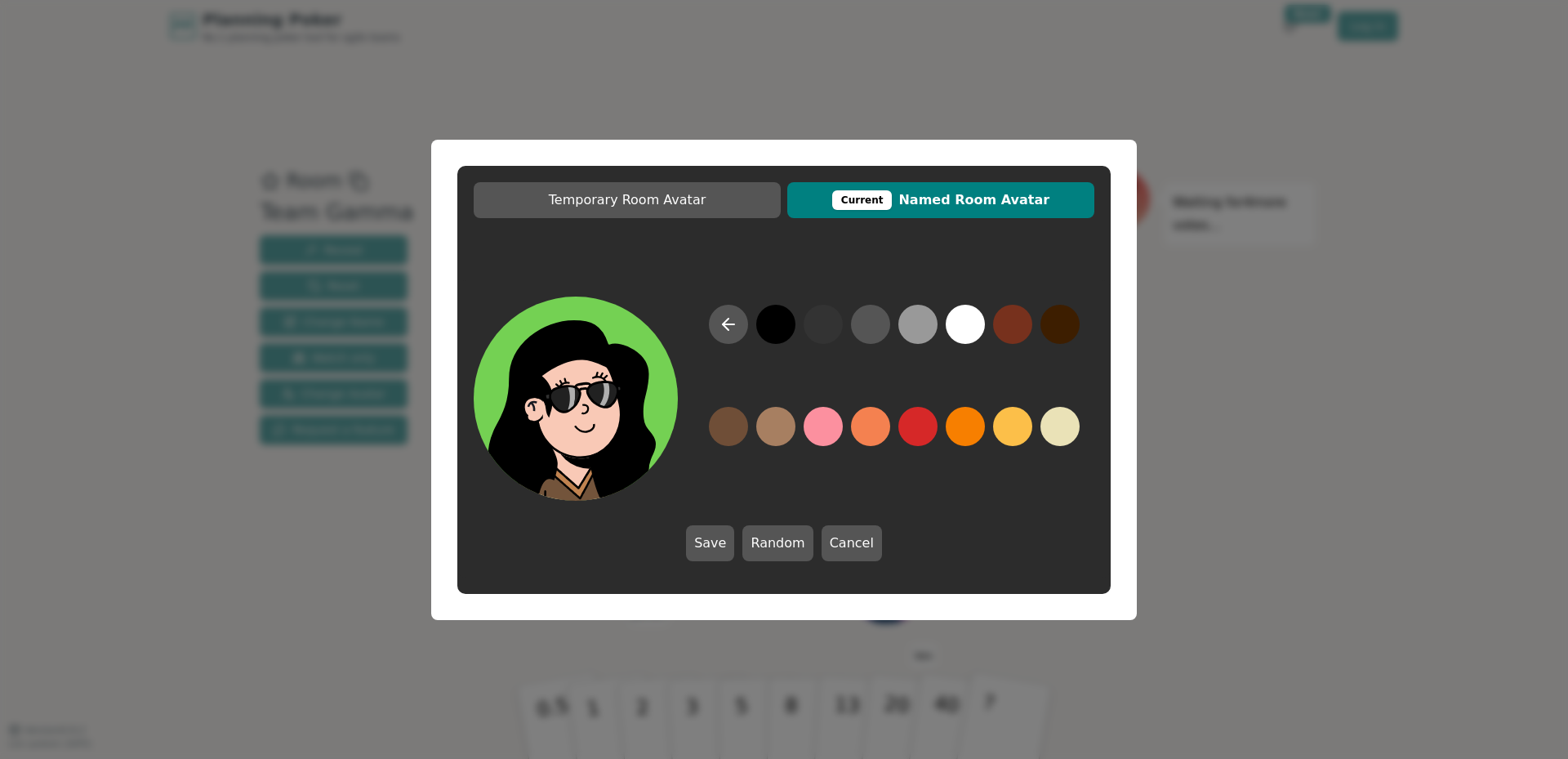
click at [770, 330] on button at bounding box center [775, 324] width 39 height 39
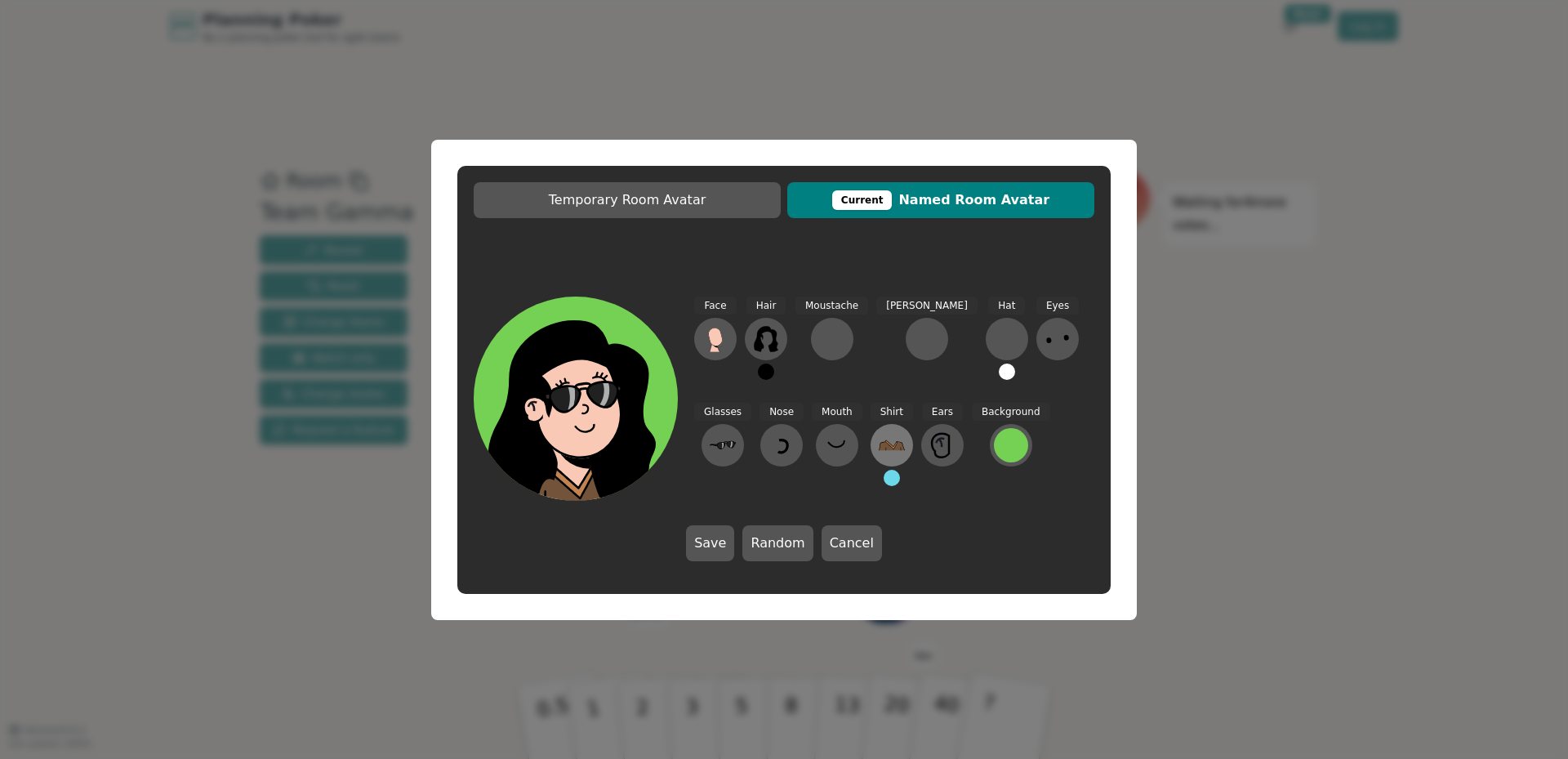
click at [879, 453] on icon at bounding box center [892, 446] width 26 height 26
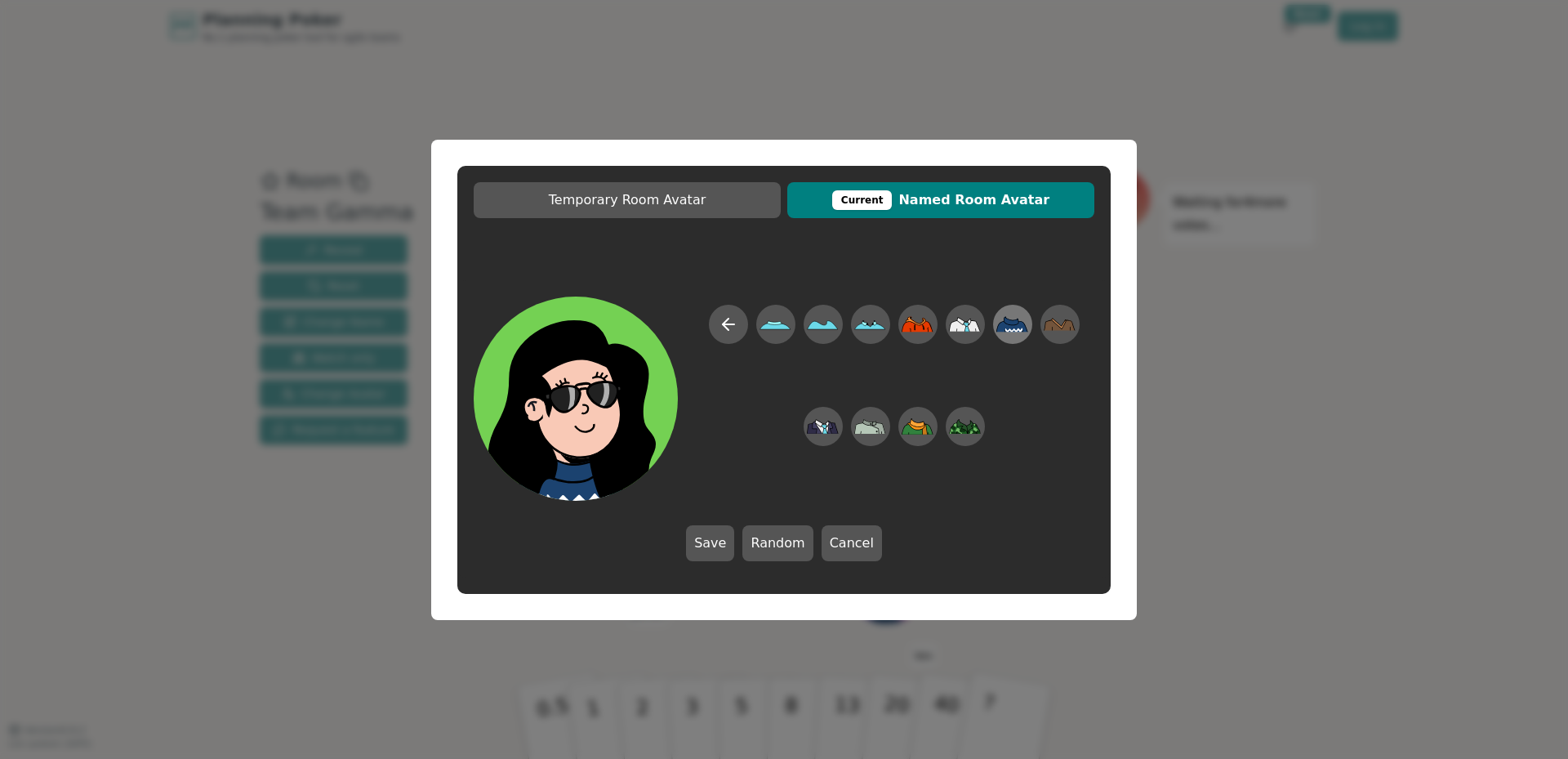
click at [999, 324] on icon at bounding box center [1012, 324] width 31 height 37
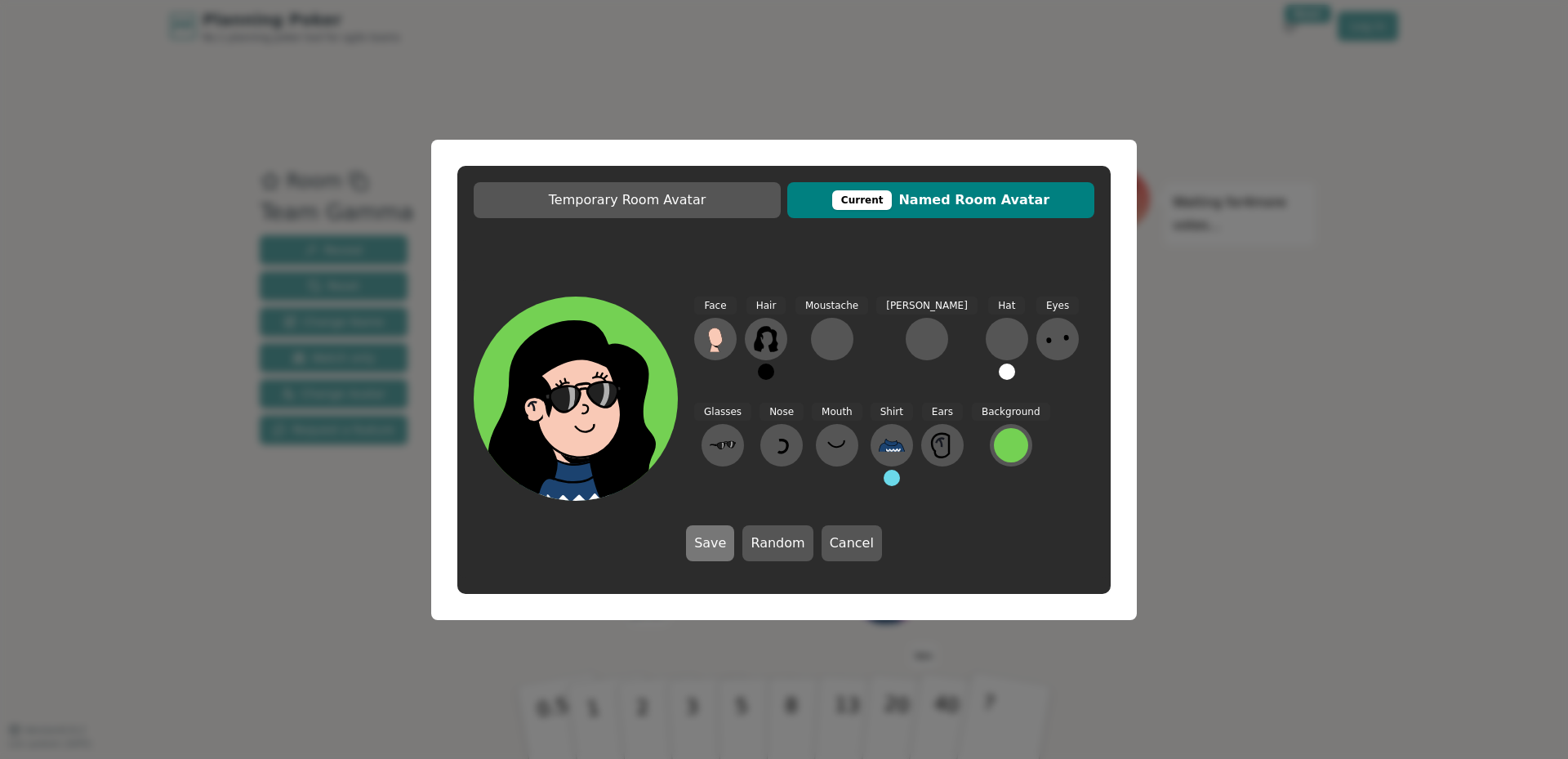
click at [717, 545] on button "Save" at bounding box center [710, 543] width 48 height 36
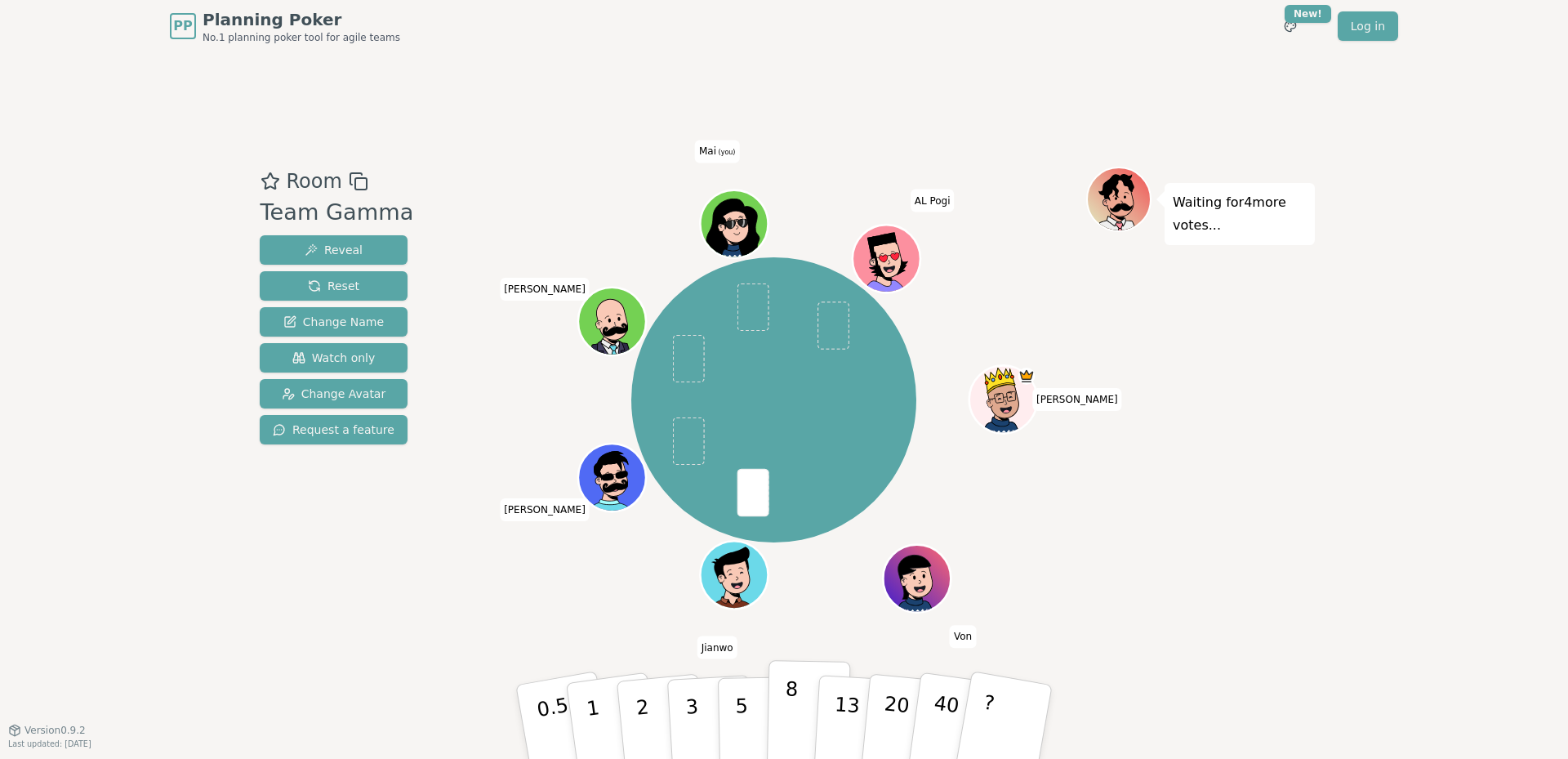
click at [787, 714] on p "8" at bounding box center [790, 721] width 14 height 88
click at [785, 704] on p "8" at bounding box center [790, 721] width 14 height 88
click at [790, 716] on p "8" at bounding box center [790, 721] width 14 height 88
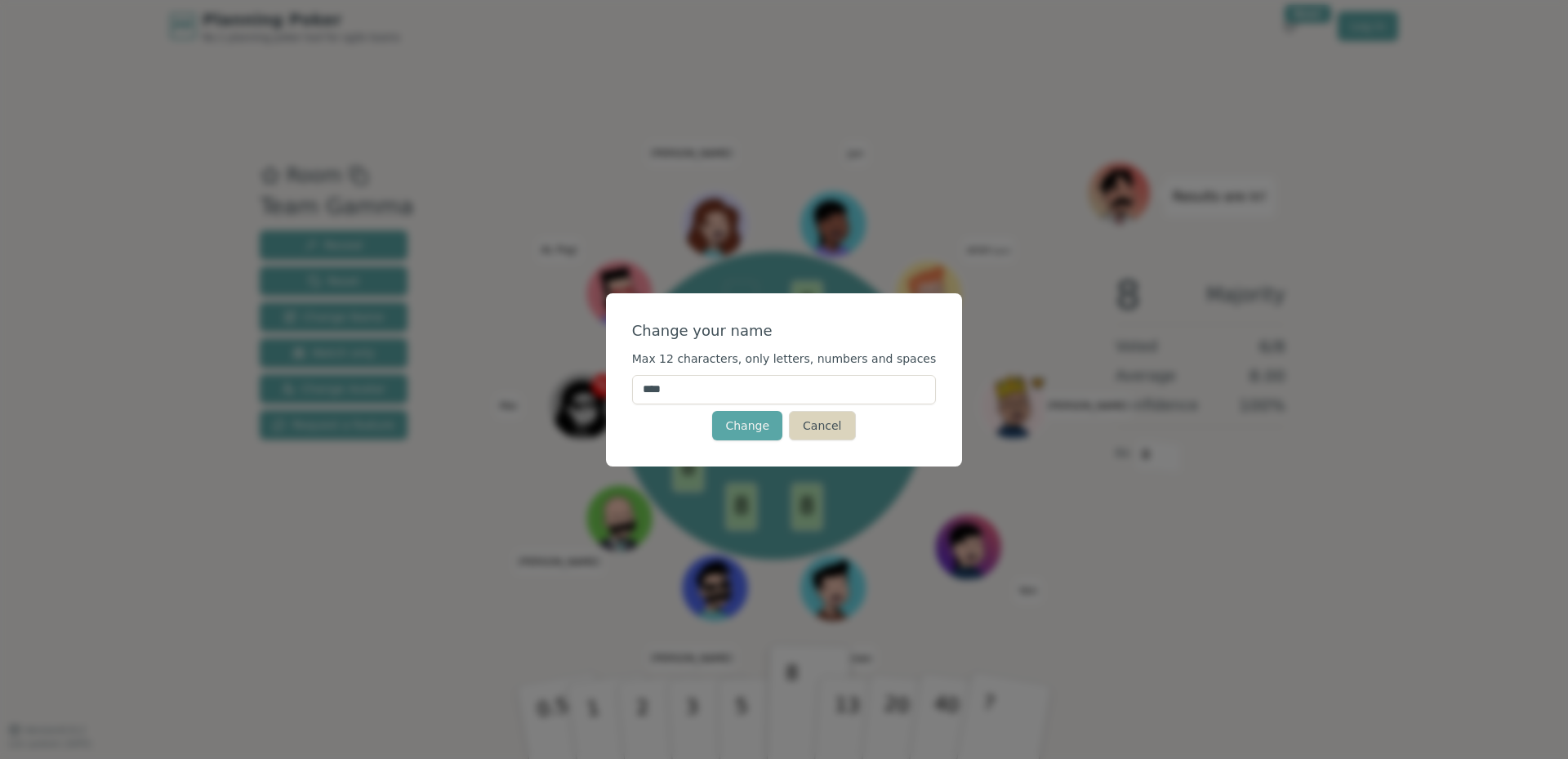
click at [825, 427] on button "Cancel" at bounding box center [822, 426] width 67 height 30
drag, startPoint x: 735, startPoint y: 390, endPoint x: 608, endPoint y: 391, distance: 127.0
click at [608, 391] on div "Change your name Max 12 characters, only letters, numbers and spaces **** Chang…" at bounding box center [784, 379] width 1568 height 759
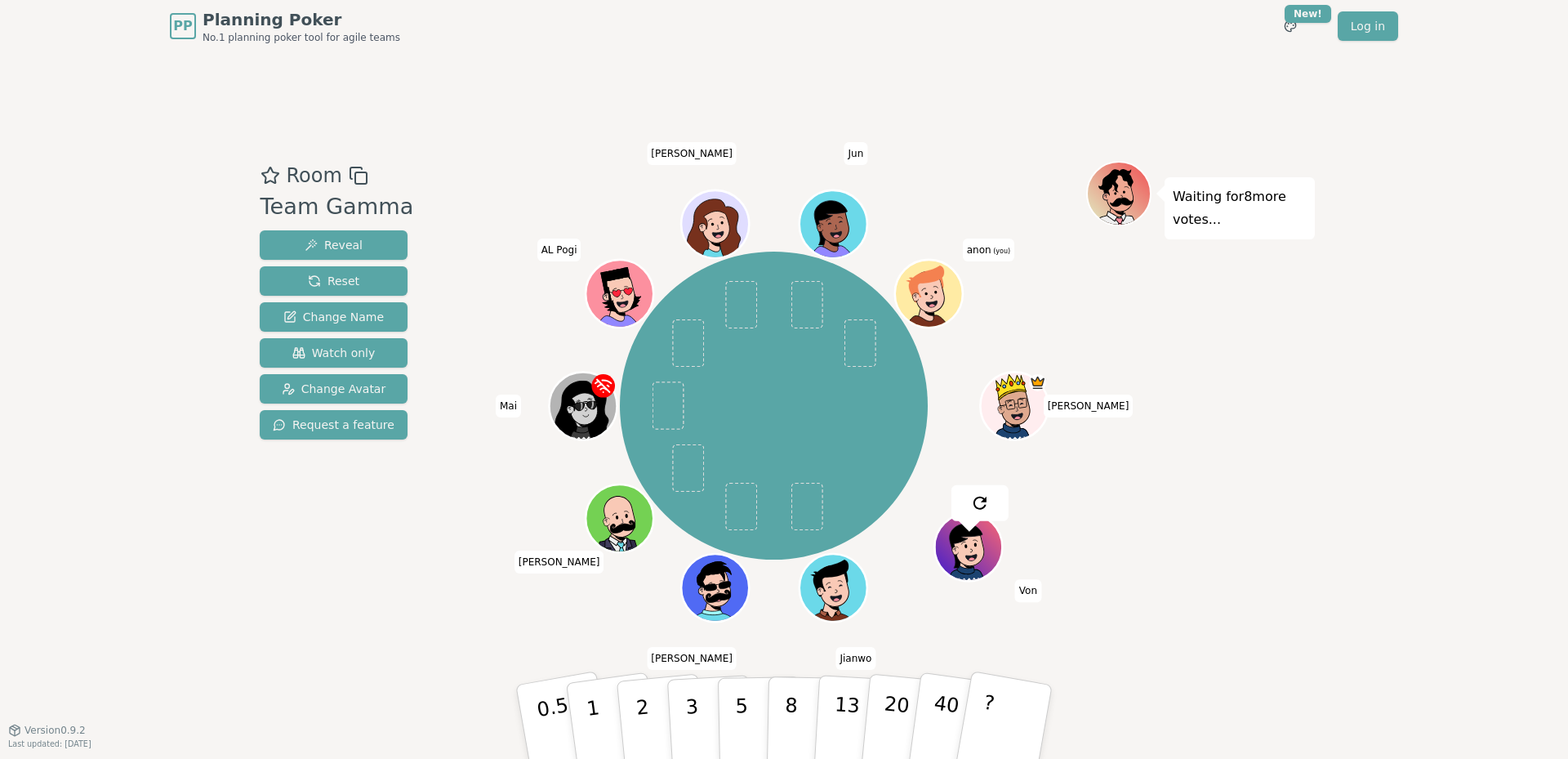
click at [658, 401] on span at bounding box center [667, 406] width 31 height 48
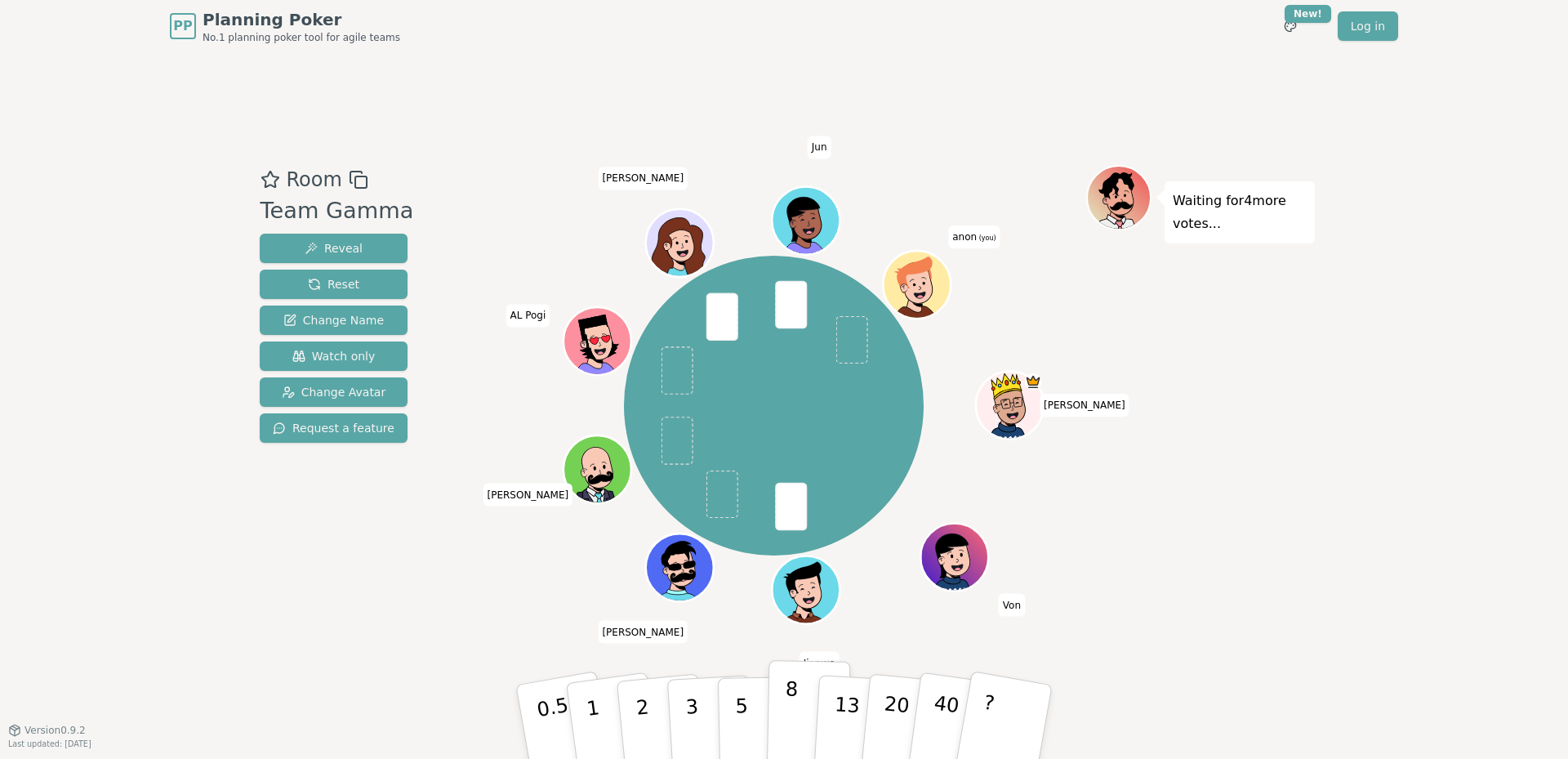
click at [790, 708] on p "8" at bounding box center [790, 721] width 14 height 88
click at [925, 274] on icon at bounding box center [915, 275] width 61 height 38
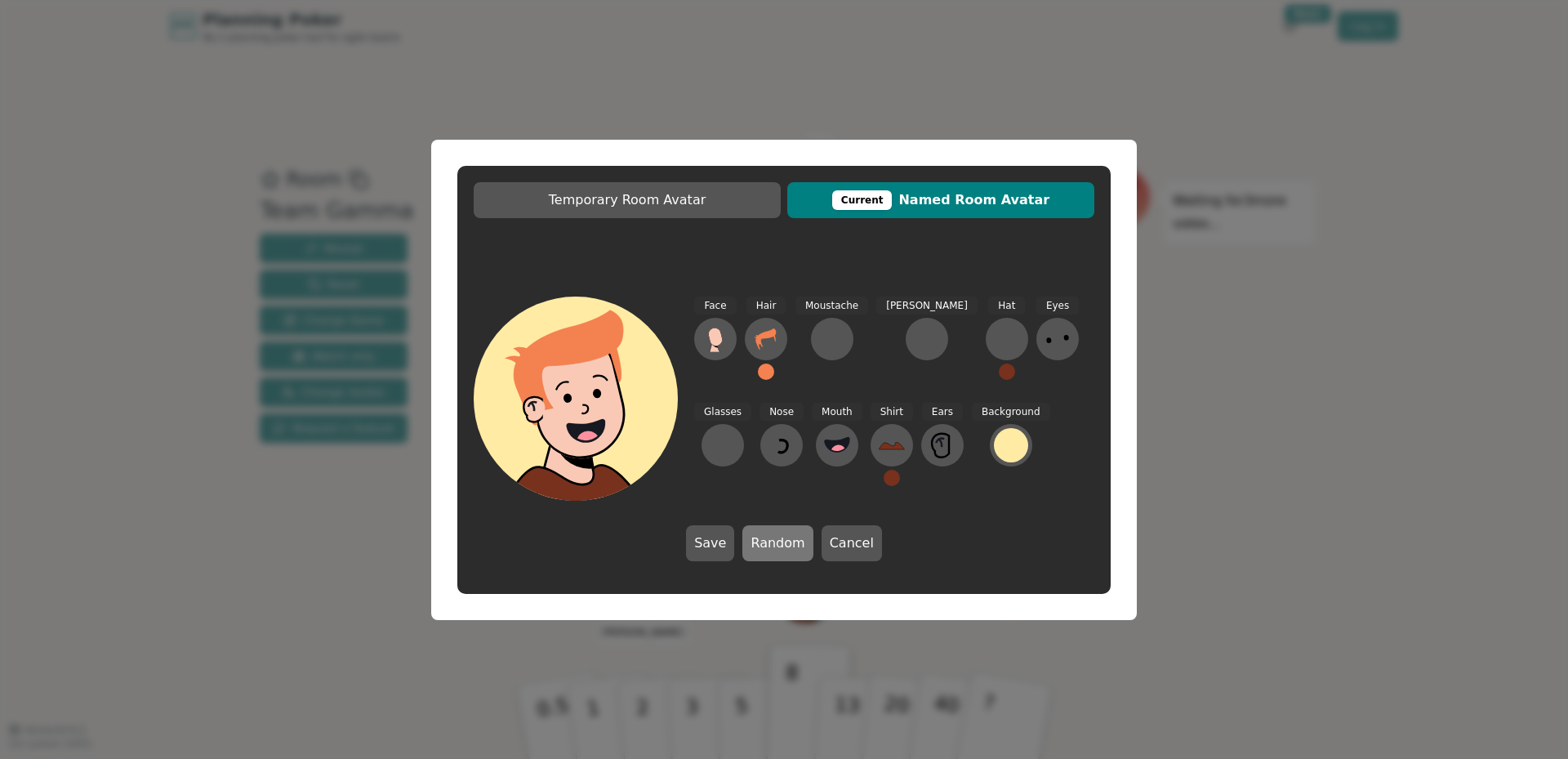
click at [775, 554] on button "Random" at bounding box center [777, 543] width 70 height 36
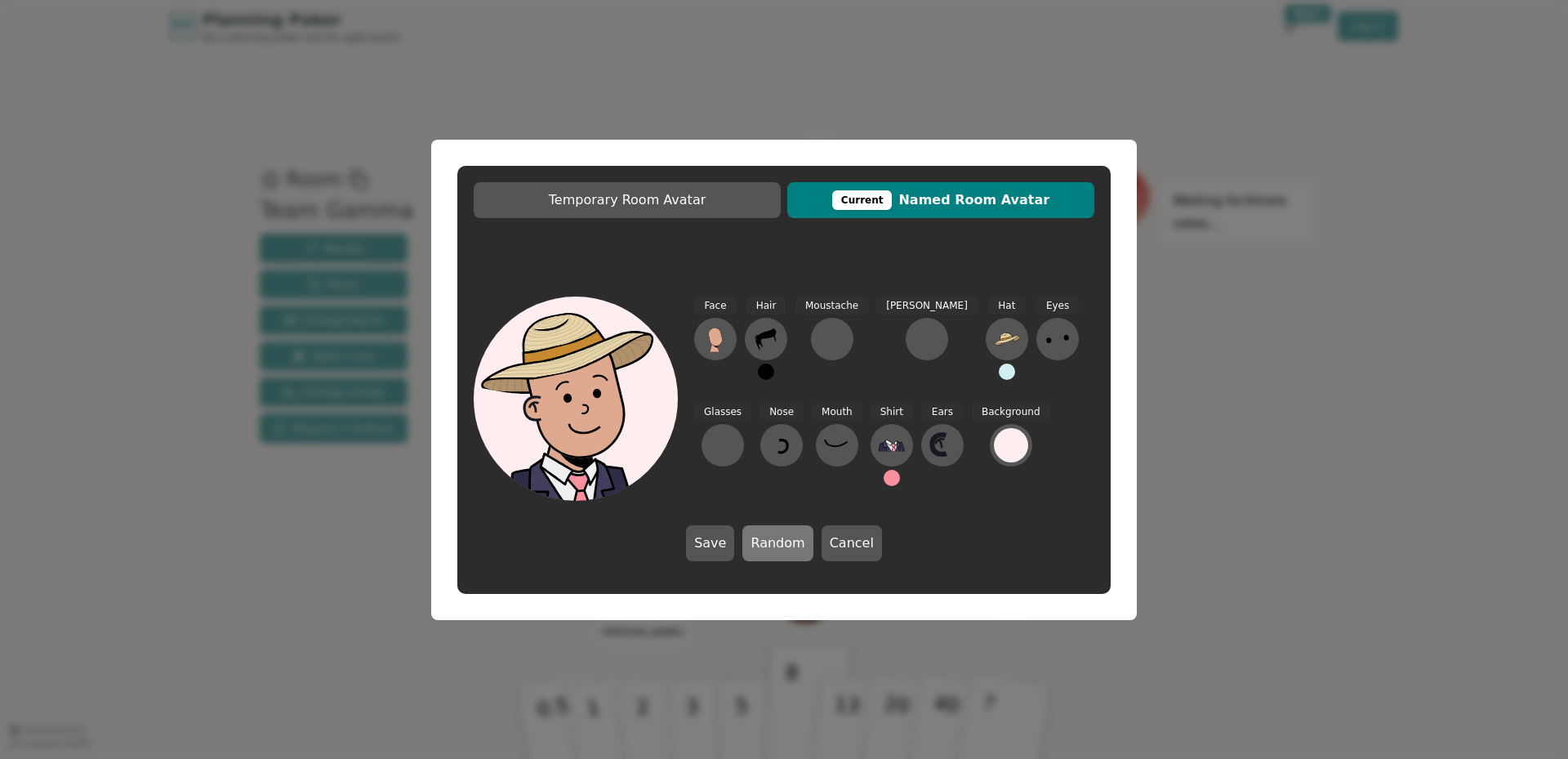
click at [774, 555] on button "Random" at bounding box center [777, 543] width 70 height 36
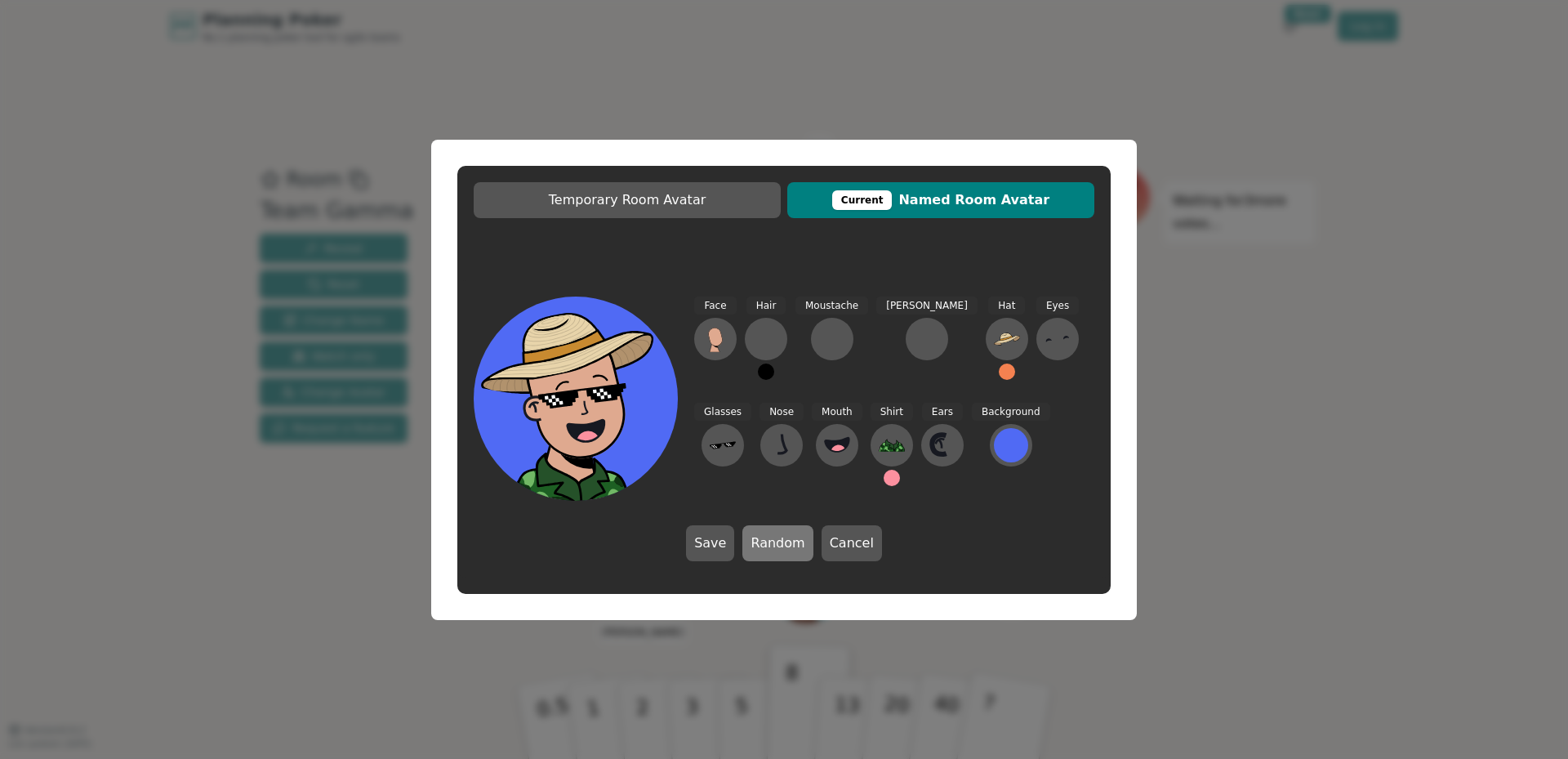
click at [774, 555] on button "Random" at bounding box center [777, 543] width 70 height 36
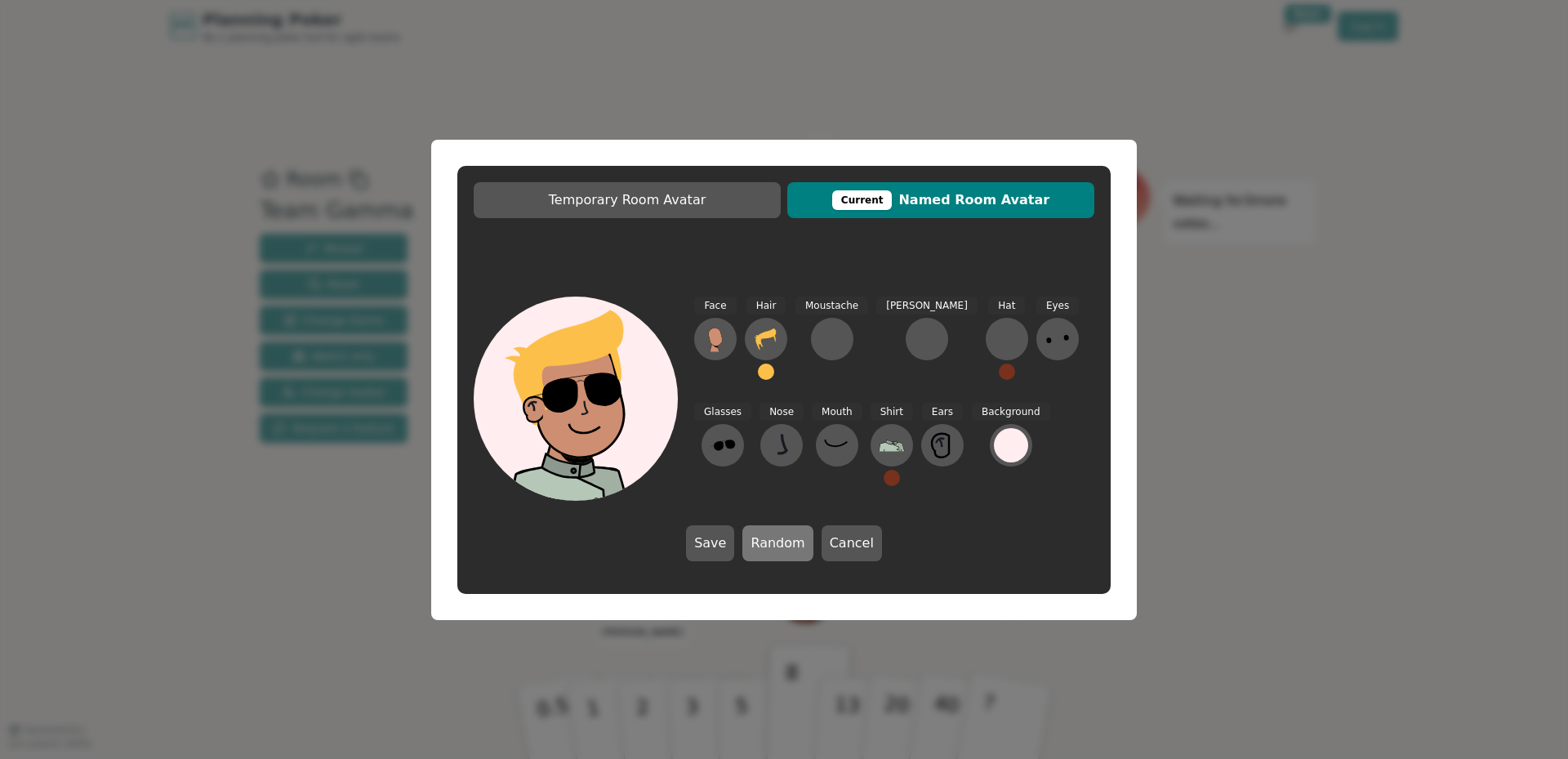
click at [774, 555] on button "Random" at bounding box center [777, 543] width 70 height 36
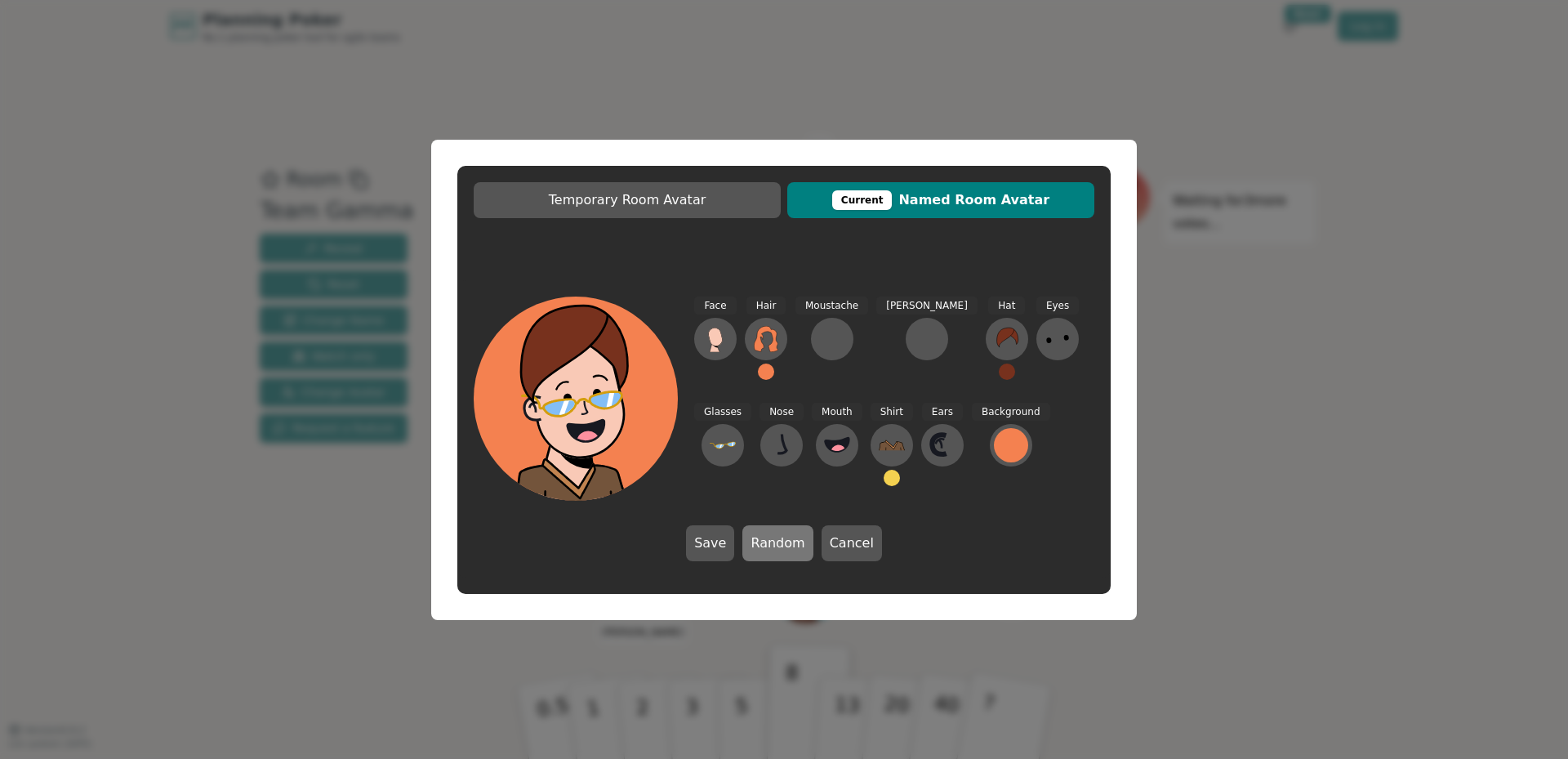
click at [774, 555] on button "Random" at bounding box center [777, 543] width 70 height 36
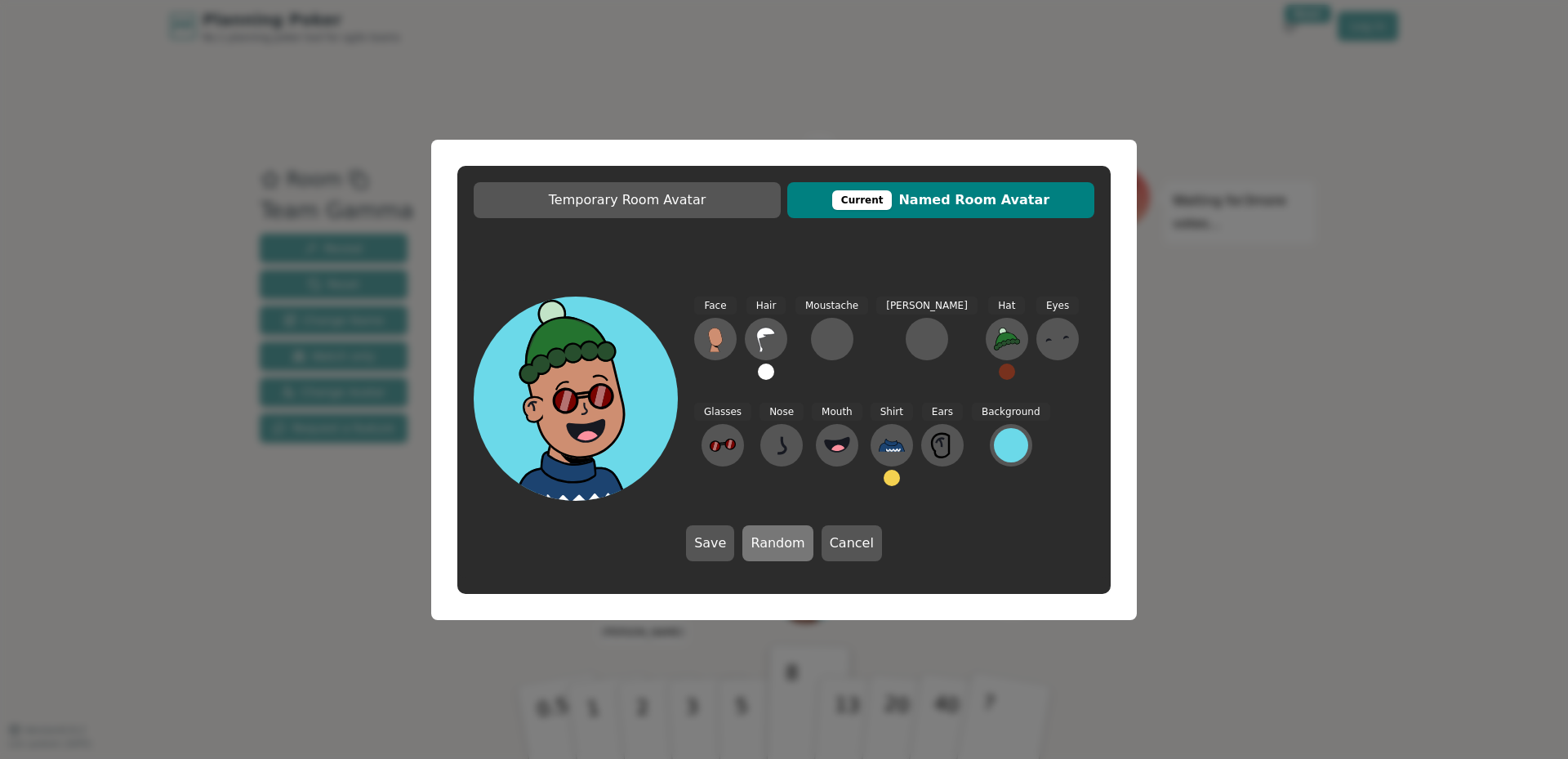
click at [774, 555] on button "Random" at bounding box center [777, 543] width 70 height 36
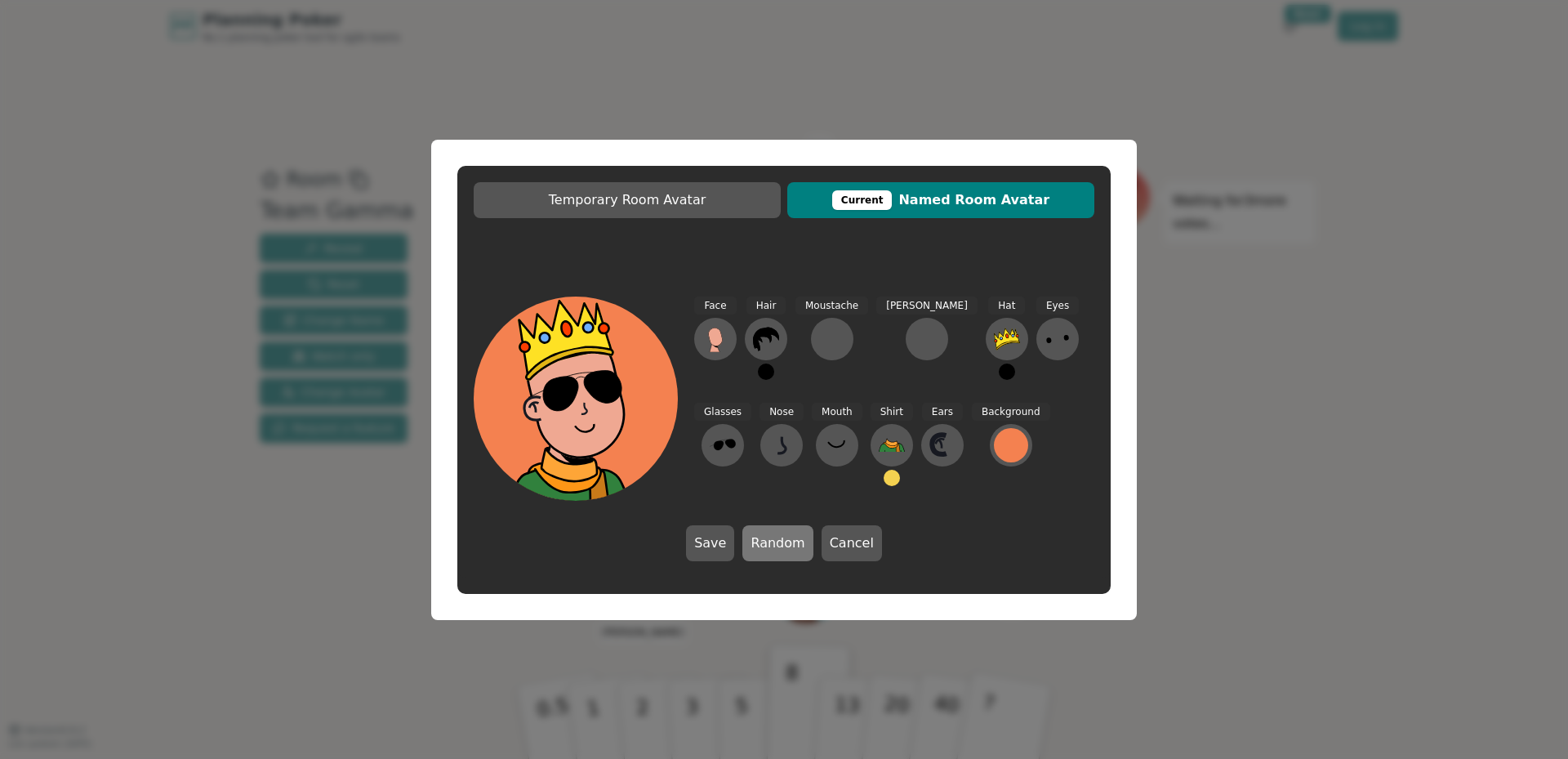
click at [774, 555] on button "Random" at bounding box center [777, 543] width 70 height 36
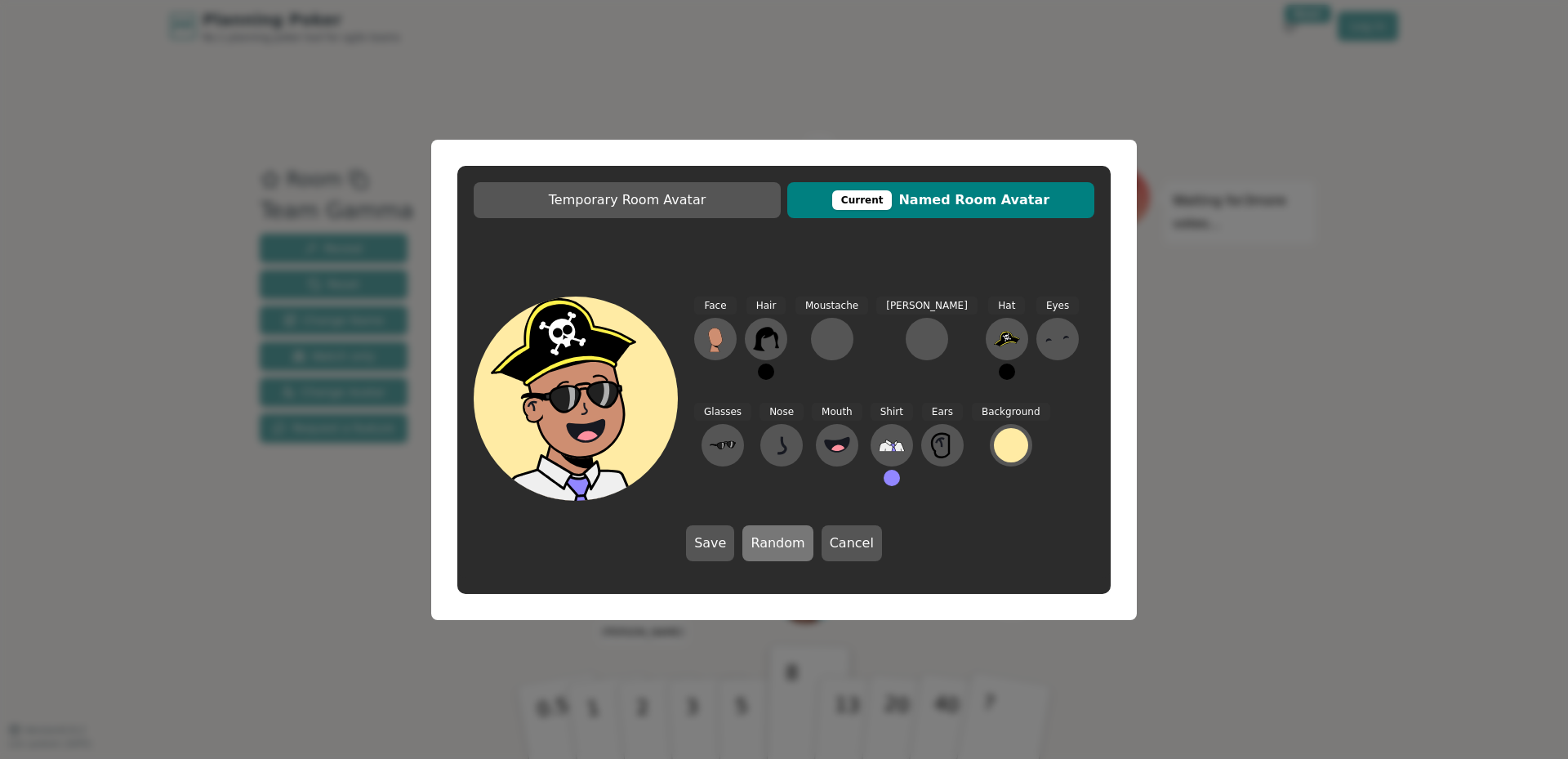
click at [774, 555] on button "Random" at bounding box center [777, 543] width 70 height 36
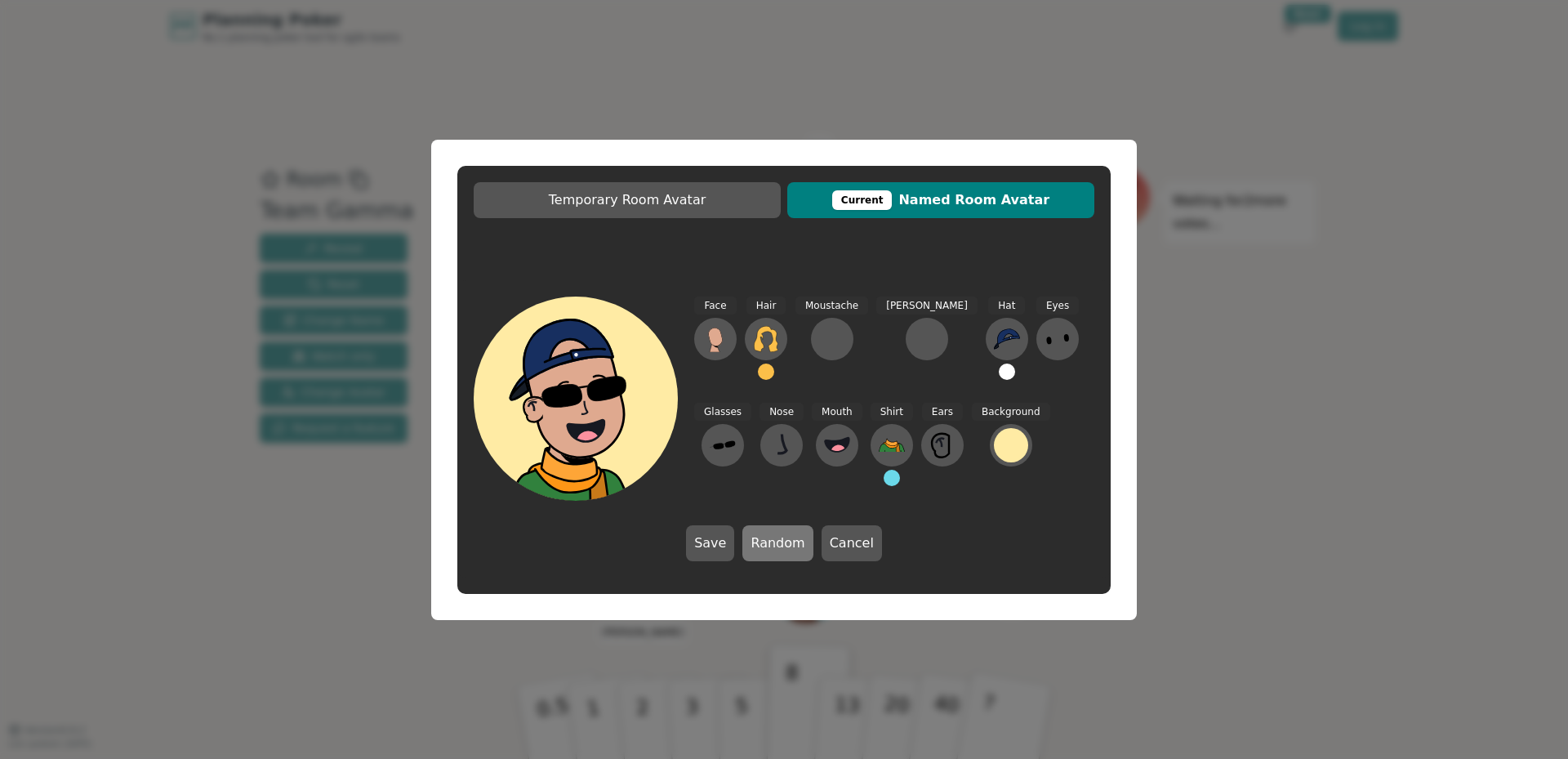
click at [774, 556] on button "Random" at bounding box center [777, 543] width 70 height 36
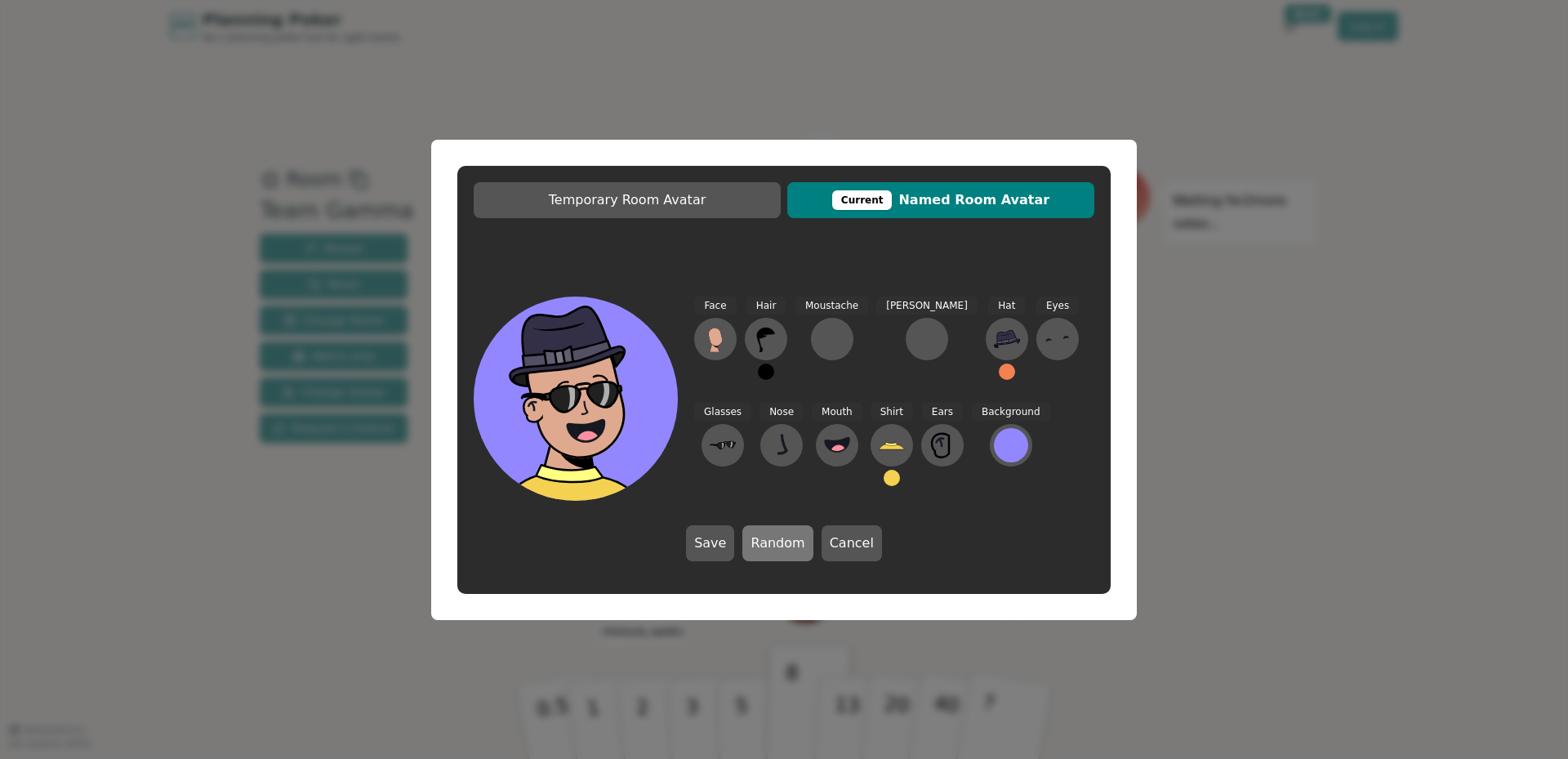
click at [774, 557] on button "Random" at bounding box center [777, 543] width 70 height 36
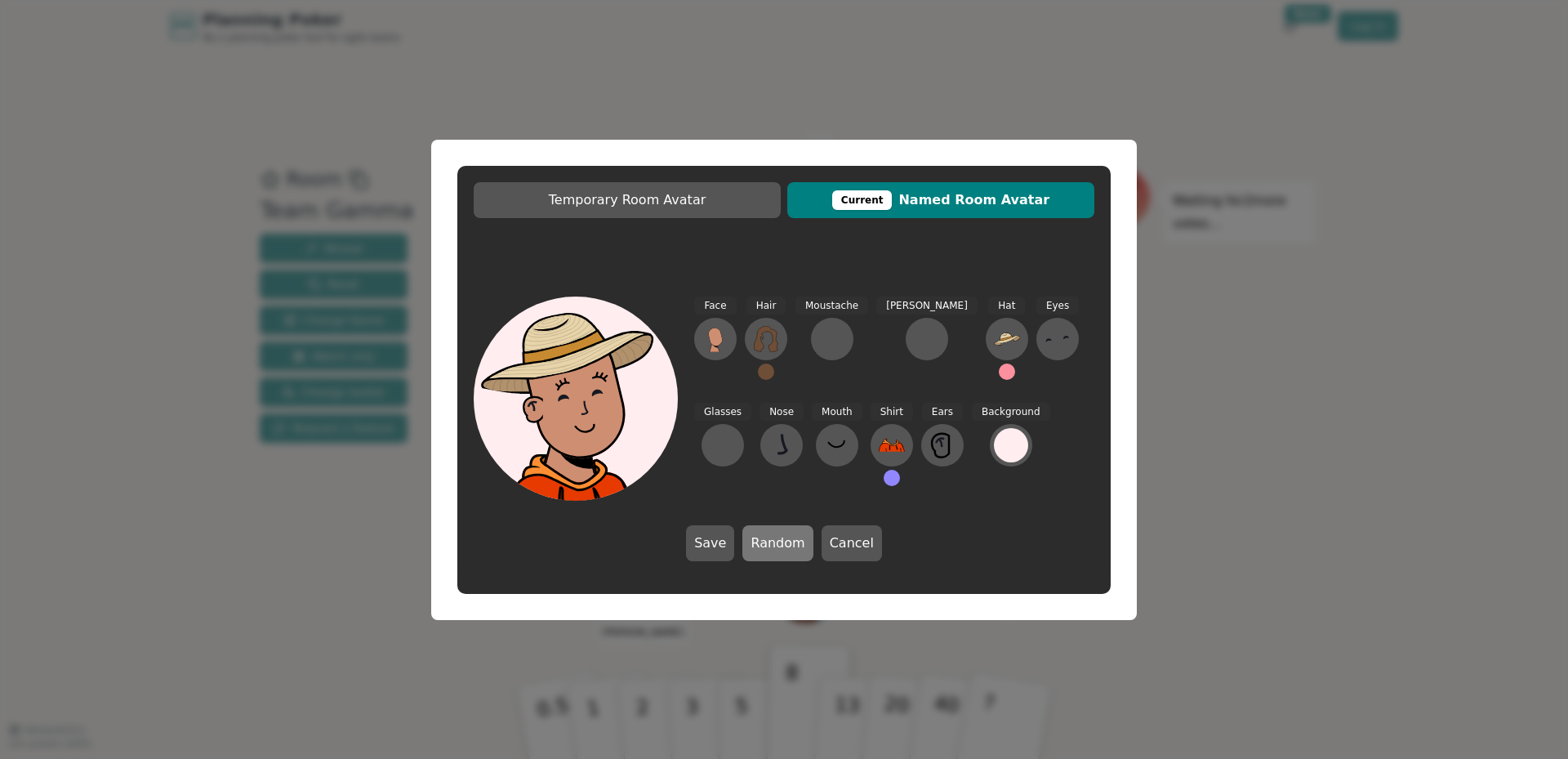
click at [774, 557] on button "Random" at bounding box center [777, 543] width 70 height 36
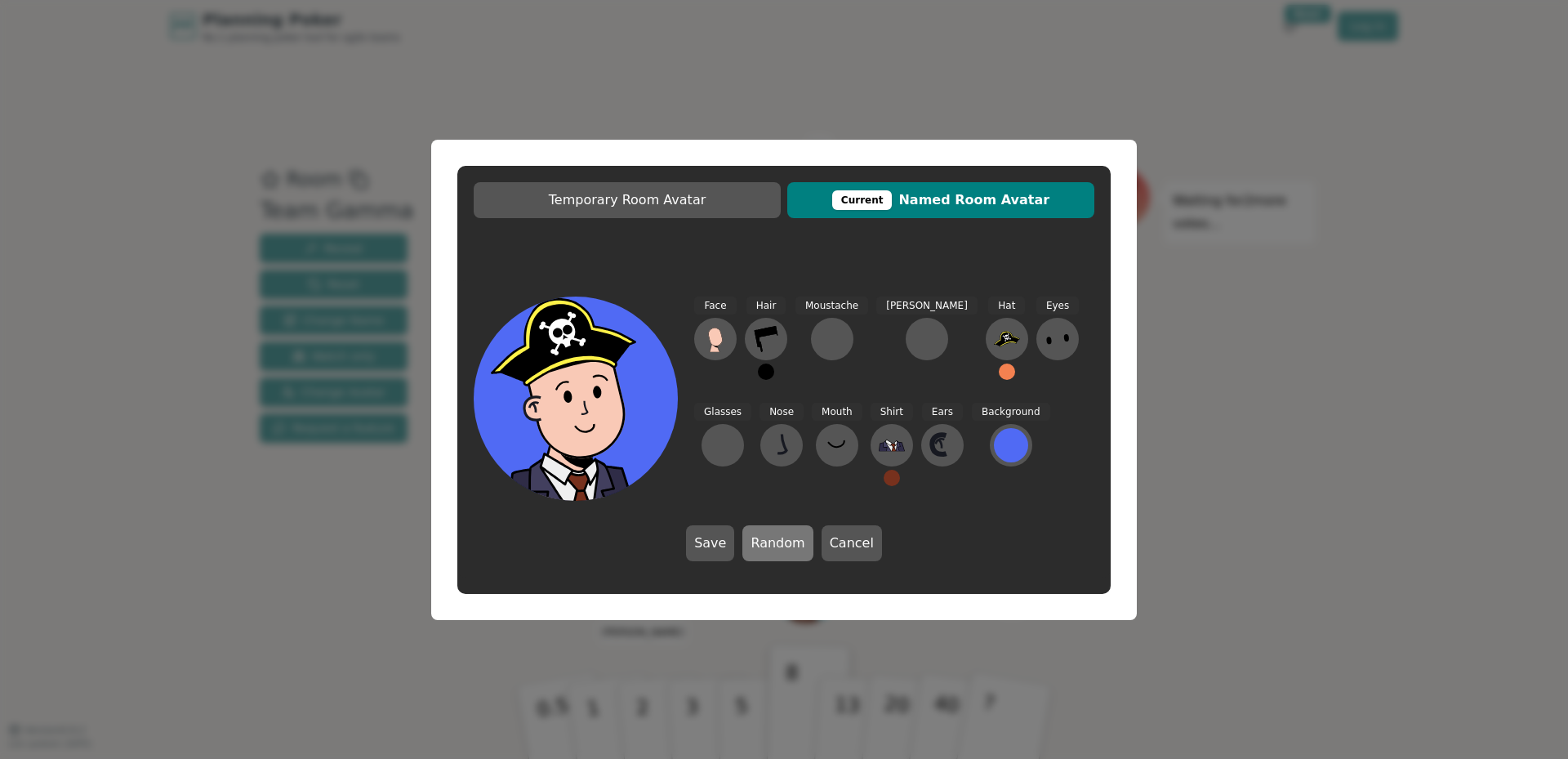
click at [774, 557] on button "Random" at bounding box center [777, 543] width 70 height 36
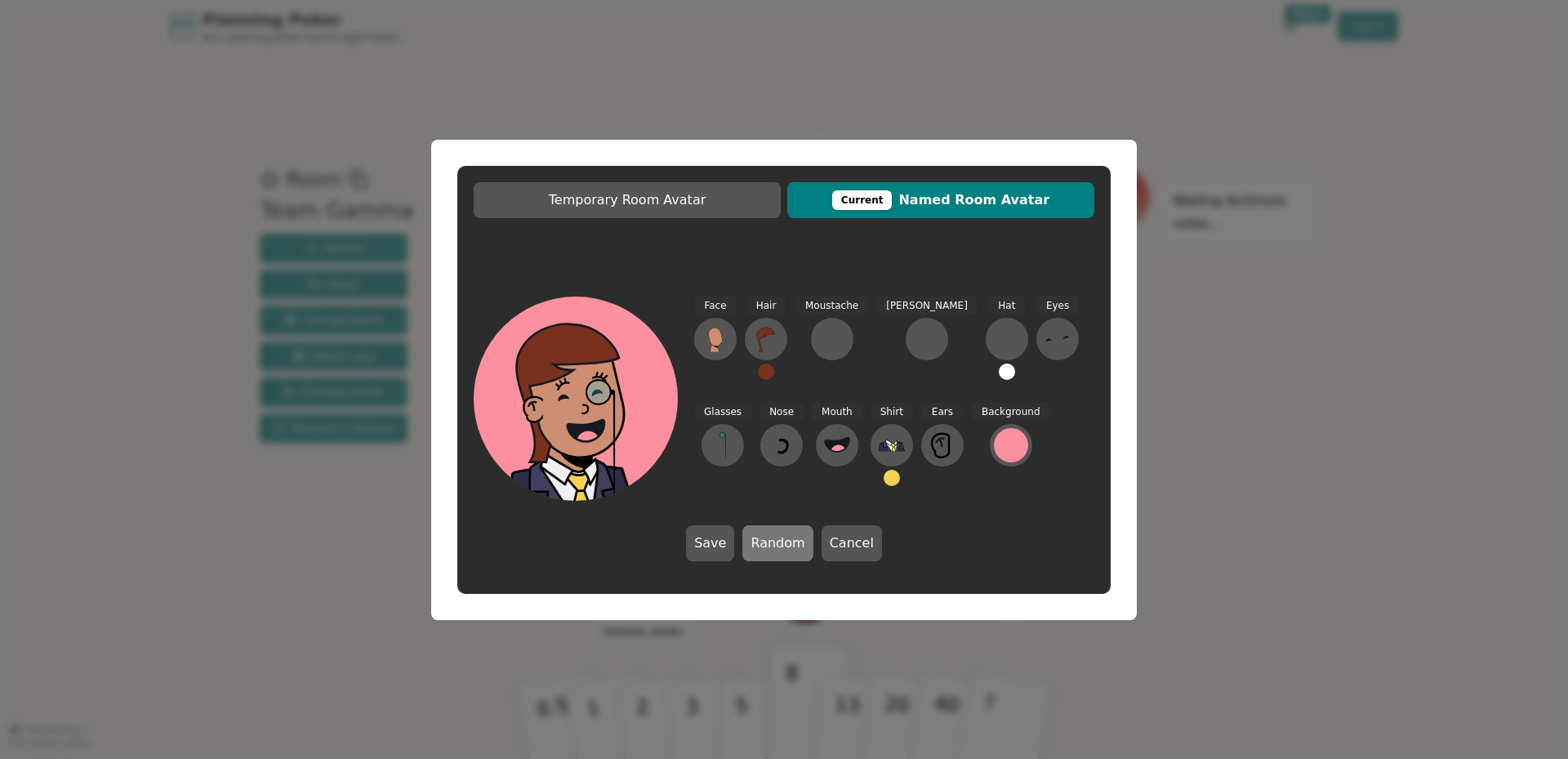
click at [774, 557] on button "Random" at bounding box center [777, 543] width 70 height 36
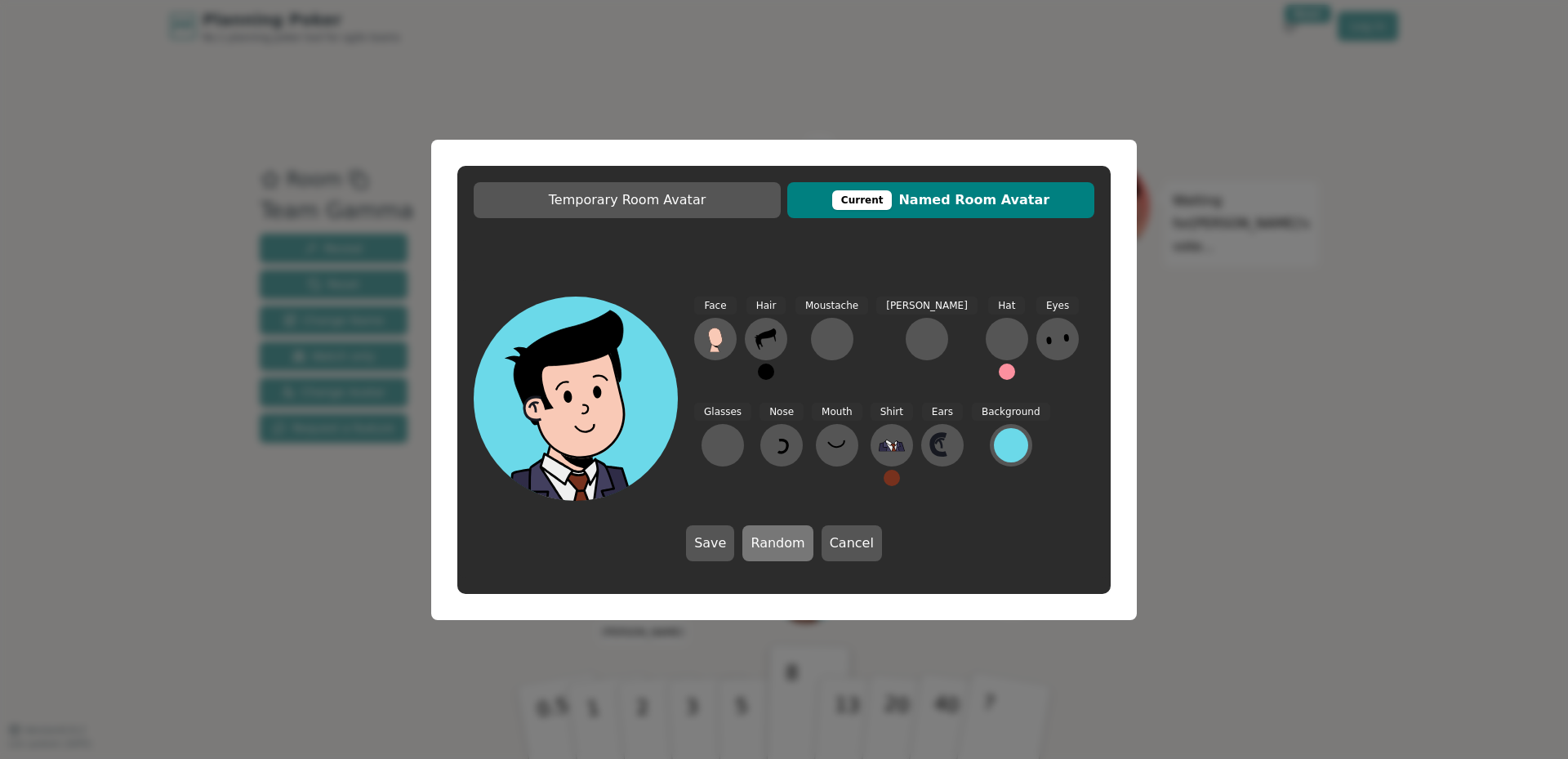
click at [774, 557] on button "Random" at bounding box center [777, 543] width 70 height 36
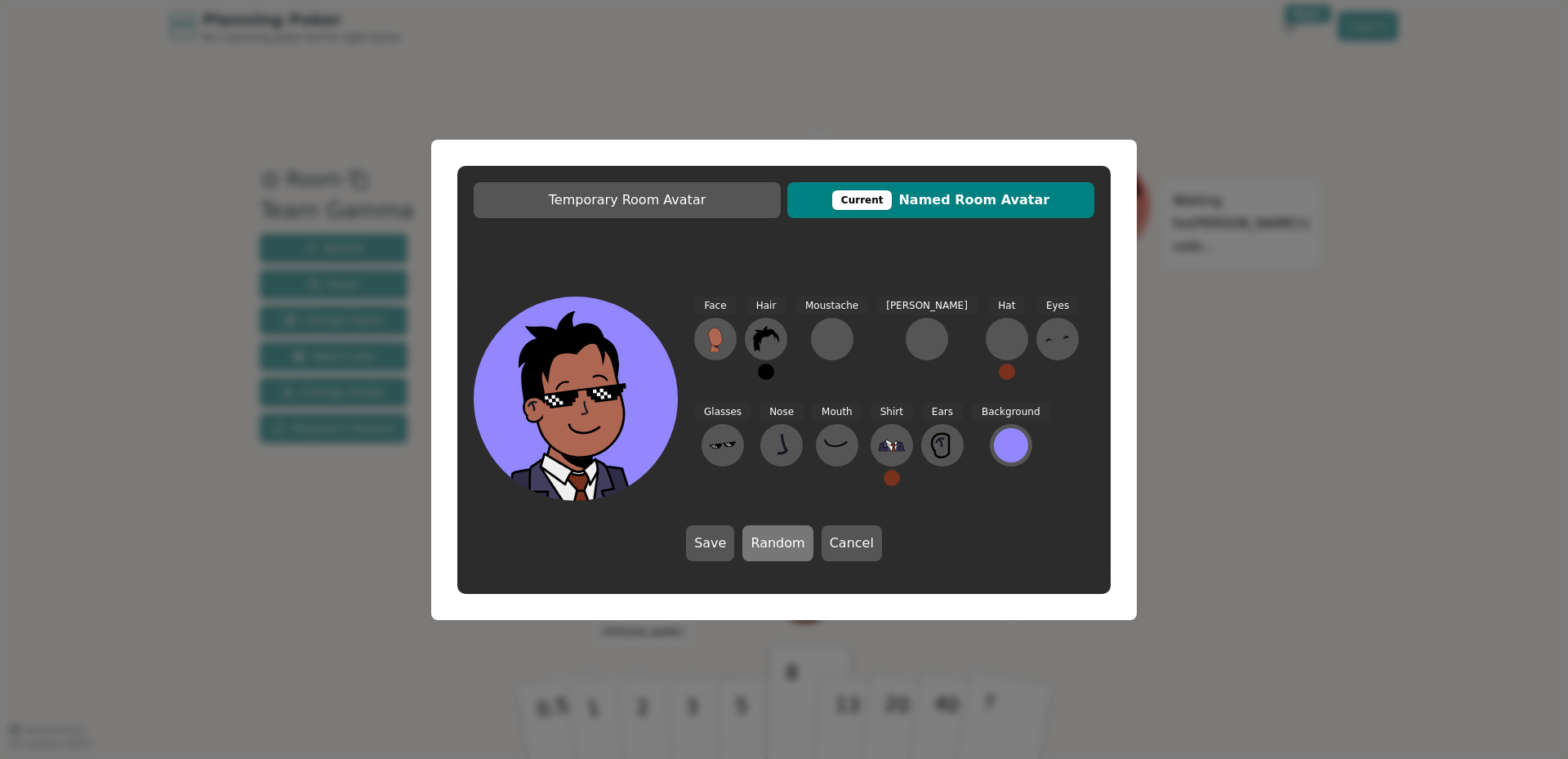
click at [774, 557] on button "Random" at bounding box center [777, 543] width 70 height 36
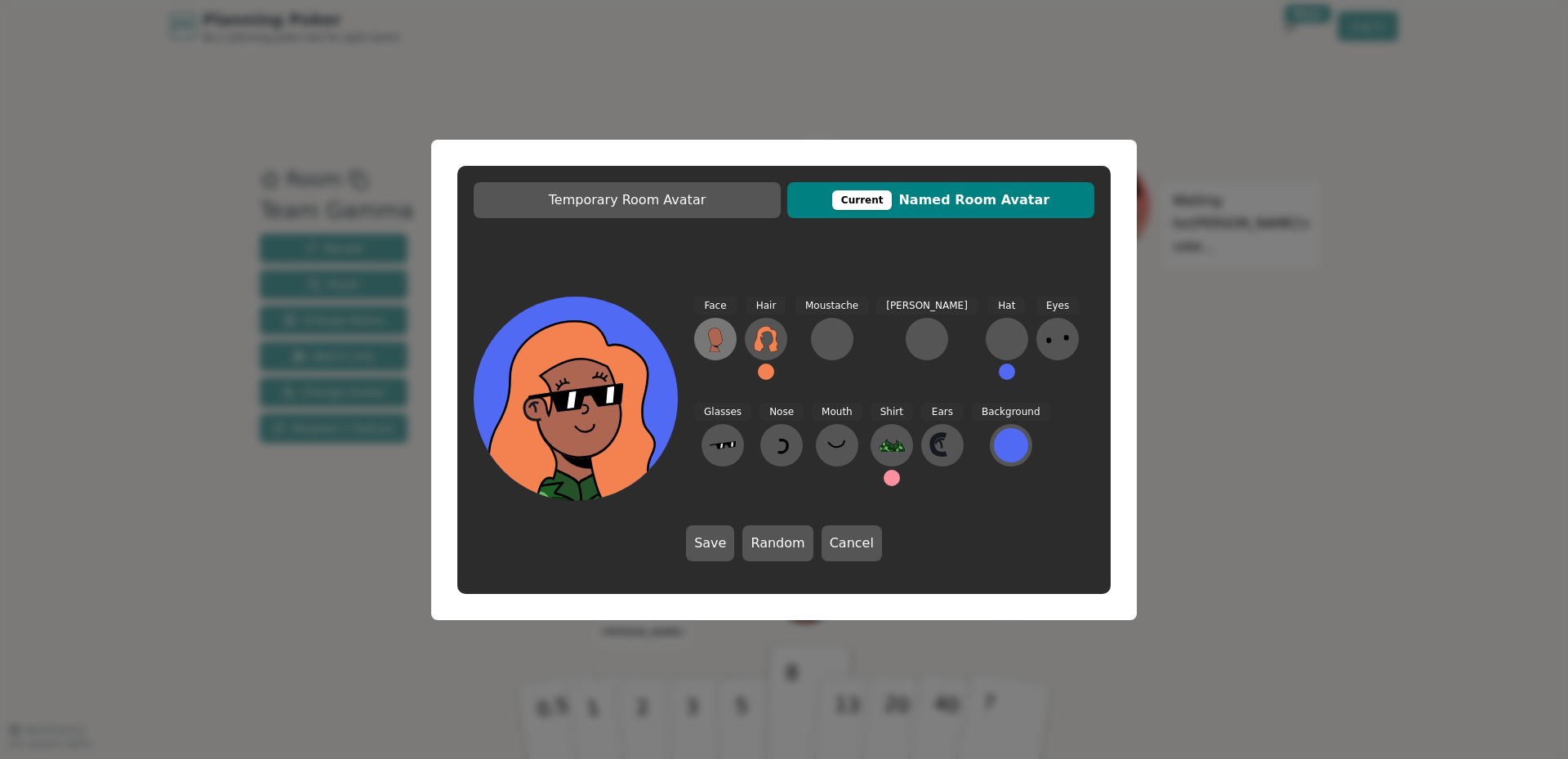
click at [711, 335] on icon at bounding box center [714, 336] width 14 height 18
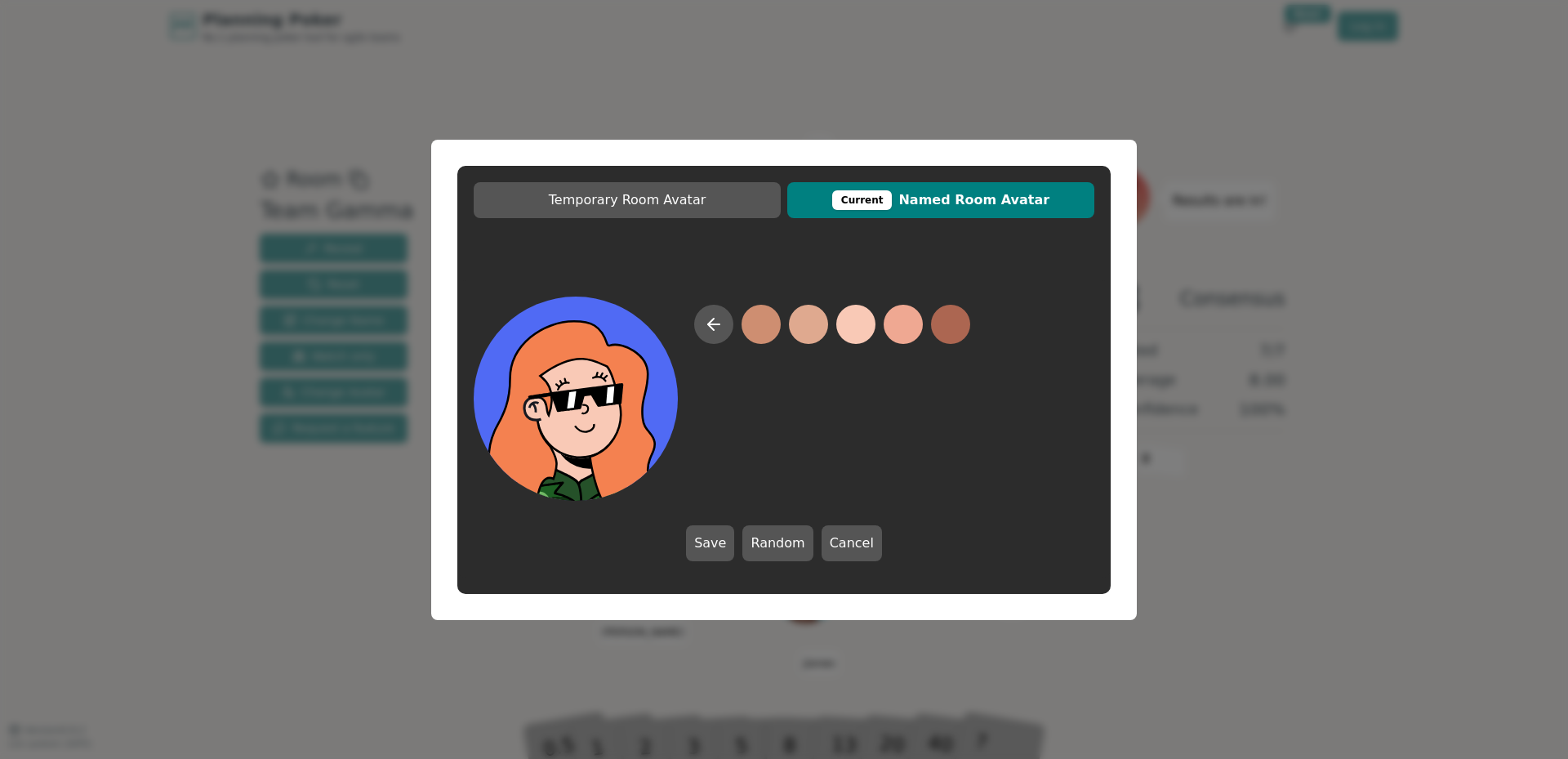
click at [854, 322] on button at bounding box center [856, 324] width 39 height 39
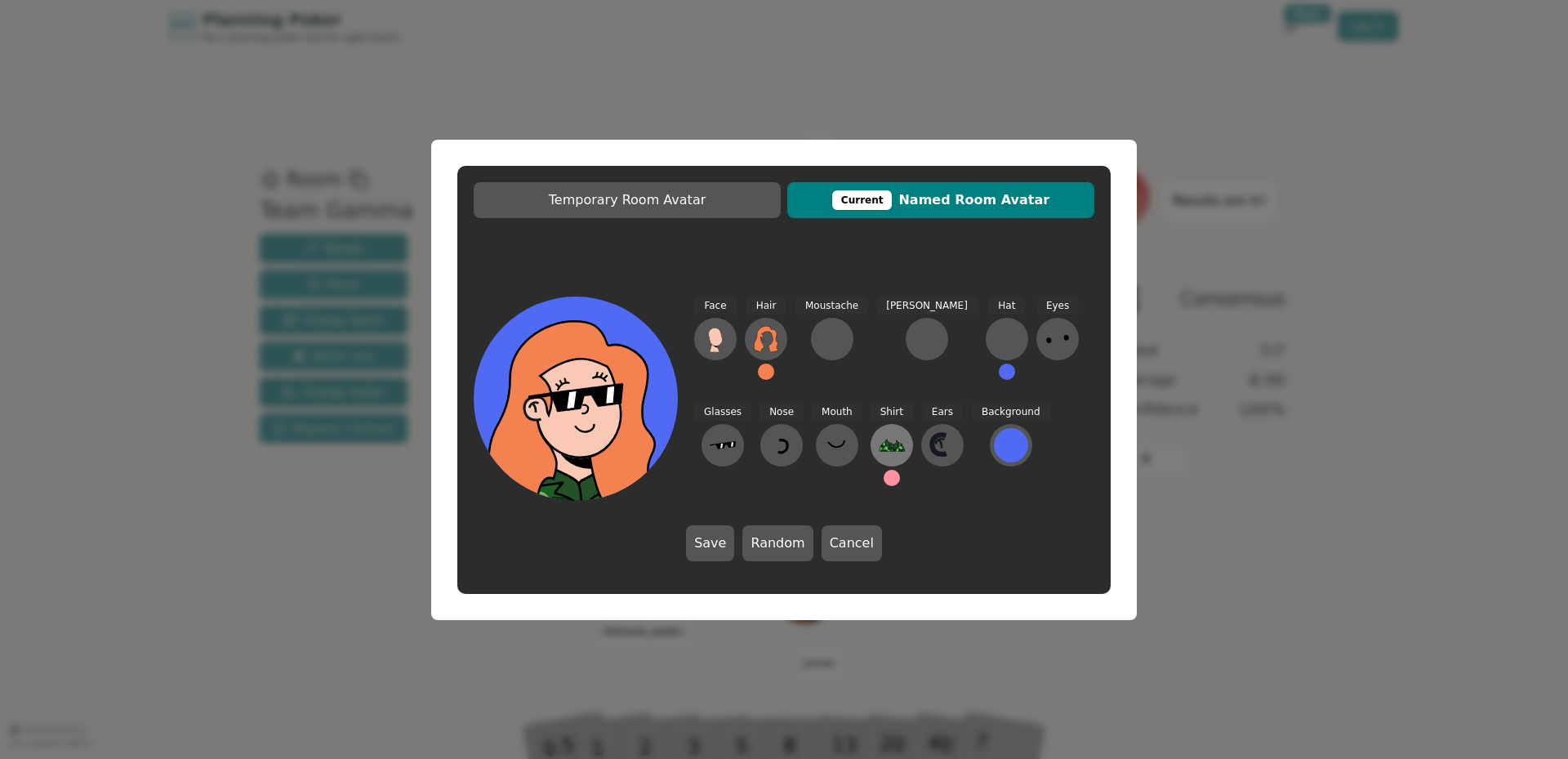
click at [879, 443] on icon at bounding box center [892, 446] width 26 height 26
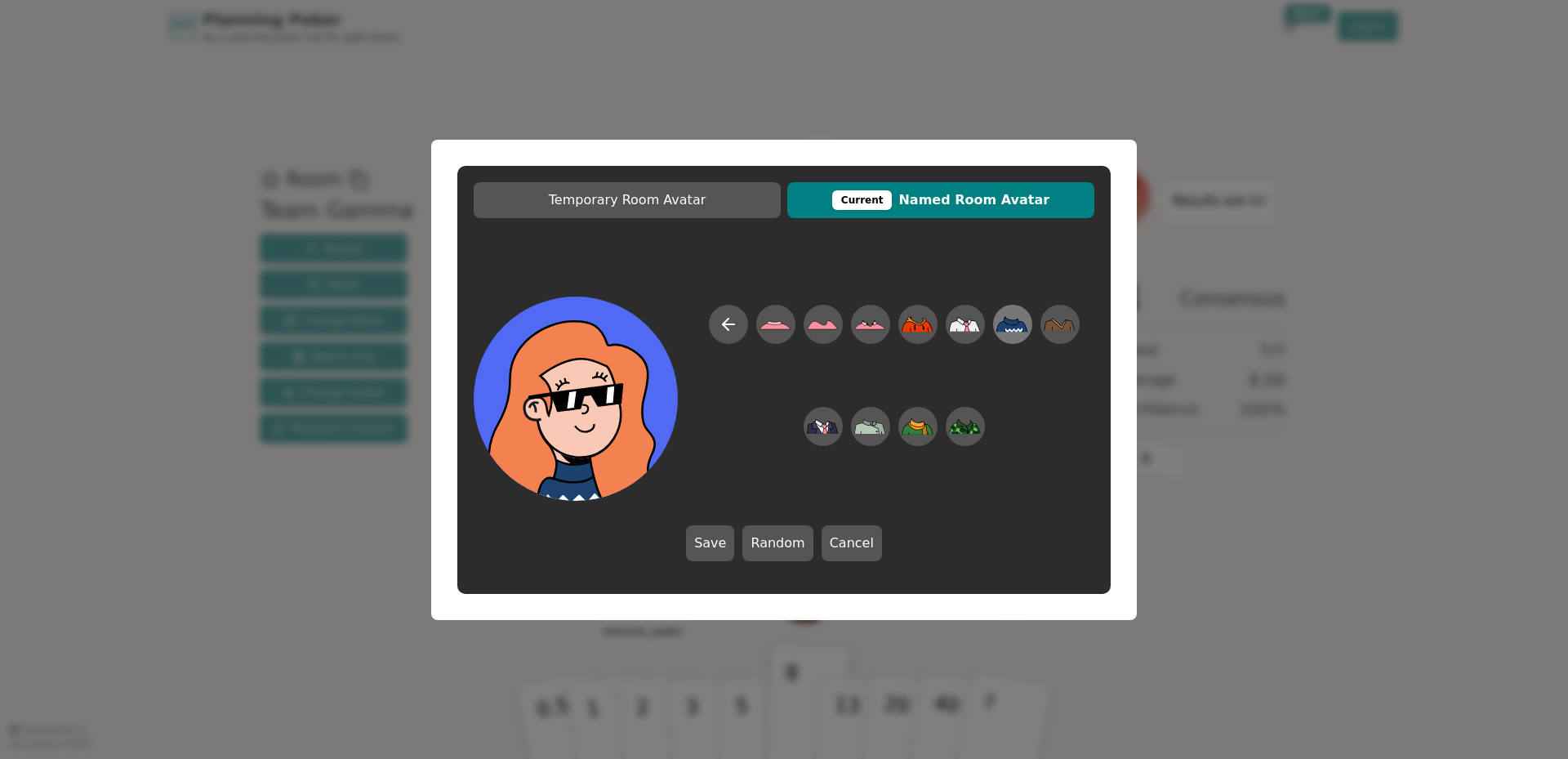
click at [1000, 322] on icon at bounding box center [1012, 324] width 31 height 37
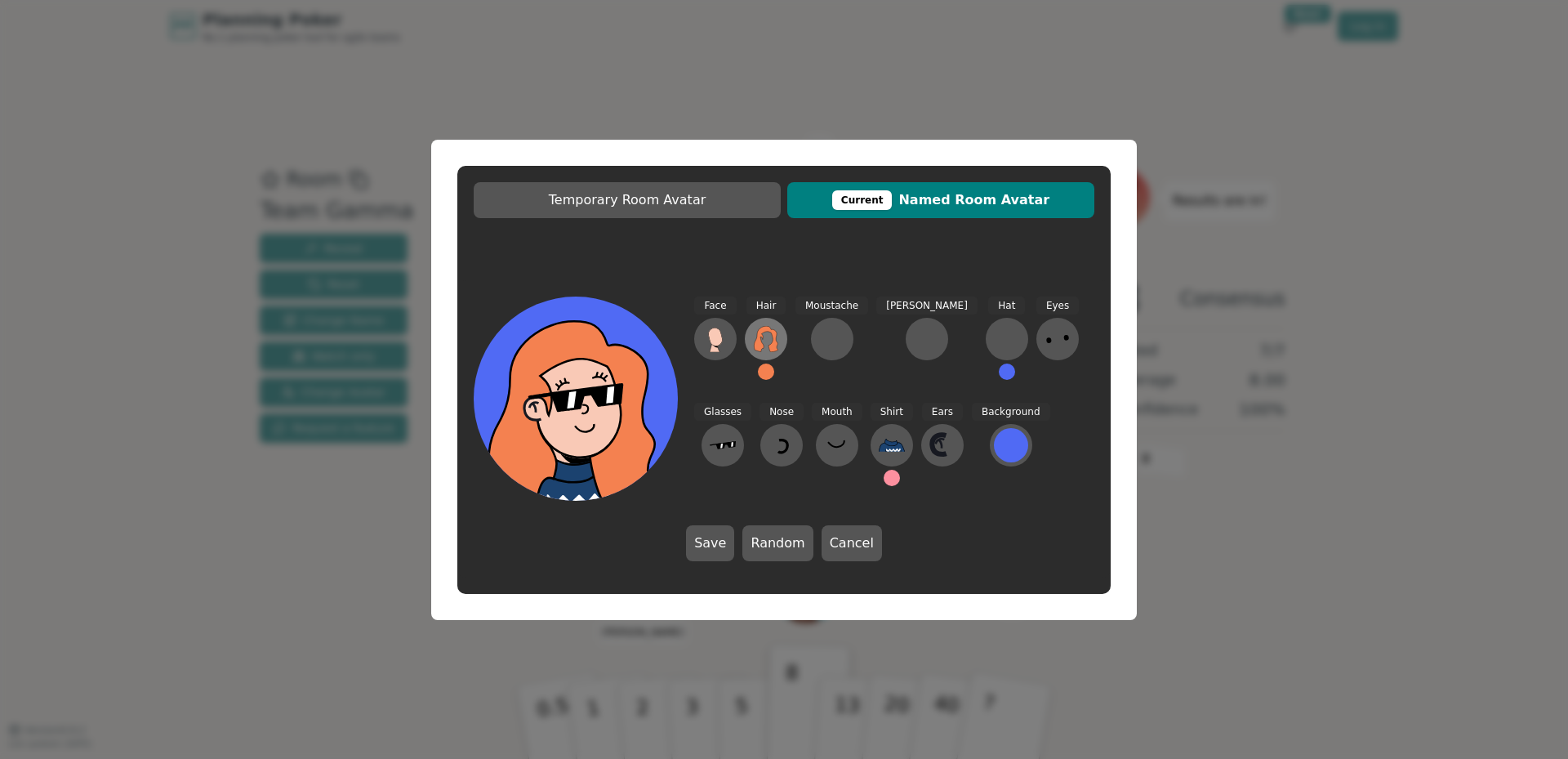
click at [769, 344] on icon at bounding box center [766, 339] width 26 height 26
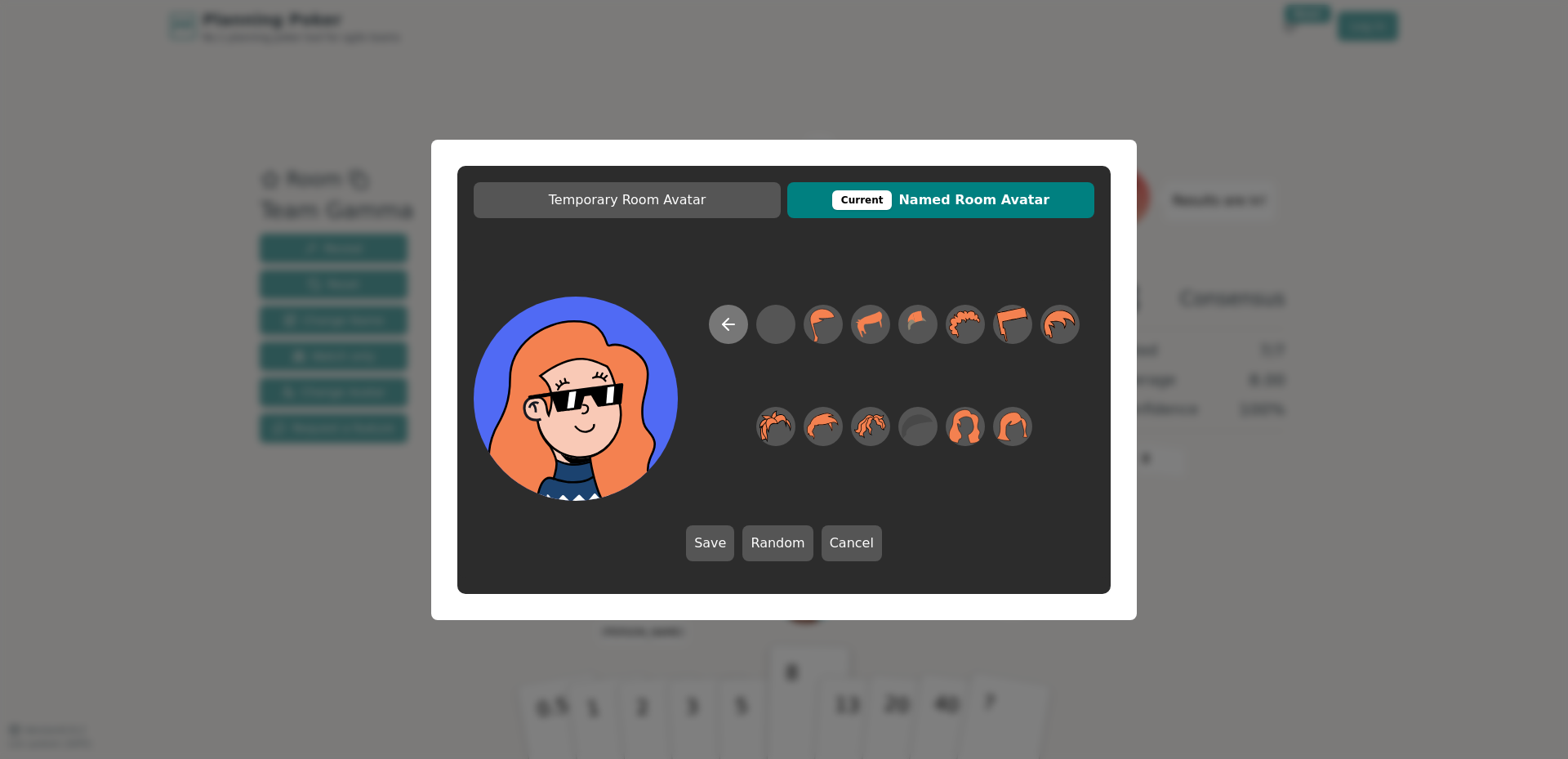
click at [723, 322] on icon at bounding box center [728, 324] width 19 height 19
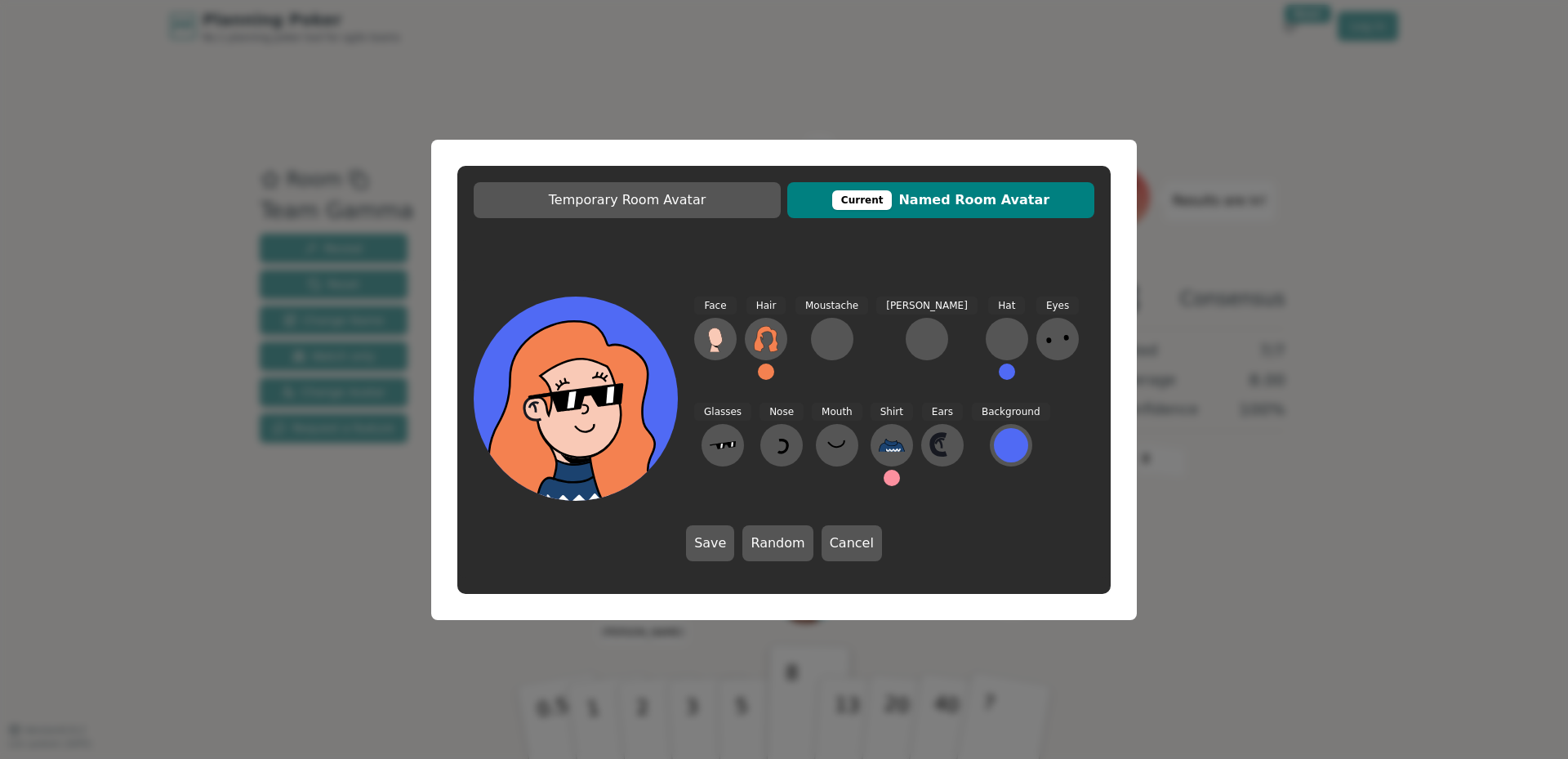
click at [760, 372] on button at bounding box center [766, 372] width 17 height 17
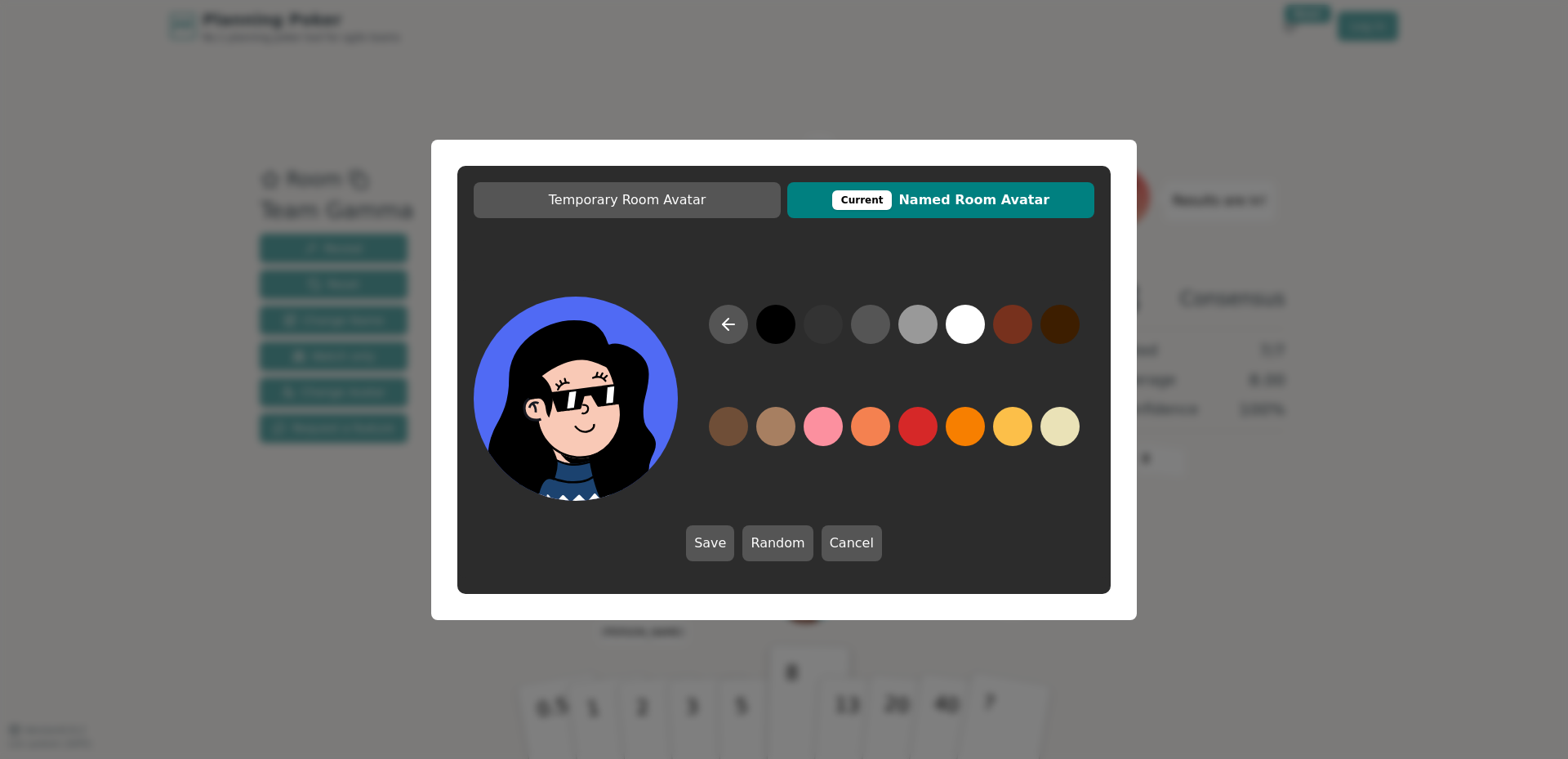
click at [772, 330] on button at bounding box center [775, 324] width 39 height 39
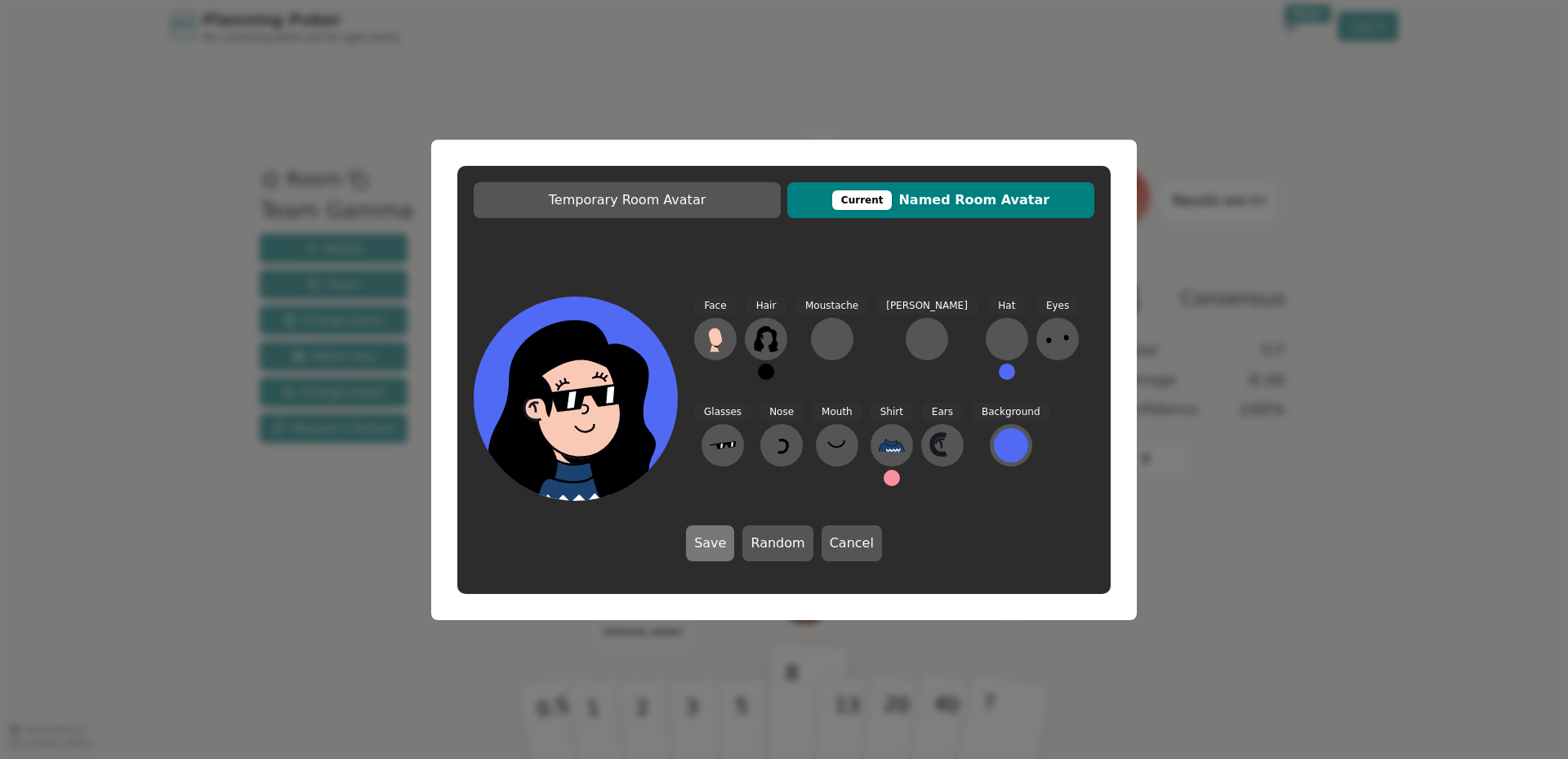
click at [723, 548] on button "Save" at bounding box center [710, 543] width 48 height 36
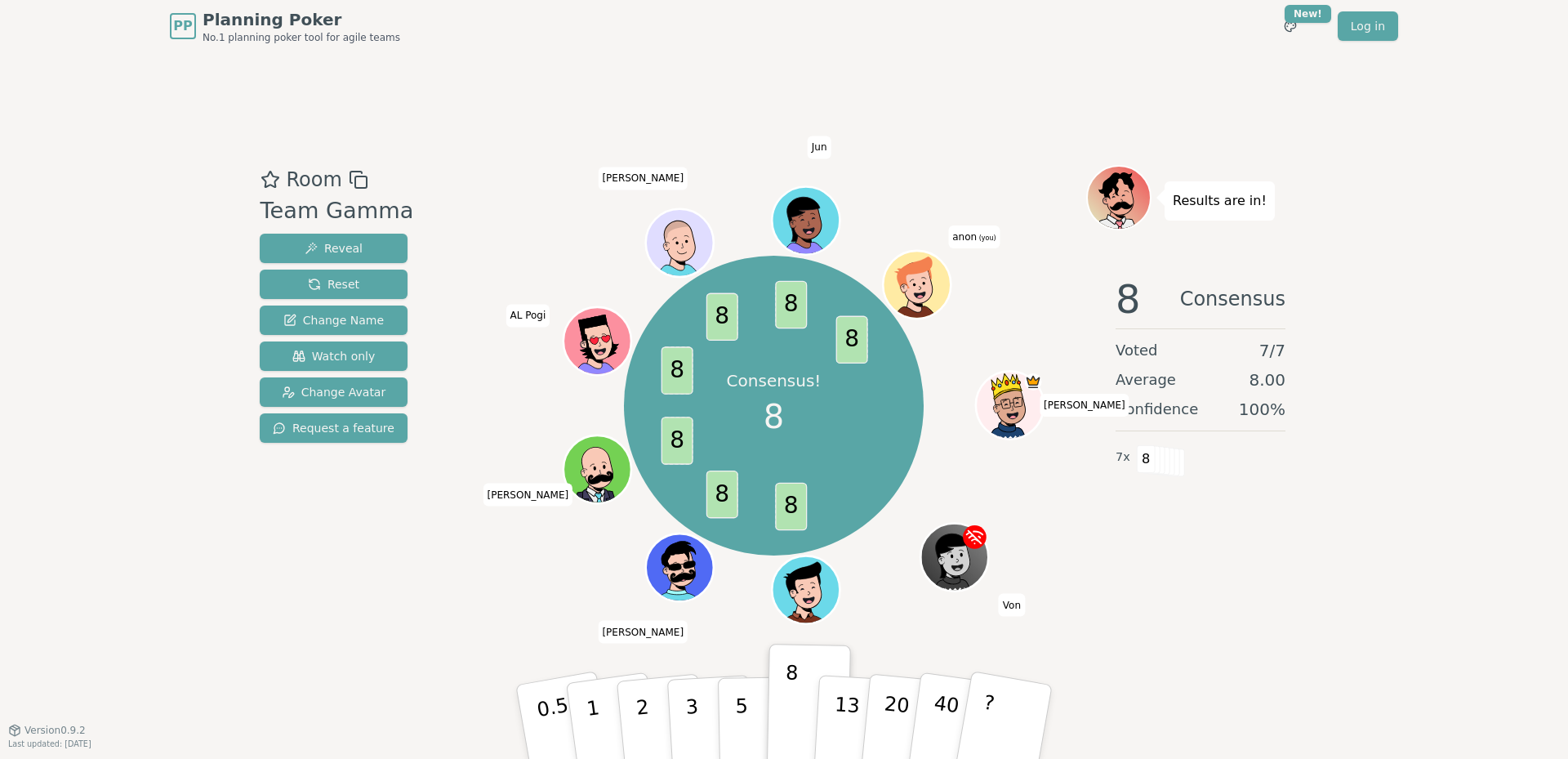
click at [924, 281] on icon at bounding box center [919, 285] width 67 height 7
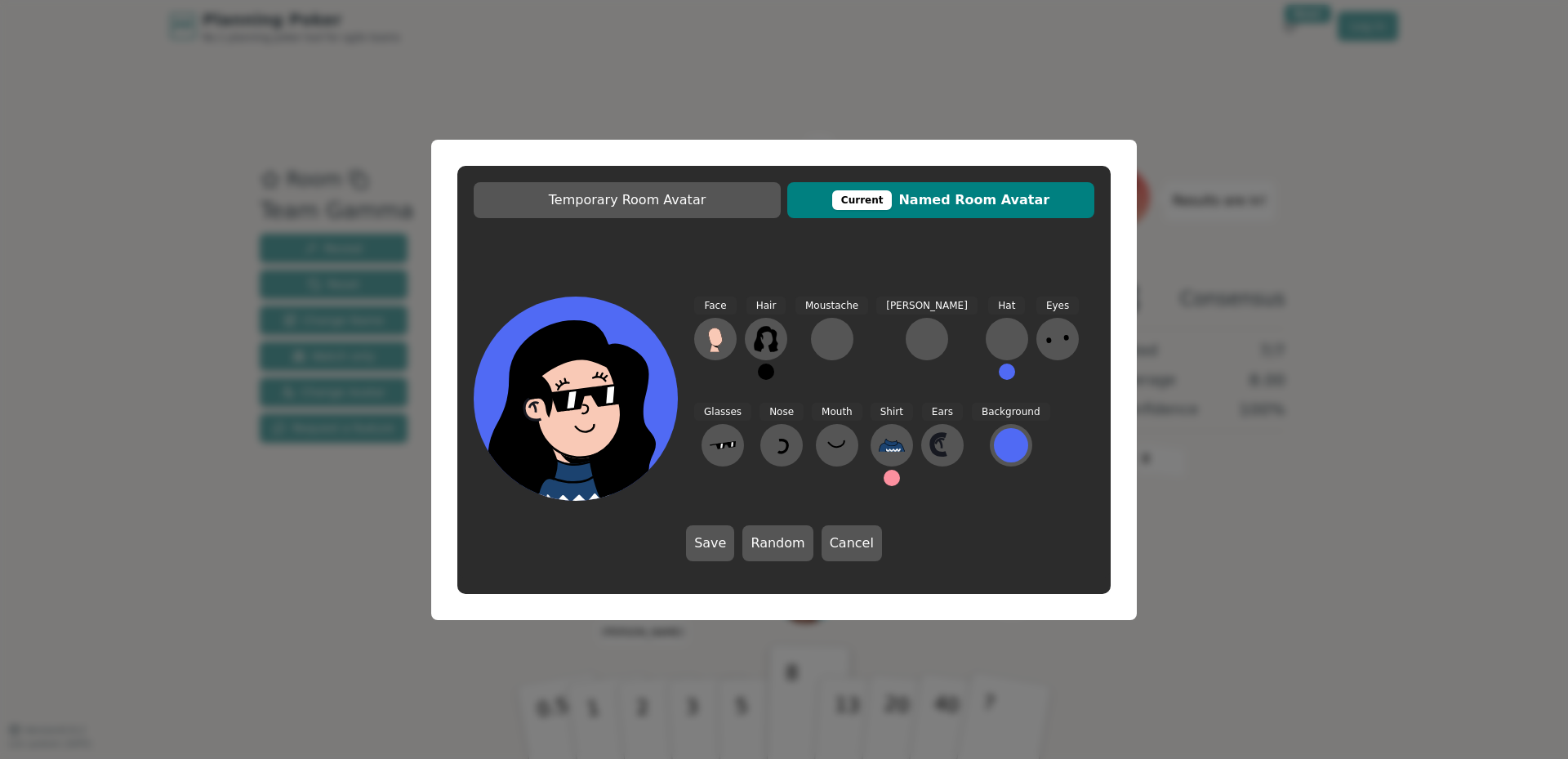
click at [918, 193] on span "Current Named Room Avatar" at bounding box center [941, 200] width 291 height 19
click at [722, 542] on button "Save" at bounding box center [710, 543] width 48 height 36
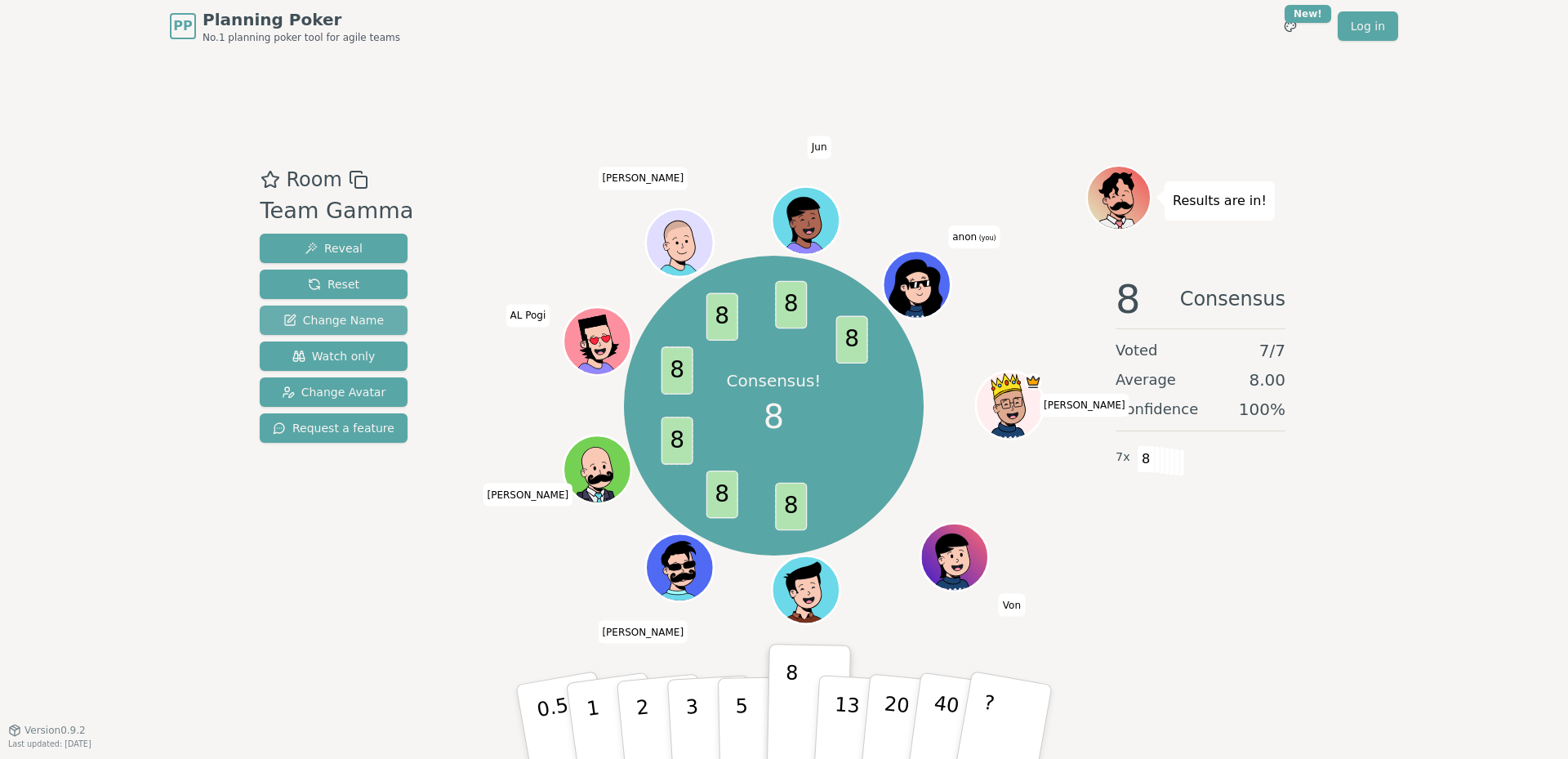
click at [353, 323] on span "Change Name" at bounding box center [334, 321] width 101 height 17
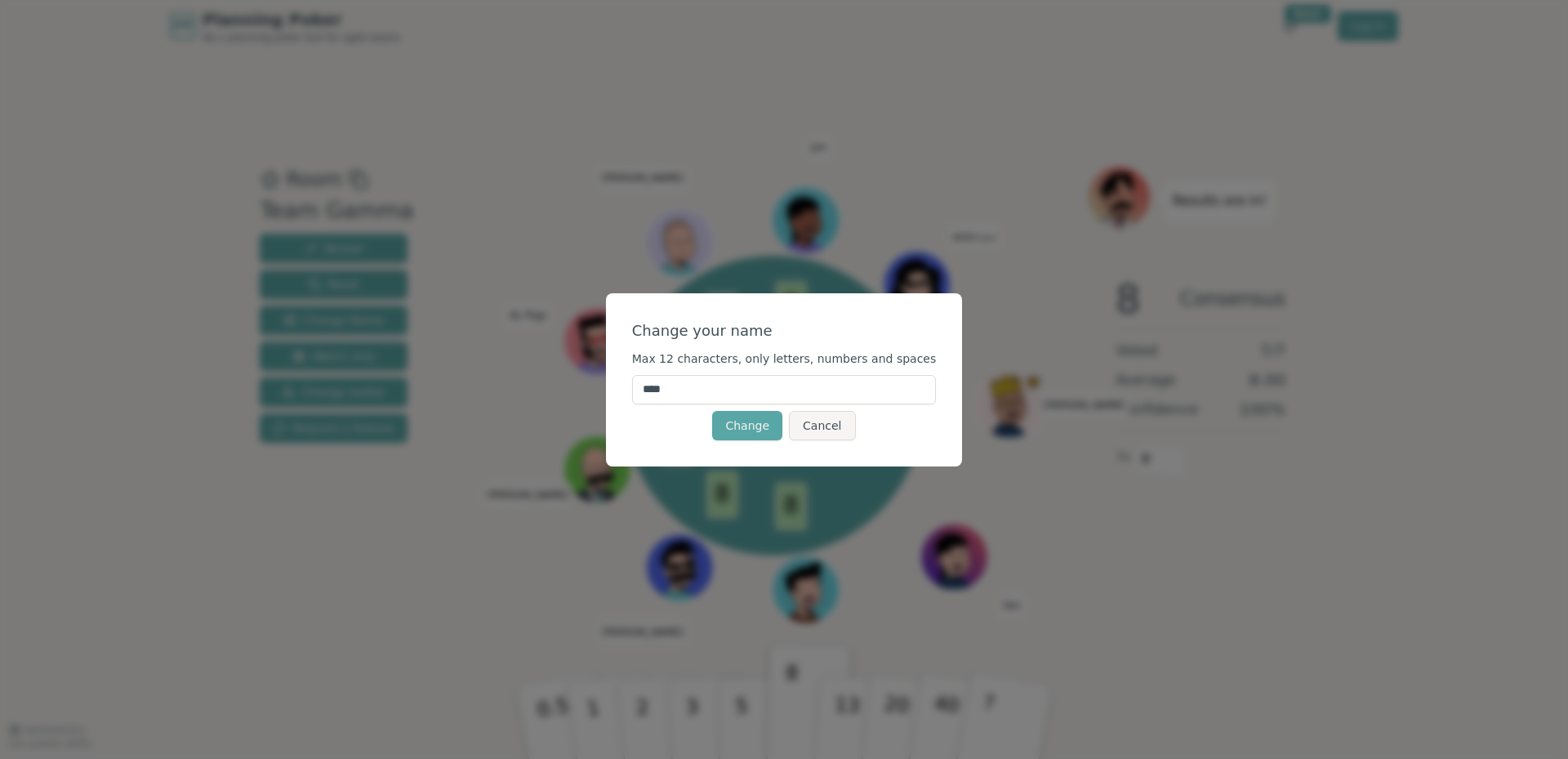
drag, startPoint x: 707, startPoint y: 388, endPoint x: 620, endPoint y: 391, distance: 87.1
click at [620, 391] on div "Change your name Max 12 characters, only letters, numbers and spaces **** Chang…" at bounding box center [784, 379] width 1568 height 759
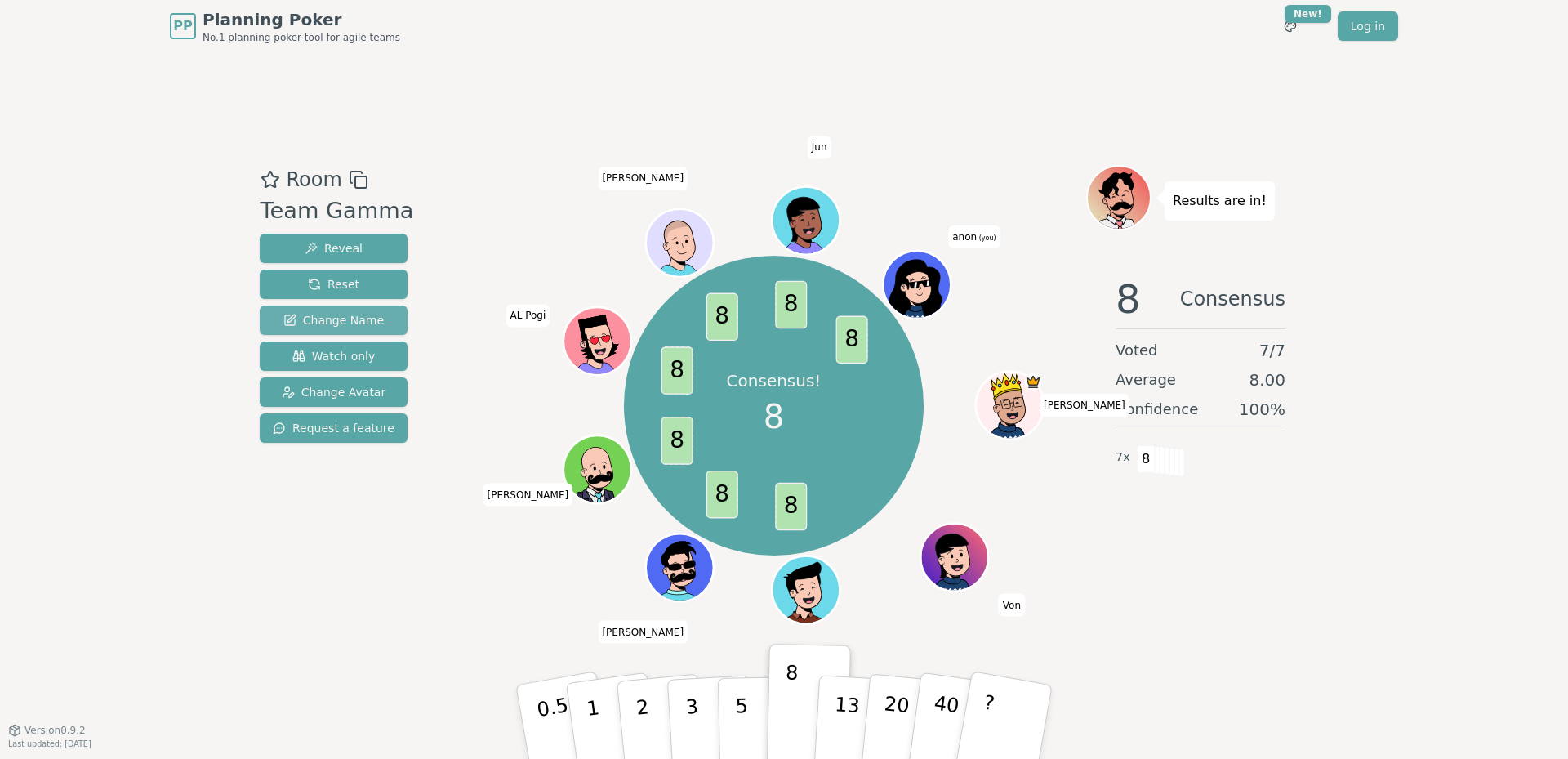
click at [347, 317] on span "Change Name" at bounding box center [334, 321] width 101 height 17
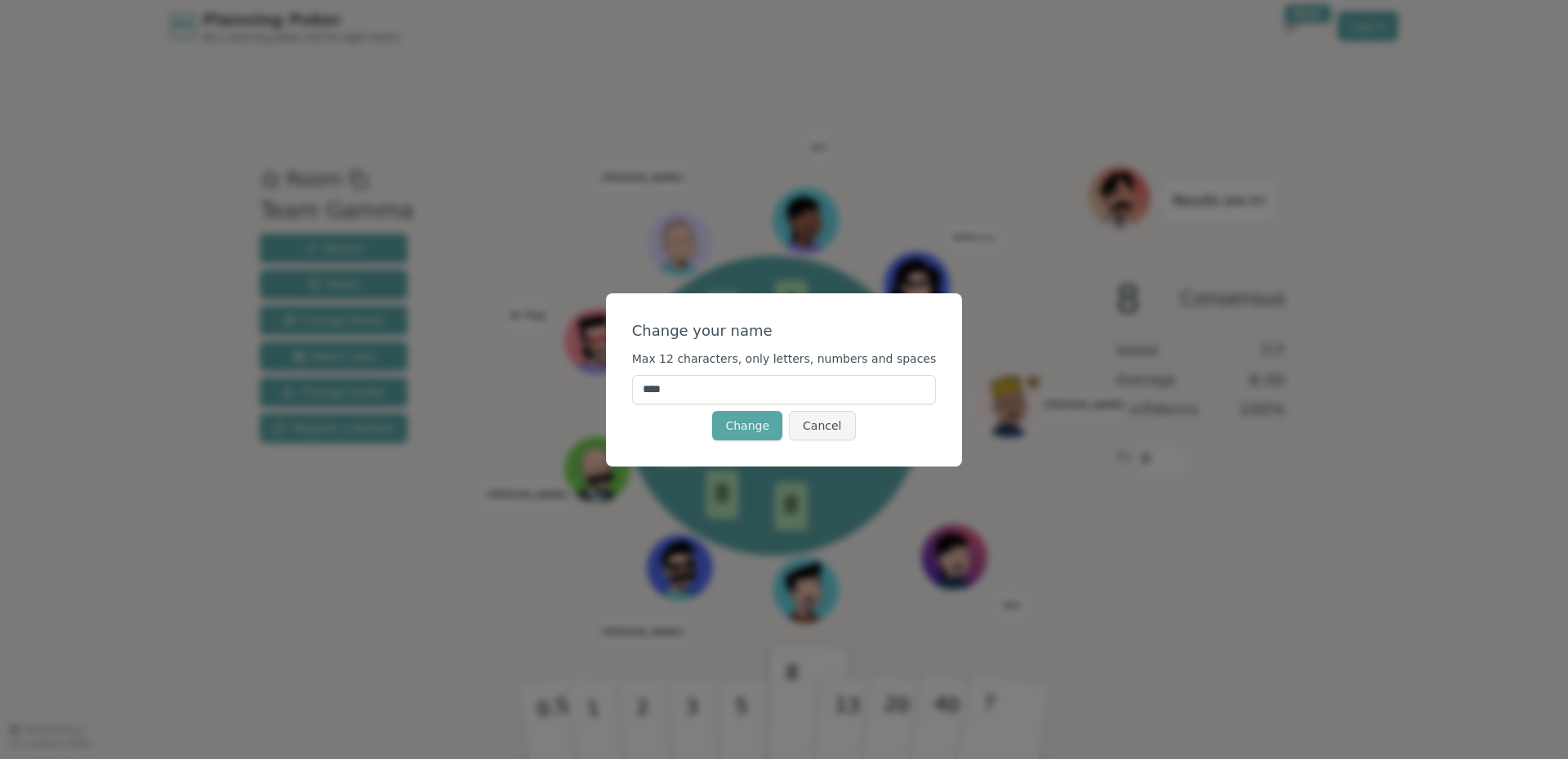
drag, startPoint x: 702, startPoint y: 390, endPoint x: 639, endPoint y: 390, distance: 63.0
click at [639, 390] on div "Change your name Max 12 characters, only letters, numbers and spaces **** Chang…" at bounding box center [784, 379] width 357 height 173
type input "***"
click at [751, 425] on button "Change" at bounding box center [748, 426] width 70 height 30
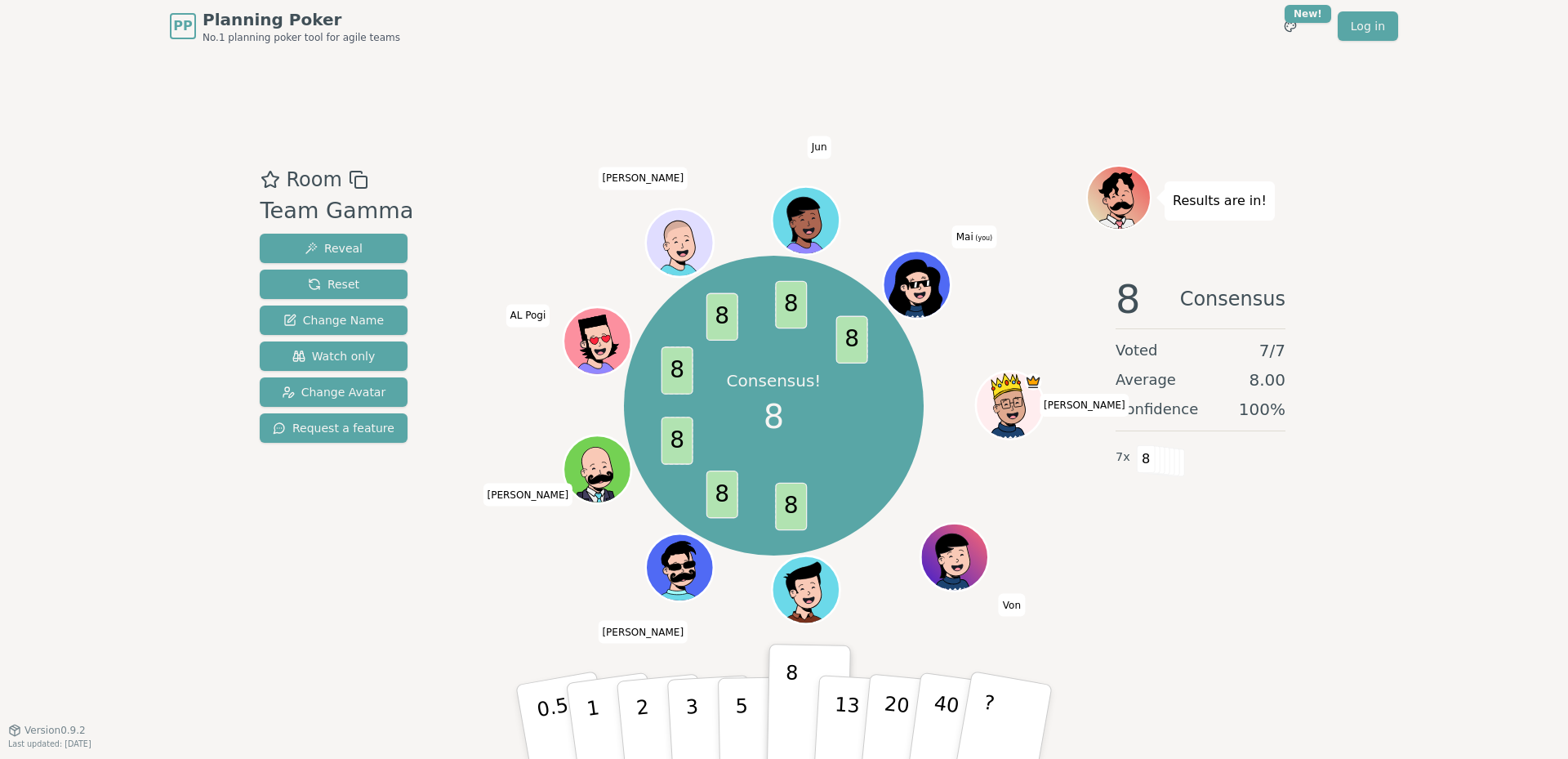
click at [910, 288] on icon at bounding box center [918, 285] width 67 height 10
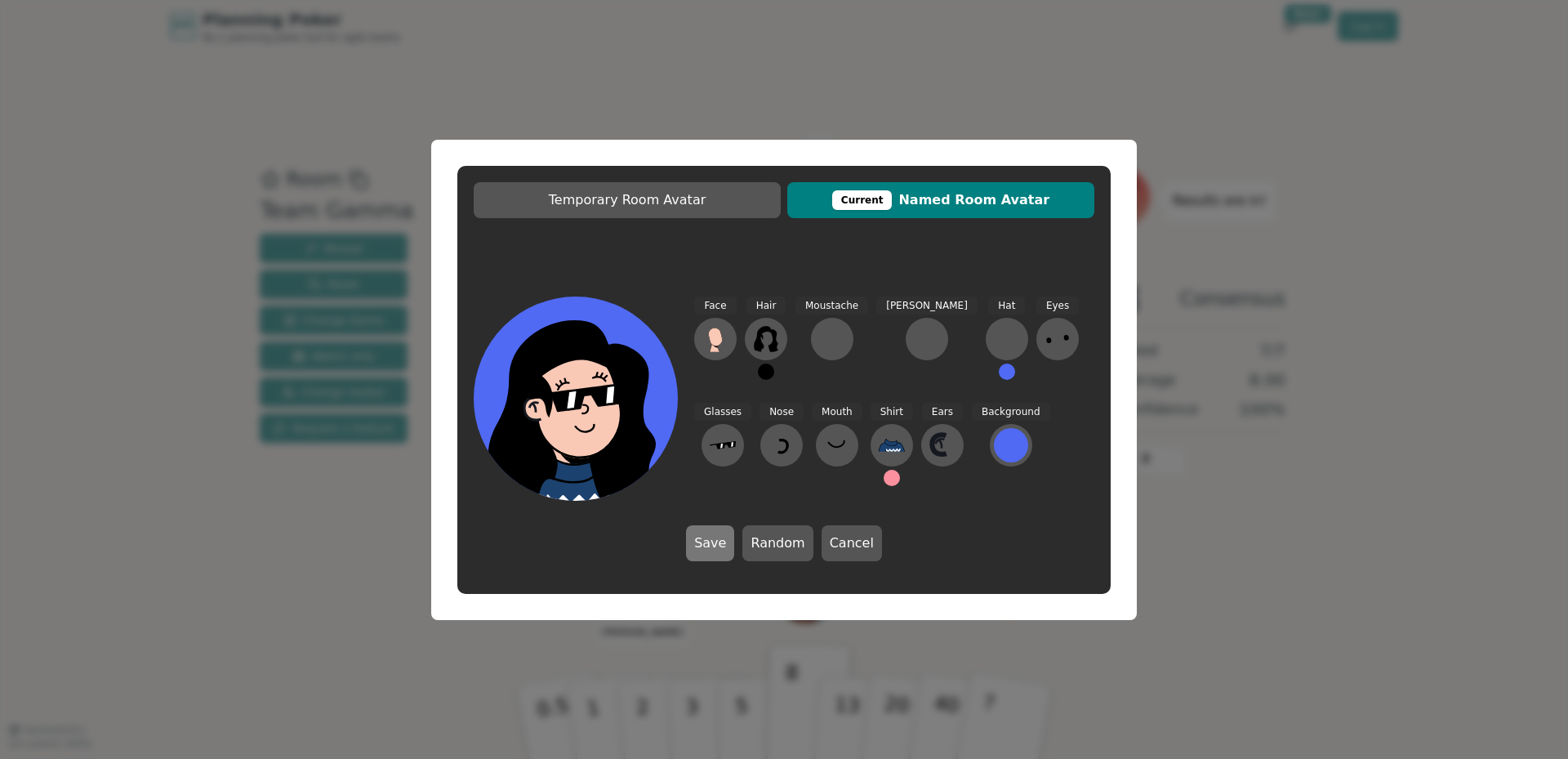
click at [716, 548] on button "Save" at bounding box center [710, 543] width 48 height 36
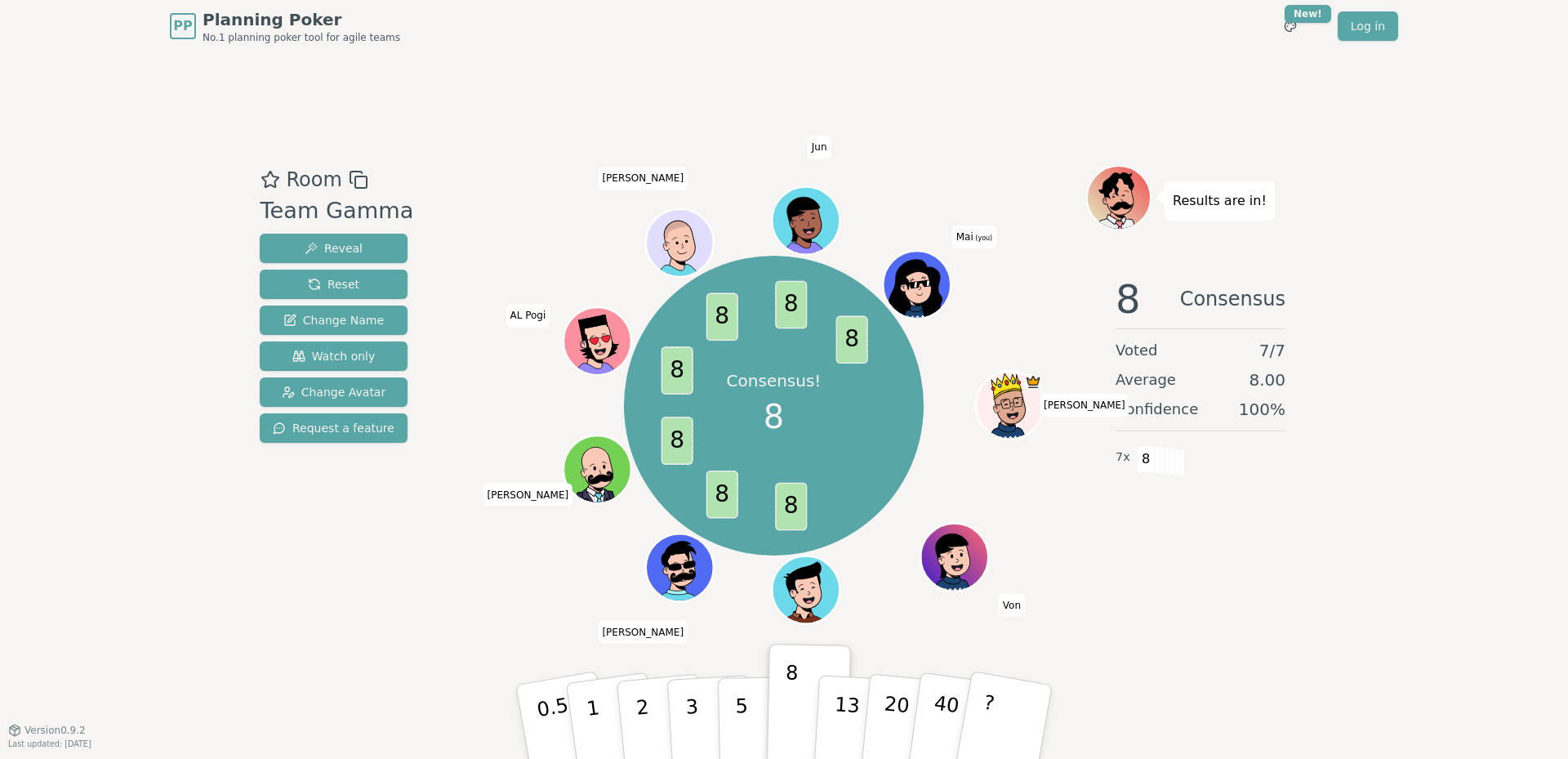
click at [1407, 555] on div "PP Planning Poker No.1 planning poker tool for agile teams Toggle theme New! Lo…" at bounding box center [784, 379] width 1568 height 759
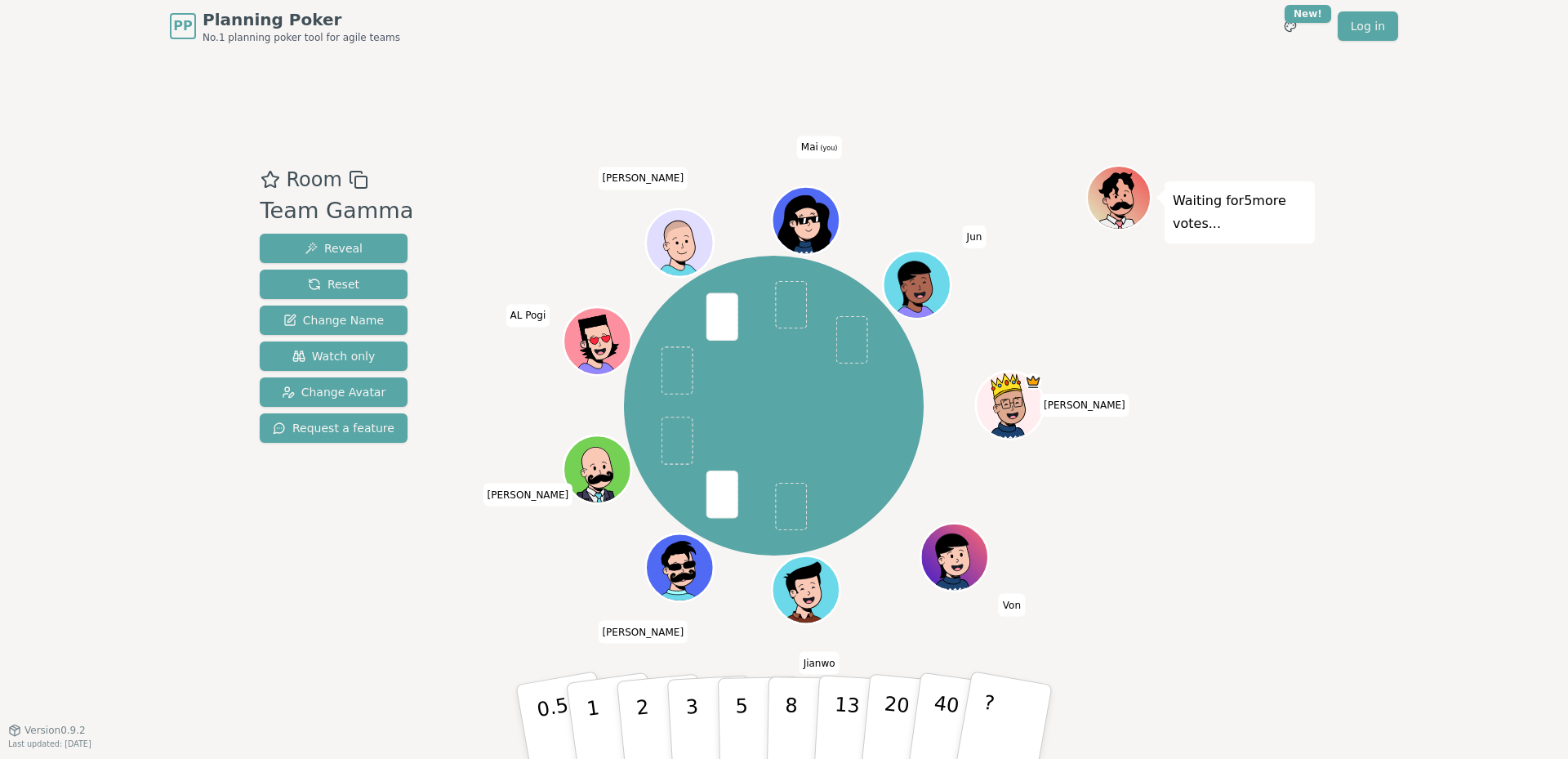
click at [1345, 315] on div "PP Planning Poker No.1 planning poker tool for agile teams Toggle theme New! Lo…" at bounding box center [784, 379] width 1568 height 759
click at [794, 720] on p "8" at bounding box center [790, 721] width 14 height 88
click at [741, 716] on p "5" at bounding box center [741, 722] width 14 height 88
click at [1448, 314] on div "PP Planning Poker No.1 planning poker tool for agile teams Toggle theme New! Lo…" at bounding box center [784, 379] width 1568 height 759
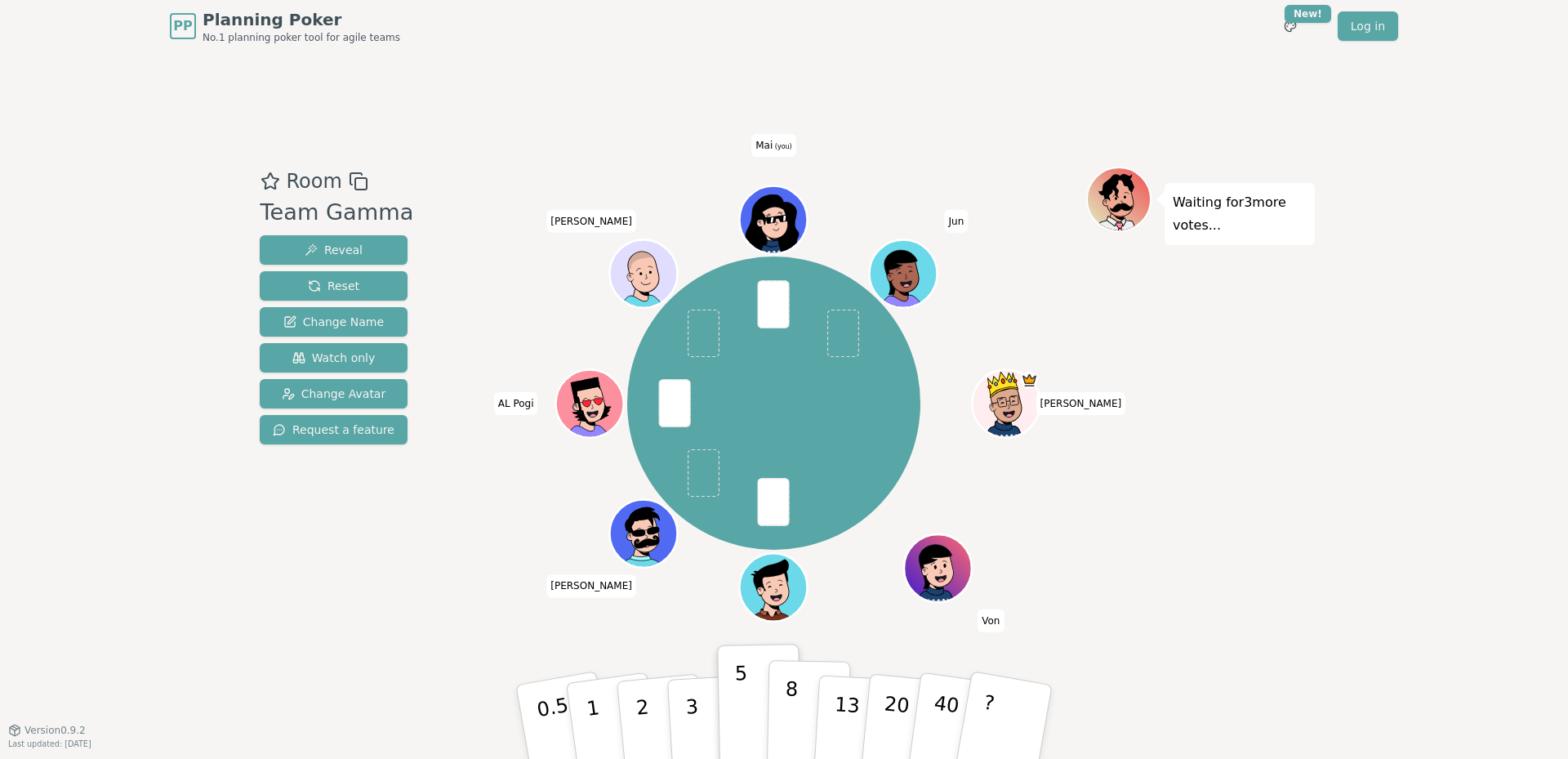
click at [782, 716] on button "8" at bounding box center [808, 722] width 84 height 124
click at [795, 688] on p "8" at bounding box center [790, 721] width 14 height 88
click at [796, 709] on button "8" at bounding box center [808, 722] width 84 height 124
click at [800, 706] on button "8" at bounding box center [808, 722] width 84 height 124
click at [783, 695] on button "8" at bounding box center [808, 722] width 84 height 124
